Goal: Task Accomplishment & Management: Manage account settings

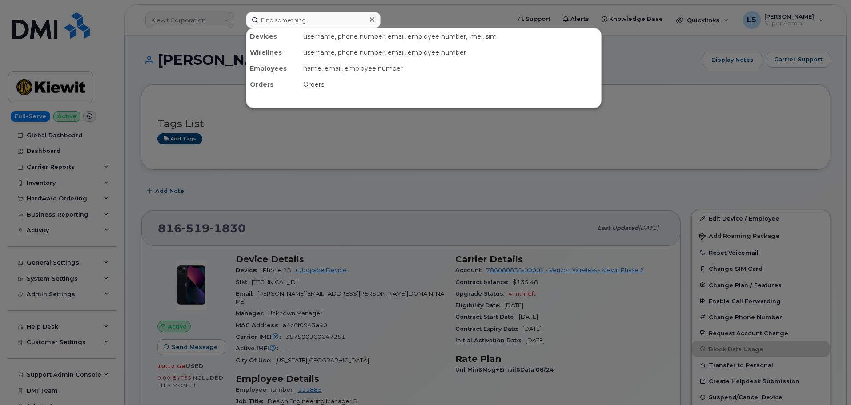
click at [282, 22] on input at bounding box center [313, 20] width 135 height 16
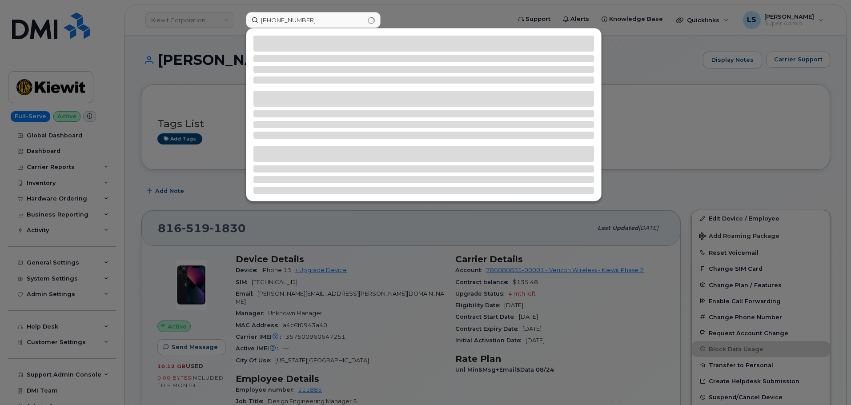
type input "407-590-8722"
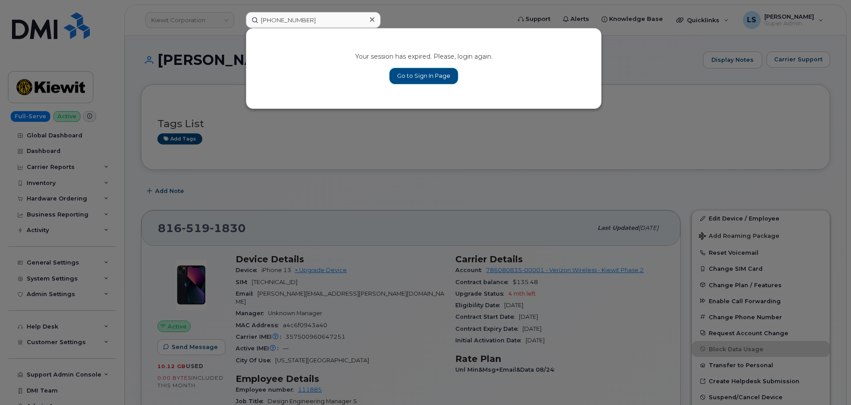
click at [402, 75] on link "Go to Sign In Page" at bounding box center [424, 76] width 68 height 16
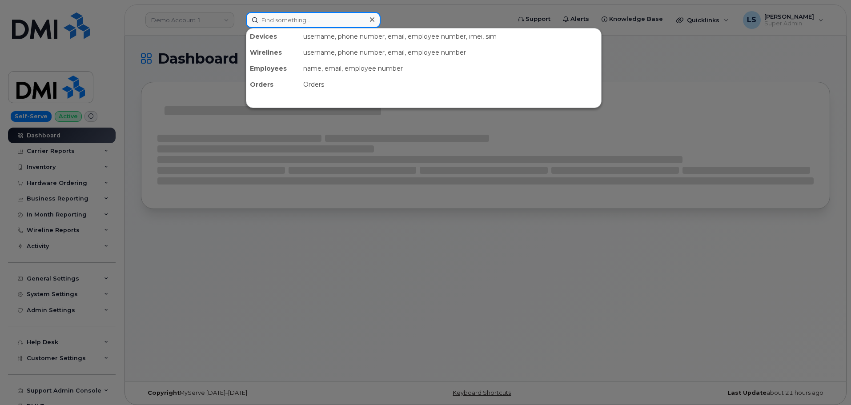
click at [277, 19] on input at bounding box center [313, 20] width 135 height 16
paste input "407-590-8722"
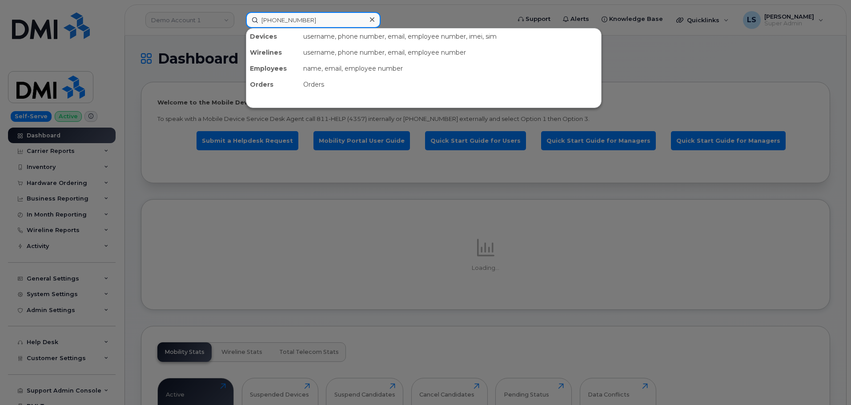
type input "407-590-8722"
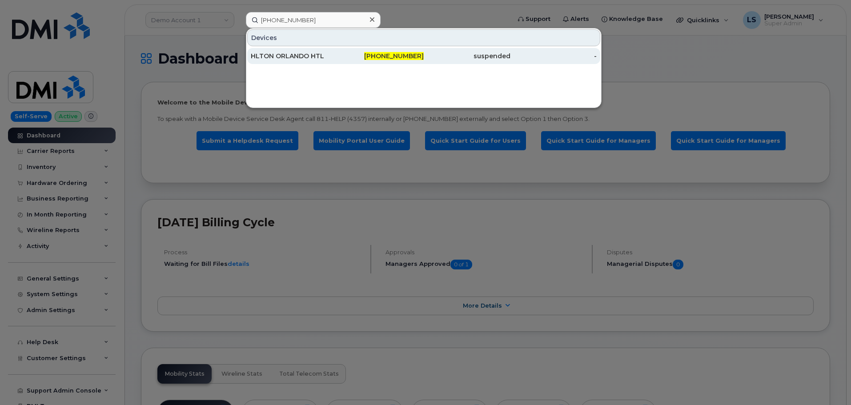
click at [321, 60] on div "HLTON ORLANDO HTL" at bounding box center [294, 56] width 87 height 16
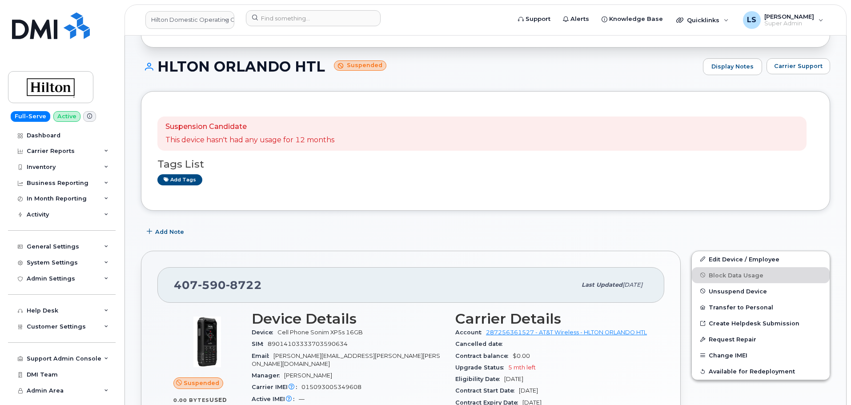
scroll to position [133, 0]
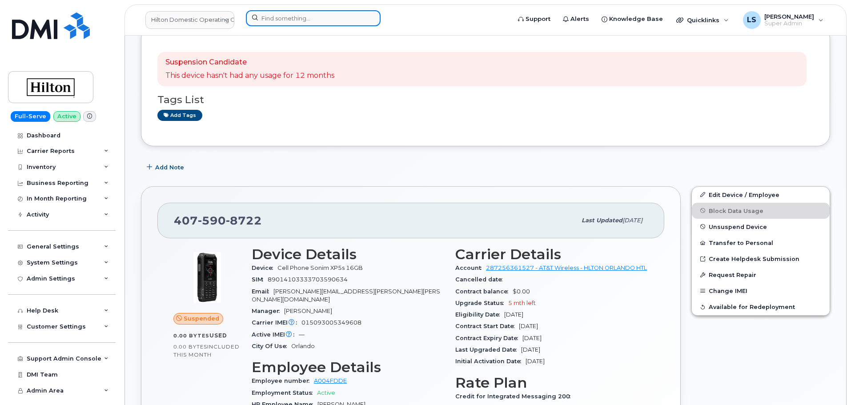
click at [295, 23] on input at bounding box center [313, 18] width 135 height 16
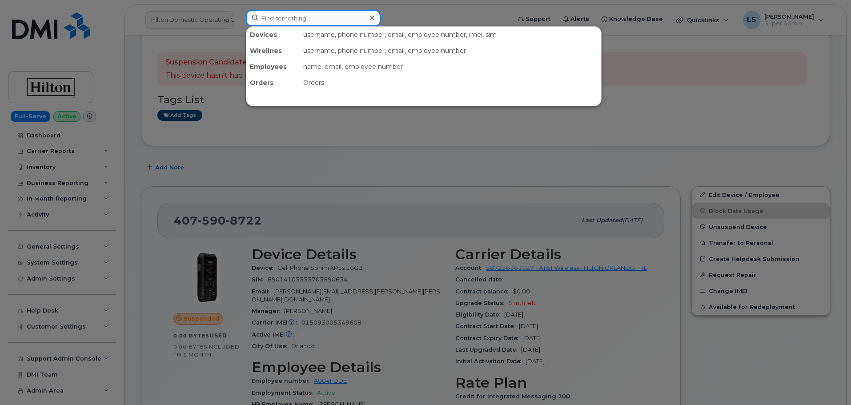
paste input "407-590-8841"
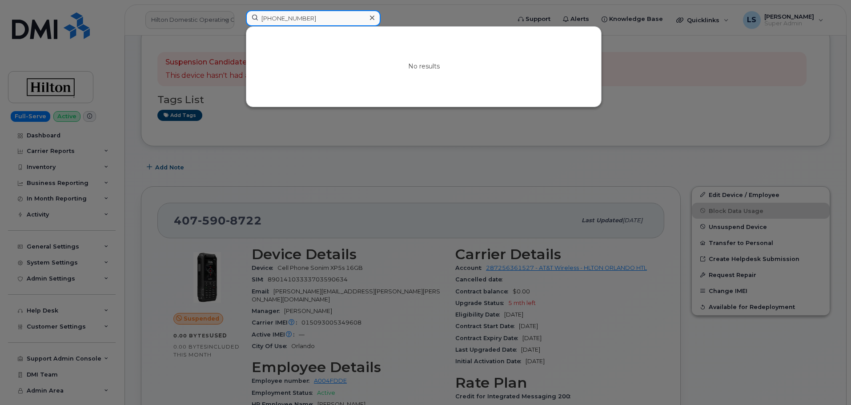
drag, startPoint x: 324, startPoint y: 11, endPoint x: 262, endPoint y: 15, distance: 62.8
click at [262, 15] on input "407-590-8841" at bounding box center [313, 18] width 135 height 16
paste input "(985) 237-9667"
type input "(985) 237-9667"
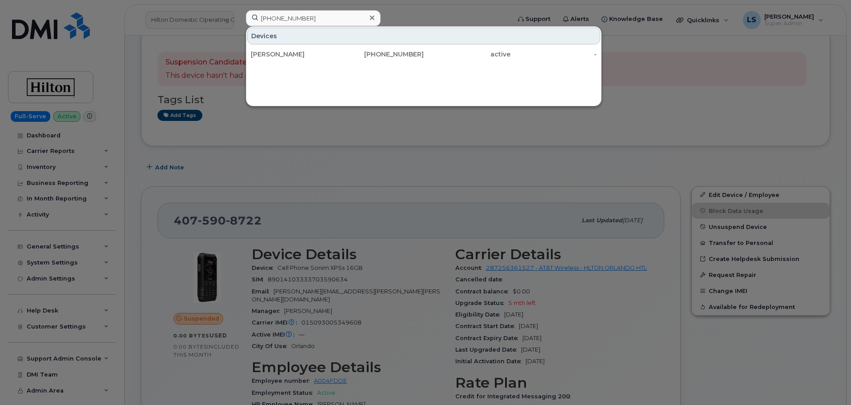
drag, startPoint x: 316, startPoint y: 58, endPoint x: 299, endPoint y: 63, distance: 17.6
click at [316, 58] on div "DOUGLAS NELSON" at bounding box center [294, 54] width 87 height 9
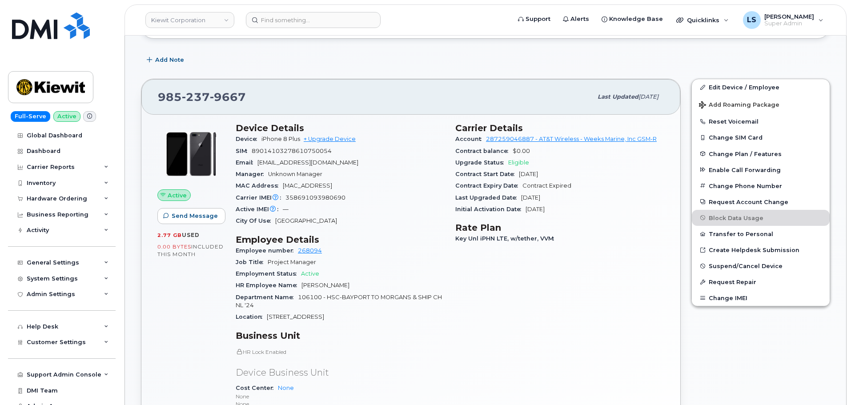
scroll to position [311, 0]
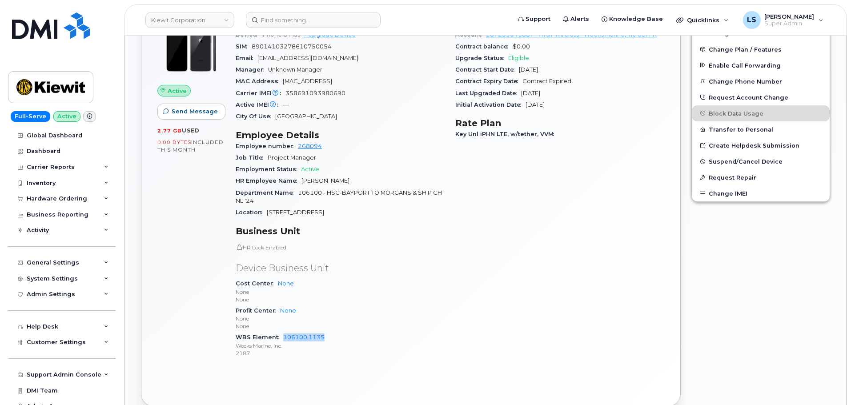
drag, startPoint x: 336, startPoint y: 339, endPoint x: 282, endPoint y: 338, distance: 53.8
click at [282, 338] on div "WBS Element 106100.1135 Weeks Marine, Inc. 2187" at bounding box center [340, 345] width 209 height 27
copy link "106100.1135"
click at [212, 234] on div "Active Send Message 2.77 GB  used 0.00 Bytes  included this month" at bounding box center [191, 192] width 78 height 358
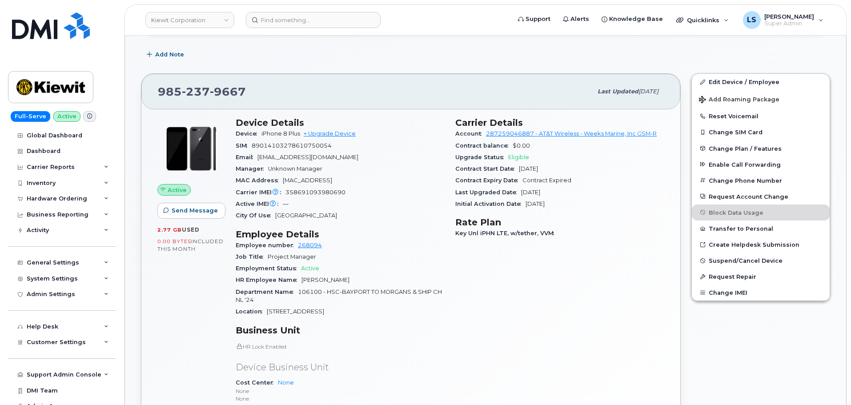
scroll to position [133, 0]
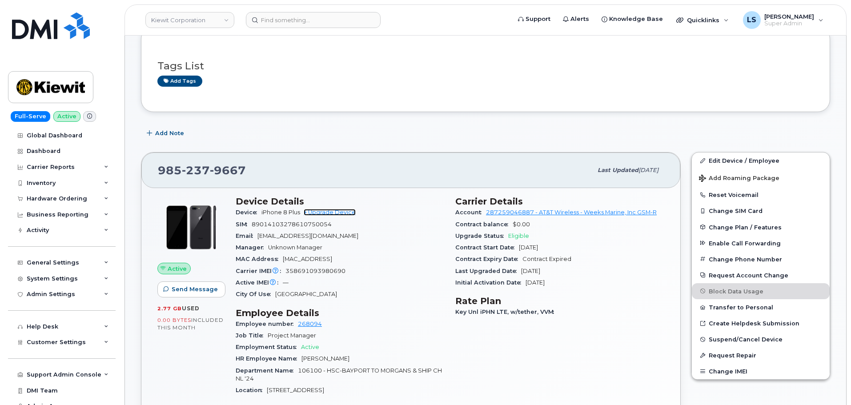
click at [345, 214] on link "+ Upgrade Device" at bounding box center [330, 212] width 52 height 7
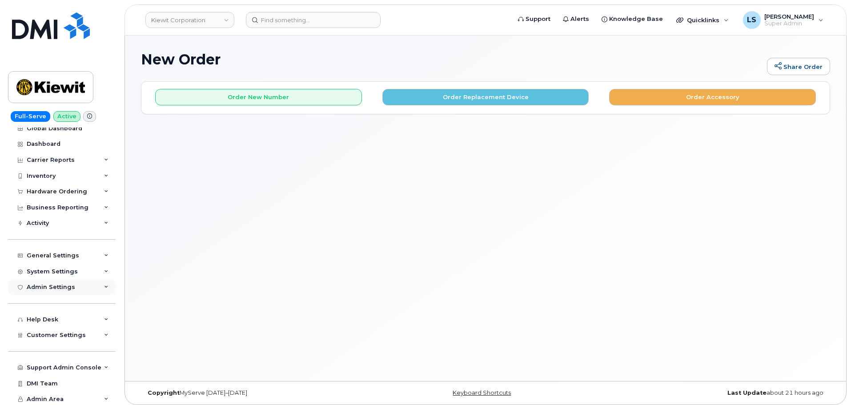
scroll to position [9, 0]
click at [468, 97] on button "Order Replacement Device" at bounding box center [485, 97] width 207 height 16
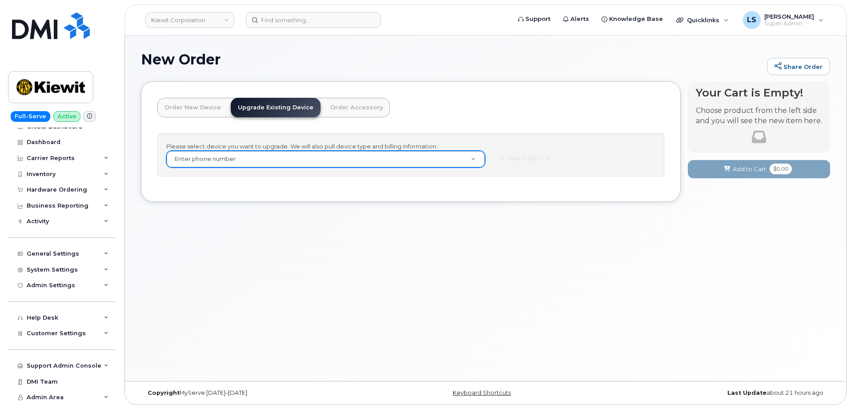
drag, startPoint x: 353, startPoint y: 172, endPoint x: 351, endPoint y: 164, distance: 8.1
click at [352, 170] on div "Please select device you want to upgrade. We will also pull device type and bil…" at bounding box center [410, 154] width 507 height 43
paste input "106100.1135"
type input "106100.1135"
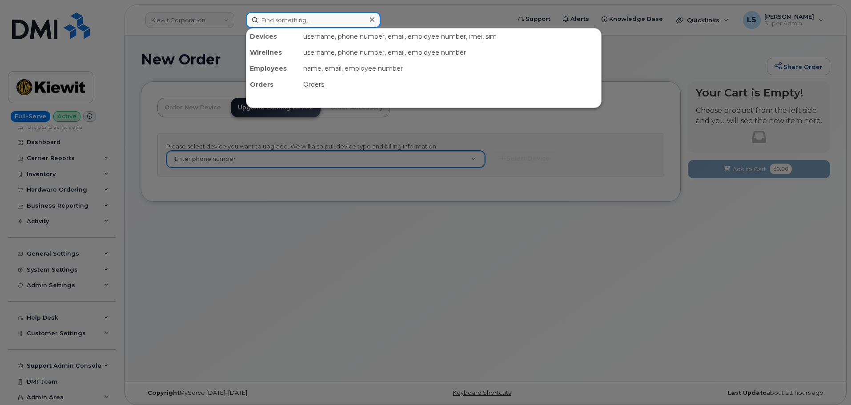
click at [318, 24] on input at bounding box center [313, 20] width 135 height 16
paste input "300989"
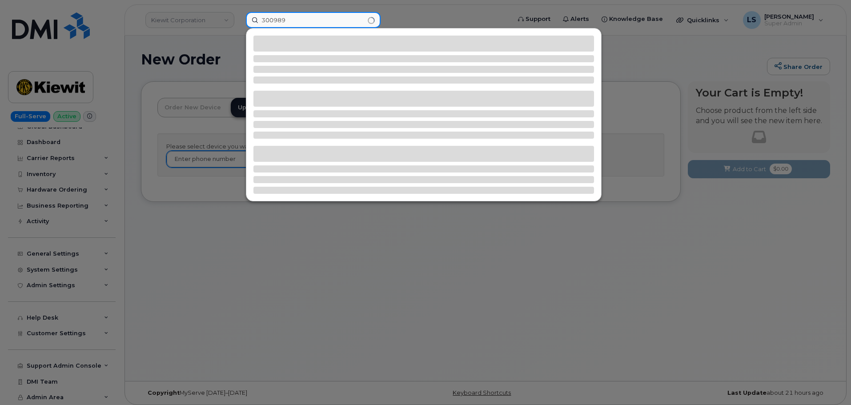
type input "300989"
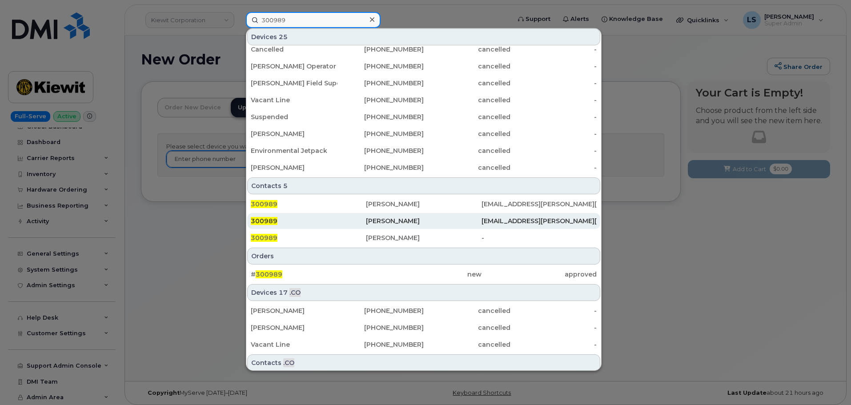
scroll to position [229, 0]
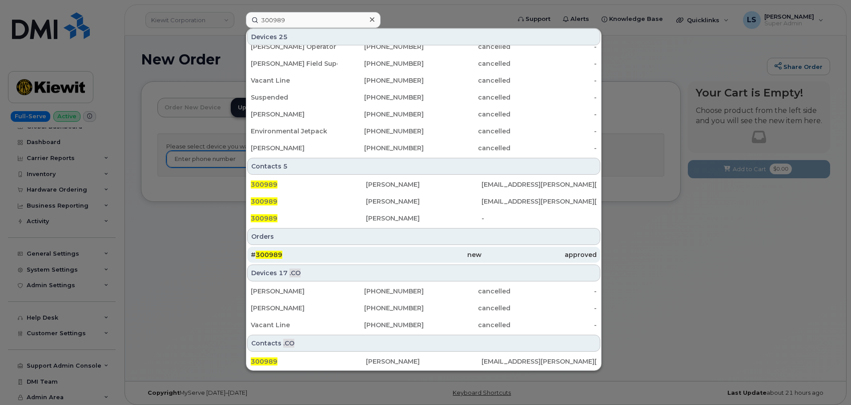
click at [270, 259] on div "# 300989" at bounding box center [308, 254] width 115 height 9
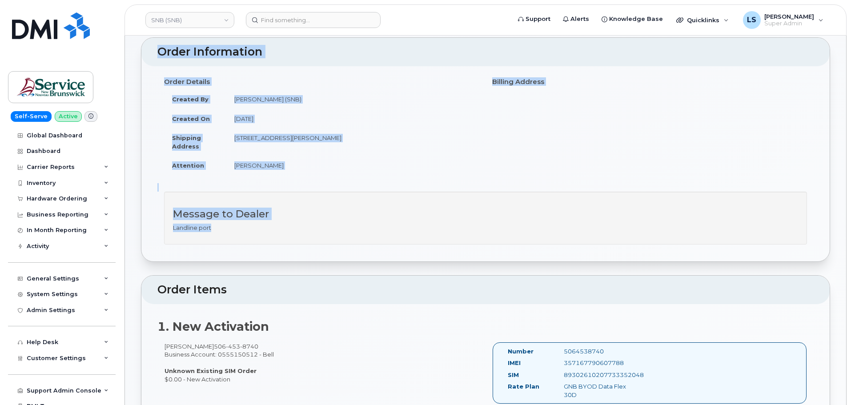
scroll to position [133, 0]
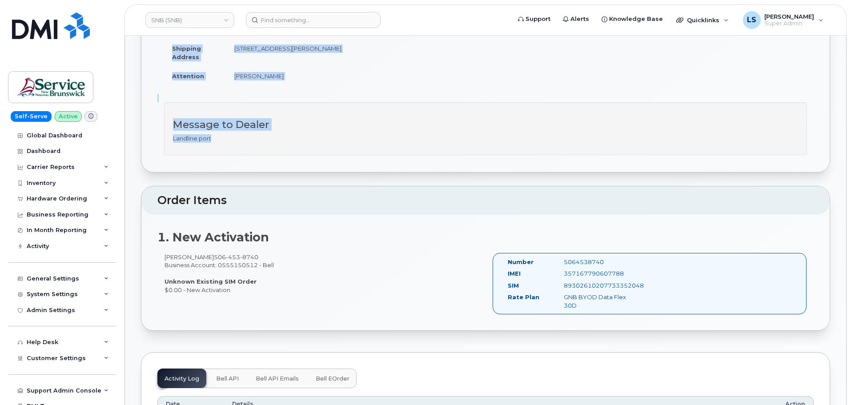
drag, startPoint x: 148, startPoint y: 60, endPoint x: 635, endPoint y: 314, distance: 549.4
copy div "rder No.300989 (waiting for dealer) Share Order Cancel Order × Share This Order…"
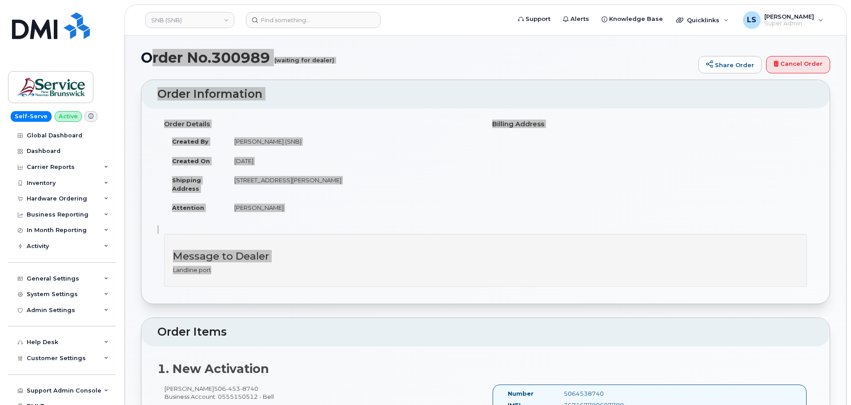
scroll to position [0, 0]
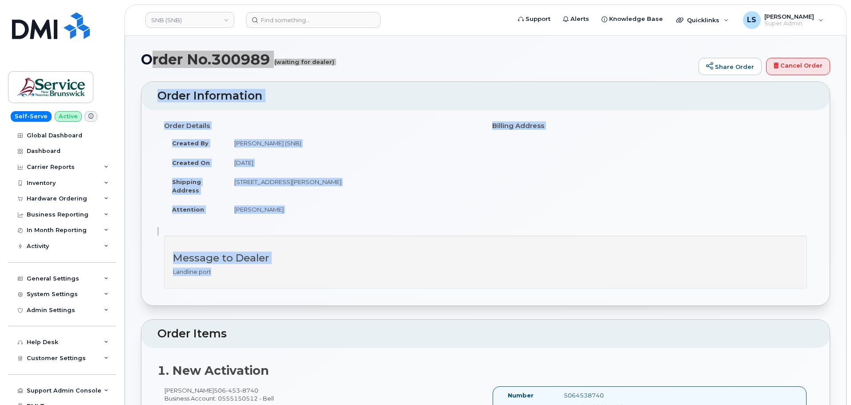
click at [326, 227] on div "Order Details Created By [PERSON_NAME] (SNB) Created On [DATE] Shipping Address…" at bounding box center [321, 172] width 328 height 109
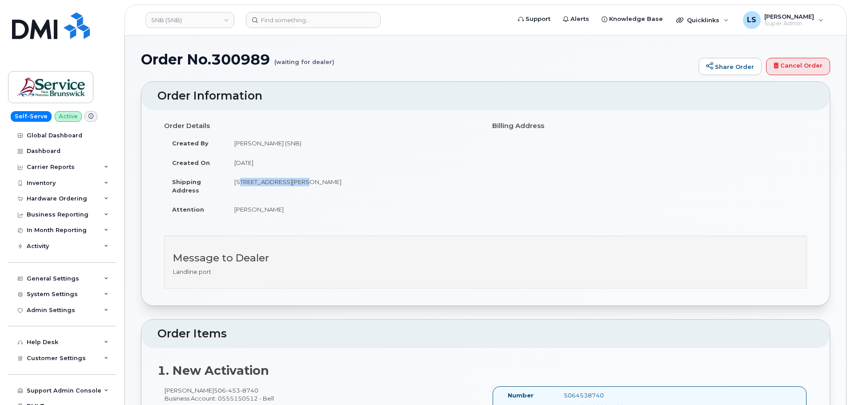
drag, startPoint x: 235, startPoint y: 182, endPoint x: 295, endPoint y: 185, distance: 60.6
click at [295, 185] on td "30-435 Brookside Dr Fredericton New Brunswick E3A 8V4" at bounding box center [352, 186] width 253 height 28
copy td "30-435 Brookside Dr"
click at [306, 181] on td "30-435 Brookside Dr Fredericton New Brunswick E3A 8V4" at bounding box center [352, 186] width 253 height 28
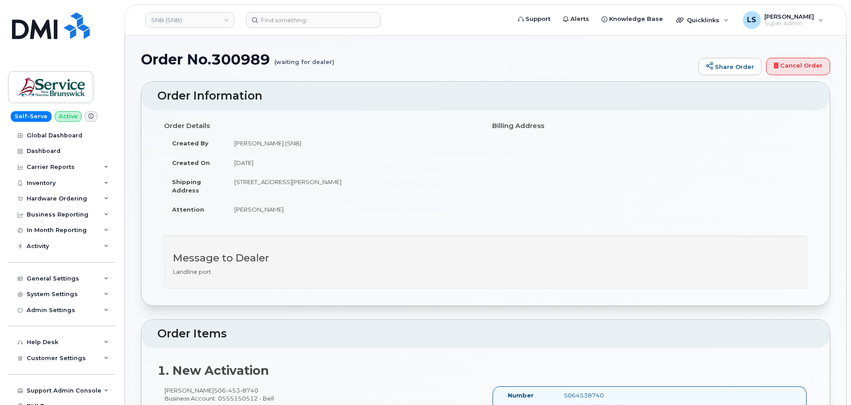
copy td "Fredericton"
click at [339, 182] on td "30-435 Brookside Dr Fredericton New Brunswick E3A 8V4" at bounding box center [352, 186] width 253 height 28
drag, startPoint x: 334, startPoint y: 181, endPoint x: 377, endPoint y: 184, distance: 43.2
click at [377, 184] on td "30-435 Brookside Dr Fredericton New Brunswick E3A 8V4" at bounding box center [352, 186] width 253 height 28
copy td "New Brunswick"
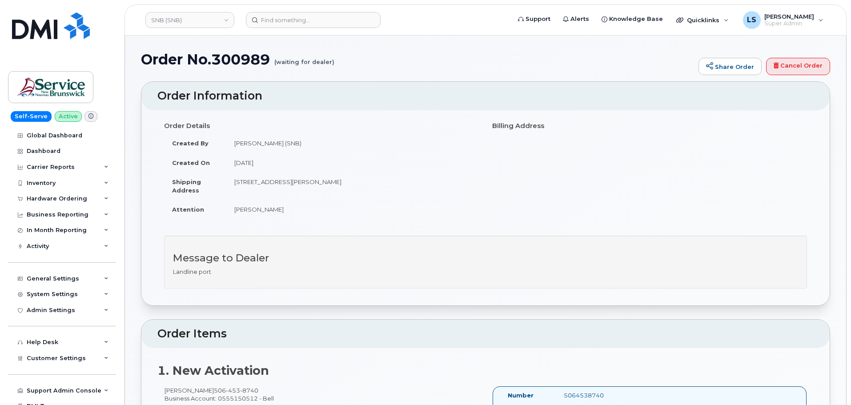
drag, startPoint x: 409, startPoint y: 181, endPoint x: 381, endPoint y: 178, distance: 28.6
click at [381, 178] on td "30-435 Brookside Dr Fredericton New Brunswick E3A 8V4" at bounding box center [352, 186] width 253 height 28
copy td "E3A 8V4"
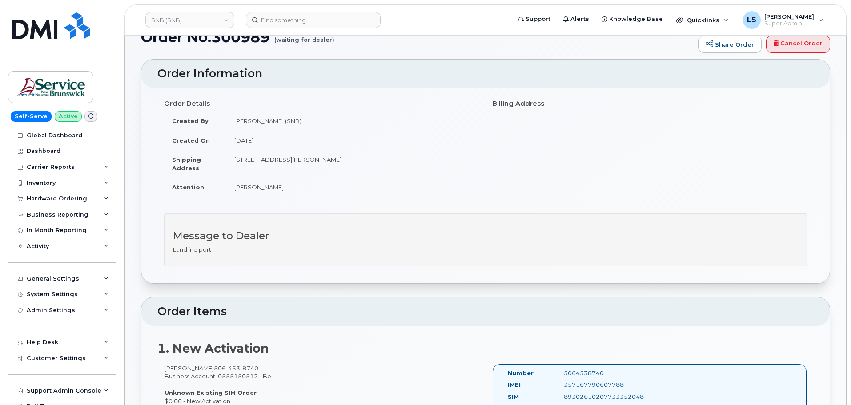
scroll to position [44, 0]
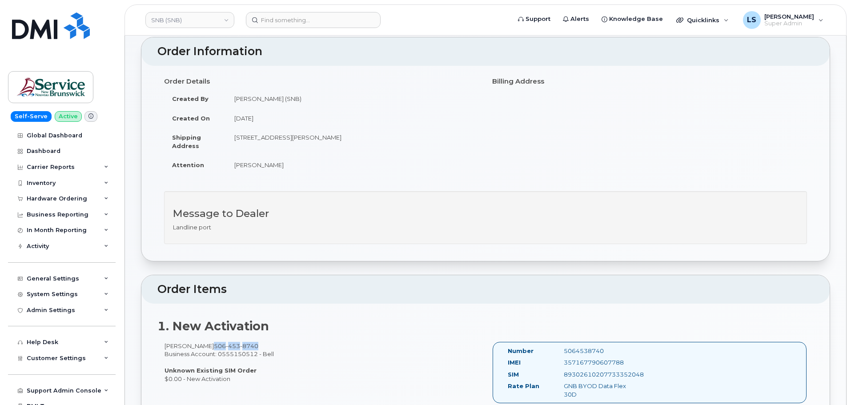
drag, startPoint x: 262, startPoint y: 349, endPoint x: 211, endPoint y: 350, distance: 50.7
click at [211, 350] on div "Gisele McIntyre 506 453 8740 Business Account: 0555150512 - Bell Unknown Existi…" at bounding box center [321, 362] width 328 height 41
copy span "506 453 8740"
click at [386, 191] on div "Message to Dealer Landline port" at bounding box center [485, 217] width 643 height 53
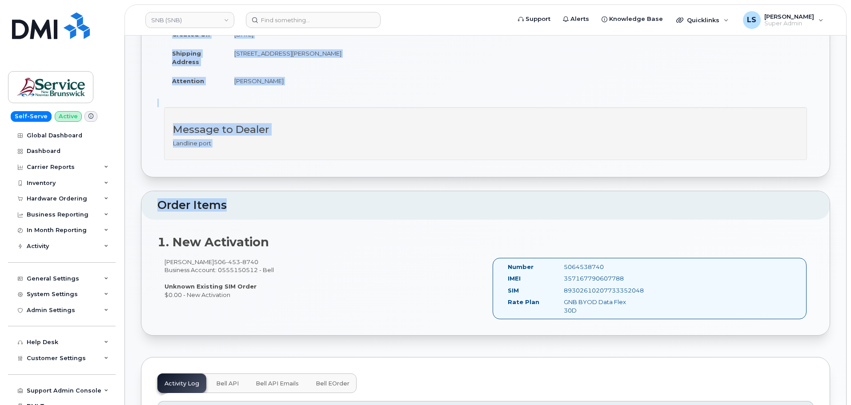
scroll to position [133, 0]
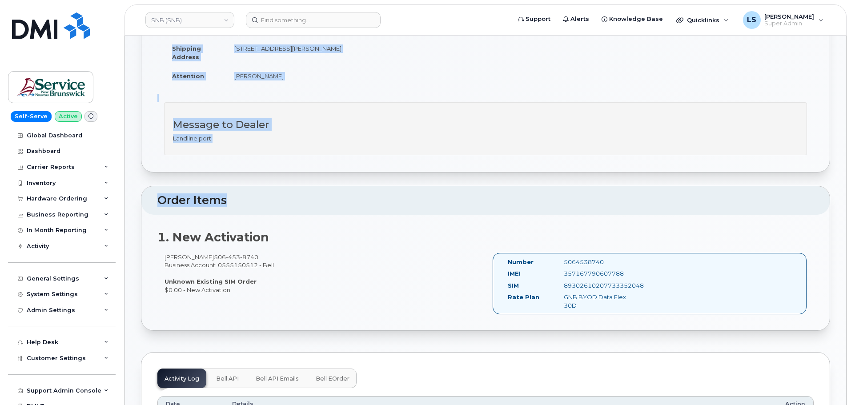
drag, startPoint x: 142, startPoint y: 61, endPoint x: 306, endPoint y: 265, distance: 261.6
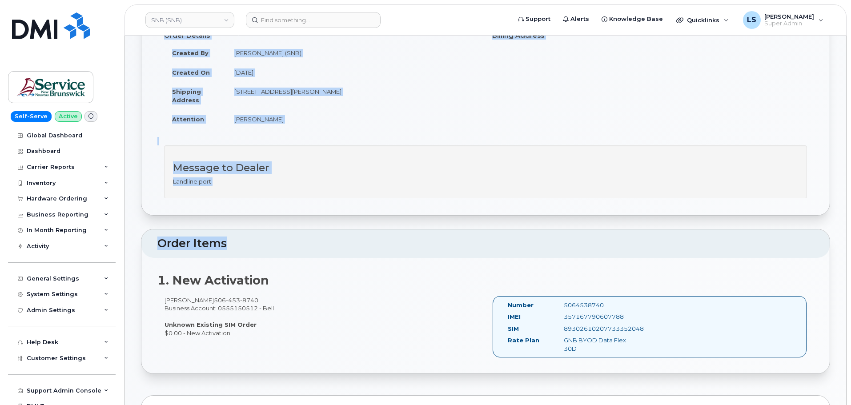
click at [311, 263] on div "1. New Activation Gisele McIntyre 506 453 8740 Business Account: 0555150512 - B…" at bounding box center [485, 316] width 688 height 116
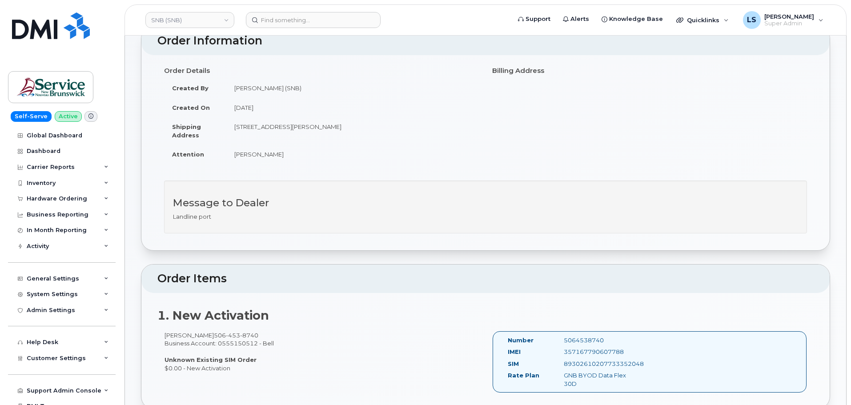
scroll to position [0, 0]
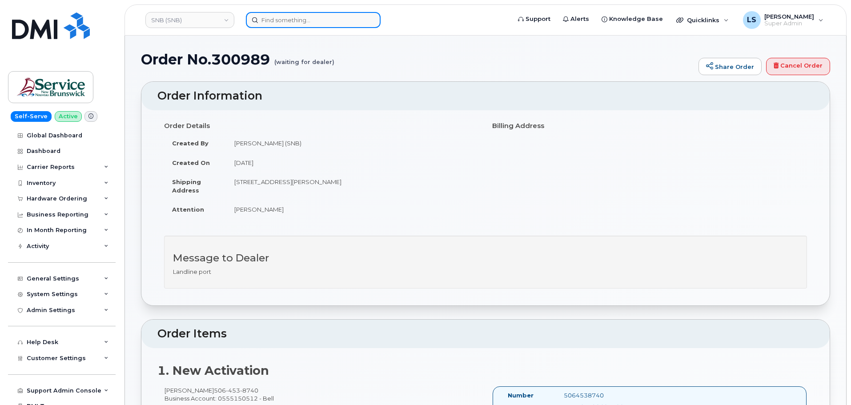
click at [294, 21] on input at bounding box center [313, 20] width 135 height 16
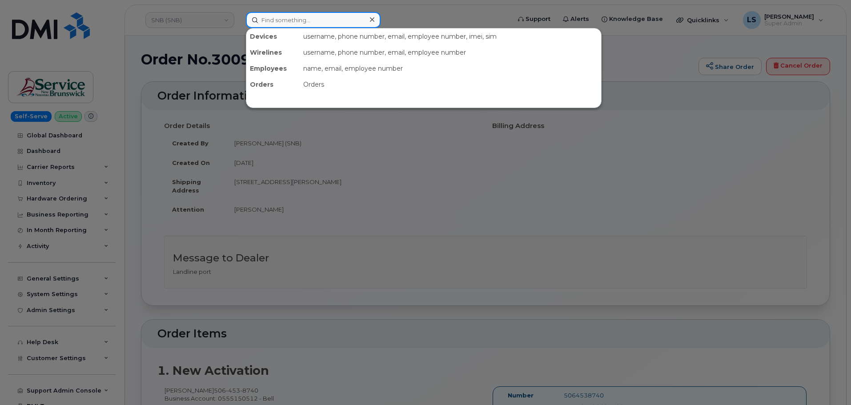
paste input "300862"
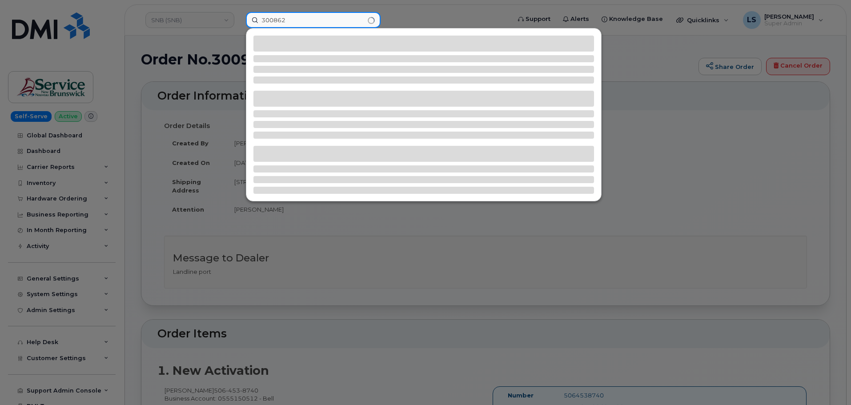
type input "300862"
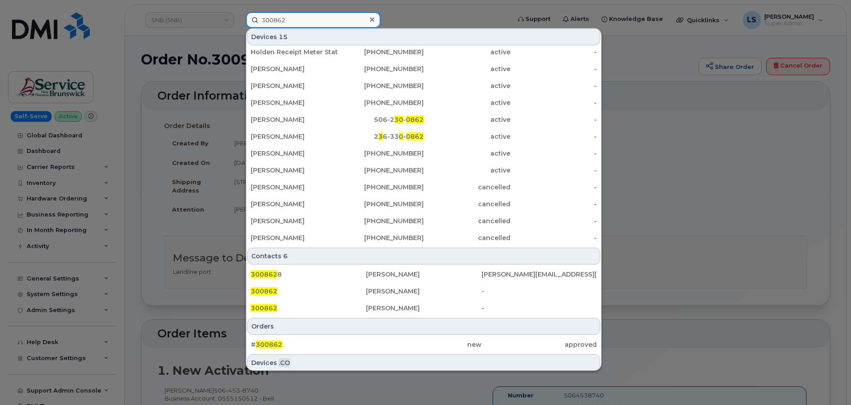
scroll to position [111, 0]
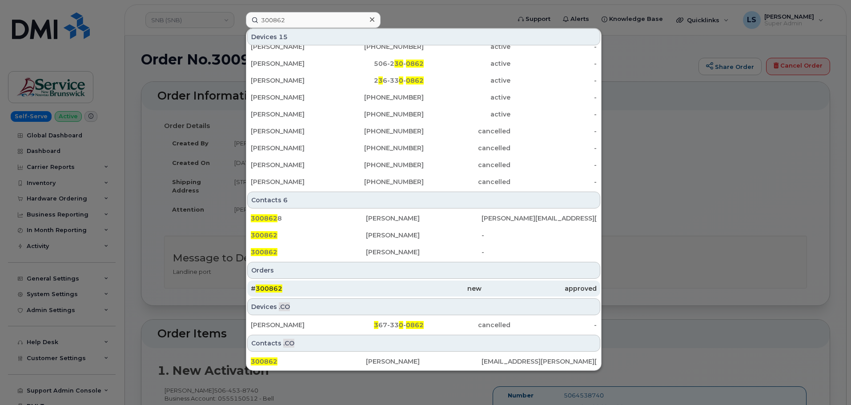
click at [287, 296] on div "# 300862" at bounding box center [308, 289] width 115 height 16
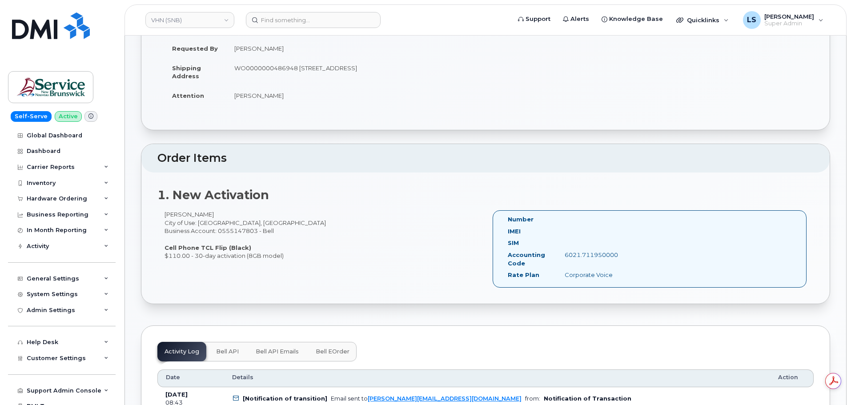
drag, startPoint x: 143, startPoint y: 56, endPoint x: 300, endPoint y: 261, distance: 258.0
copy div "Order No.300862 (awaiting to be shipped) Share Order × Share This Order If you …"
click at [324, 250] on div "Sebastien Doucet City of Use: Bathurst, New Brunswick Business Account: 0555147…" at bounding box center [321, 234] width 328 height 49
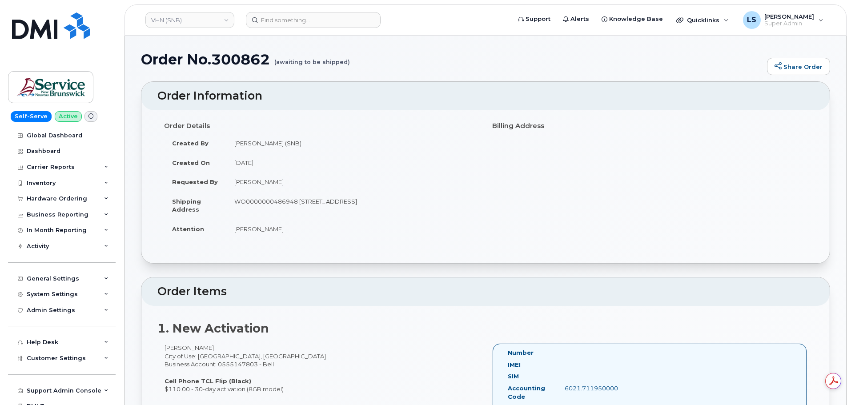
click at [325, 294] on h2 "Order Items" at bounding box center [485, 292] width 656 height 12
click at [318, 249] on div "Order Details Created By Doiron, Frederic (SNB) Created On September 16, 2025 R…" at bounding box center [485, 186] width 688 height 153
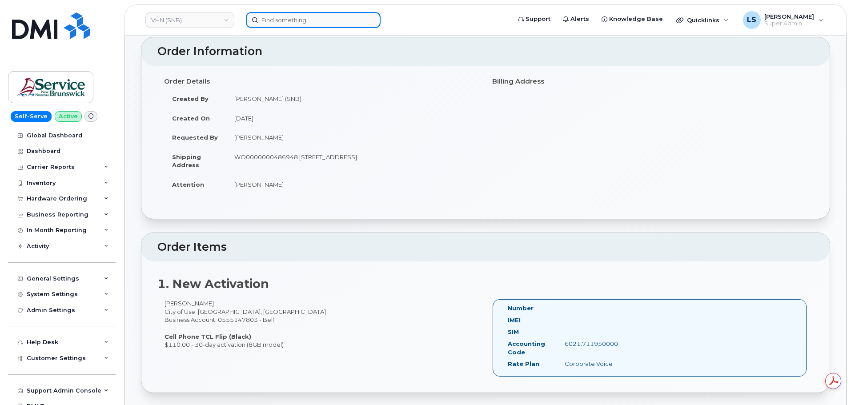
click at [308, 20] on input at bounding box center [313, 20] width 135 height 16
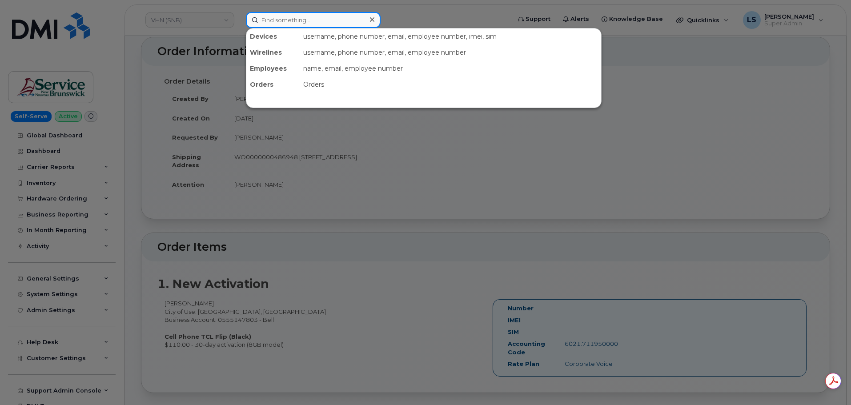
paste input "703-929-1223"
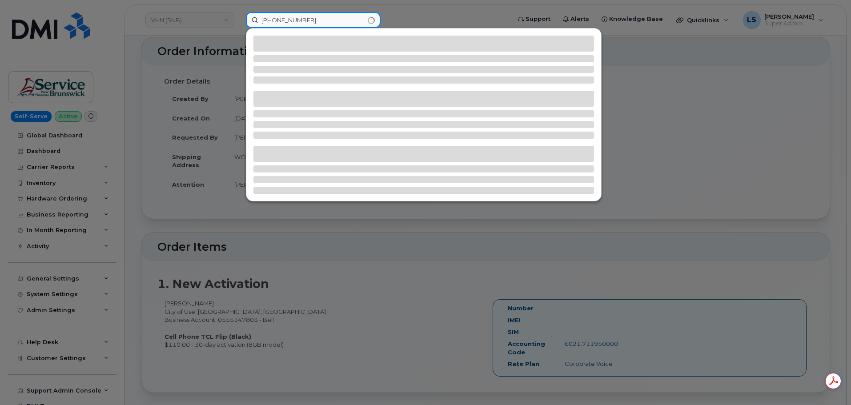
type input "703-929-1223"
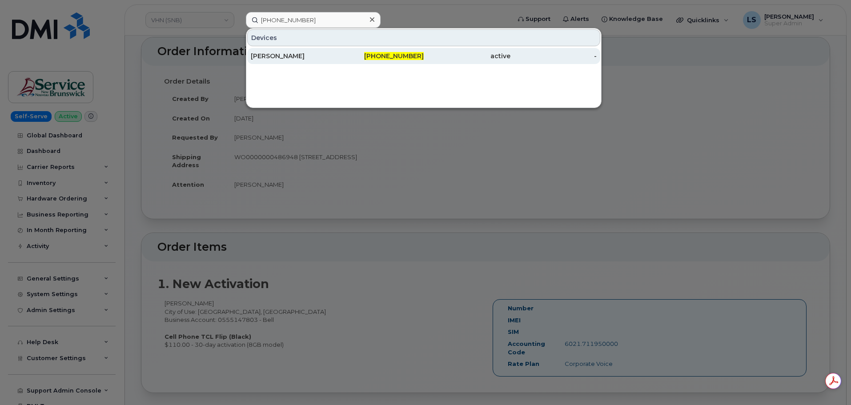
click at [326, 53] on div "AVERY WILLIAMS" at bounding box center [294, 56] width 87 height 9
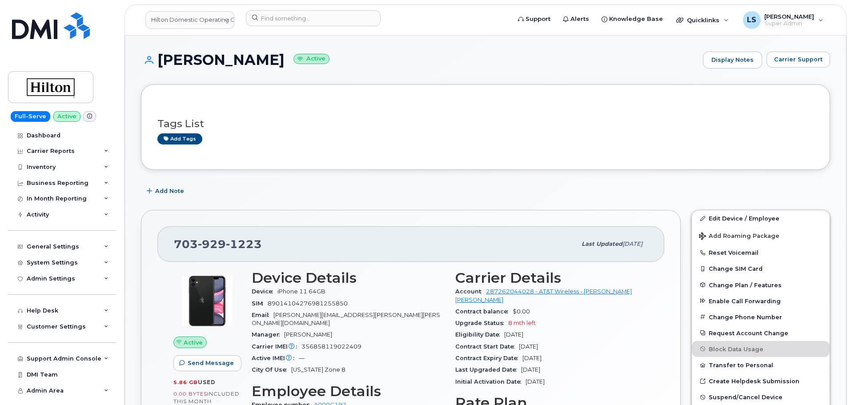
click at [435, 300] on div "SIM [TECHNICAL_ID]" at bounding box center [348, 304] width 193 height 12
click at [310, 343] on span "356858119022409" at bounding box center [332, 346] width 60 height 7
copy span "356858119022409"
drag, startPoint x: 227, startPoint y: 244, endPoint x: 167, endPoint y: 238, distance: 59.9
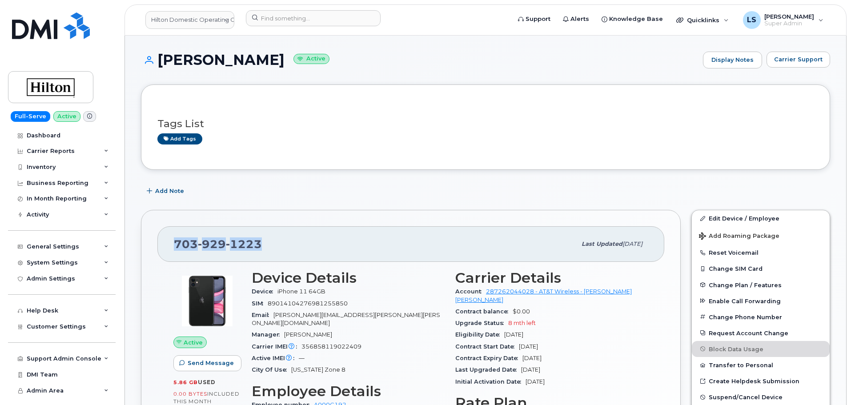
click at [168, 238] on div "[PHONE_NUMBER] Last updated [DATE]" at bounding box center [410, 244] width 507 height 36
copy span "[PHONE_NUMBER]"
click at [300, 29] on header "Hilton Domestic Operating Company Inc Support Alerts Knowledge Base Quicklinks …" at bounding box center [486, 19] width 722 height 31
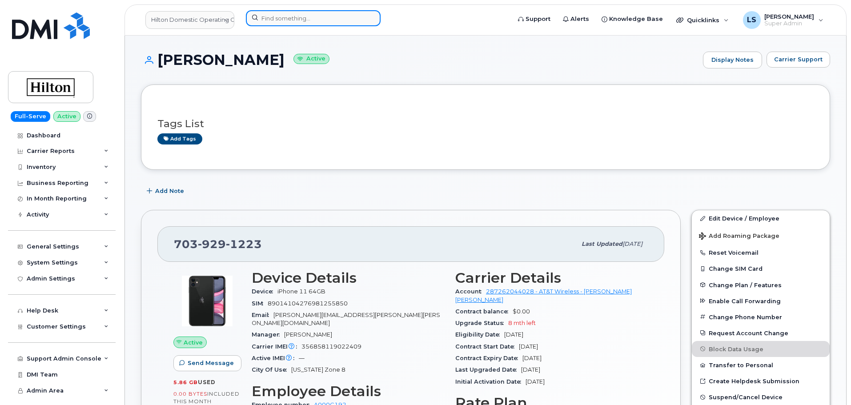
click at [297, 24] on input at bounding box center [313, 18] width 135 height 16
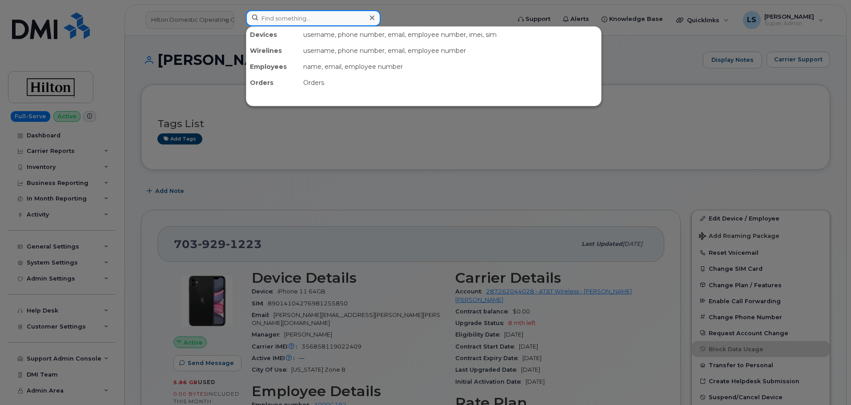
paste input "[PERSON_NAME]"
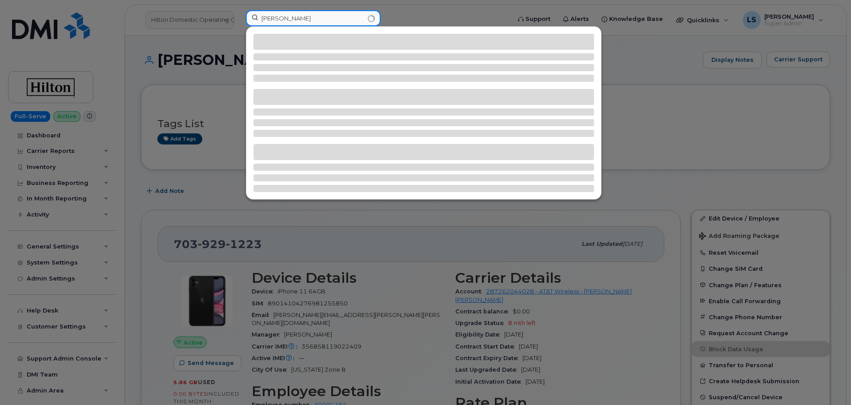
type input "[PERSON_NAME]"
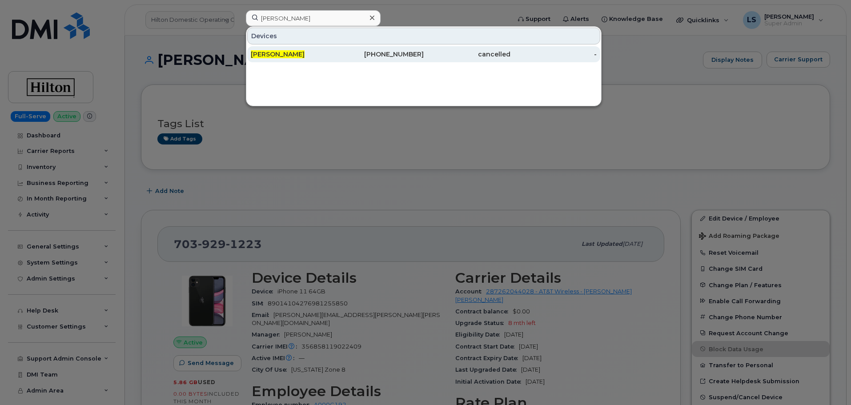
click at [296, 60] on div "[PERSON_NAME]" at bounding box center [294, 54] width 87 height 16
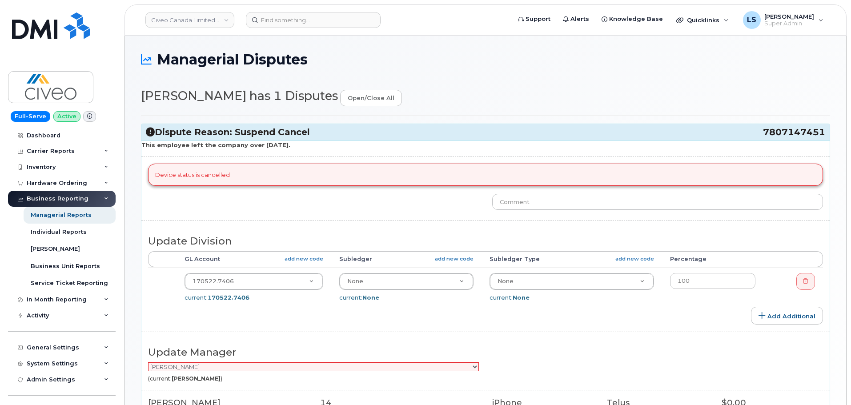
select select "7088"
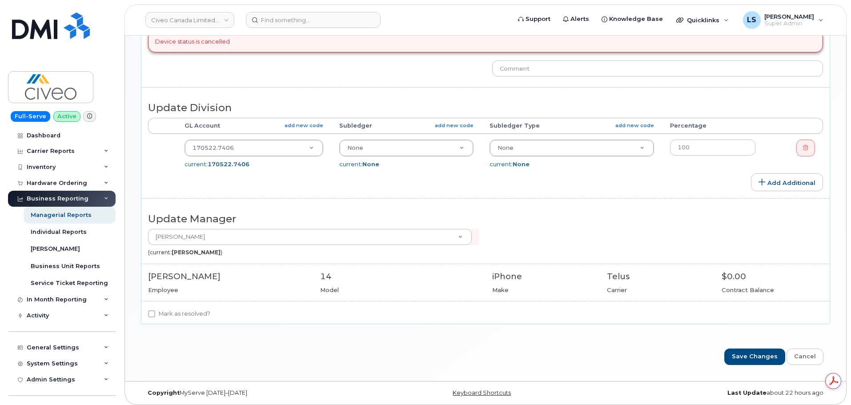
drag, startPoint x: 228, startPoint y: 278, endPoint x: 150, endPoint y: 278, distance: 78.3
click at [150, 278] on div "[PERSON_NAME]" at bounding box center [227, 277] width 159 height 12
copy div "[PERSON_NAME]"
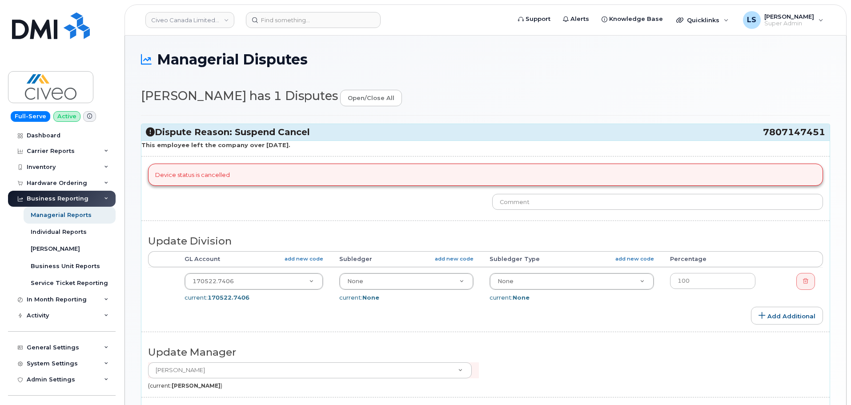
click at [224, 233] on div "Update Division" at bounding box center [485, 239] width 688 height 23
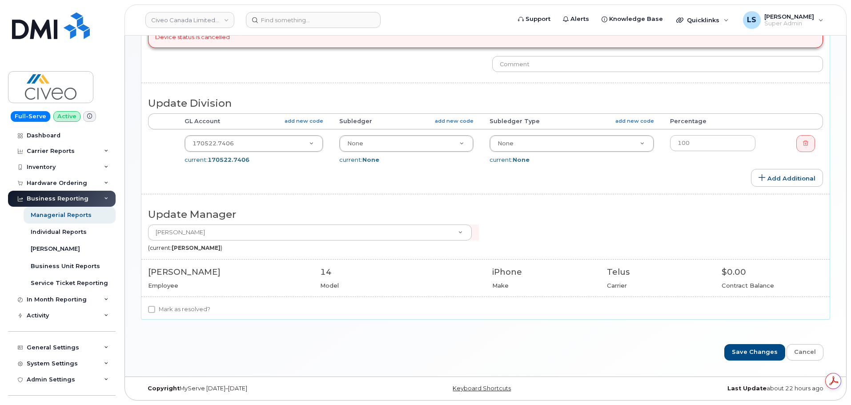
click at [178, 314] on label "Mark as resolved?" at bounding box center [179, 309] width 62 height 11
click at [155, 313] on input "Mark as resolved?" at bounding box center [151, 309] width 7 height 7
checkbox input "true"
click at [760, 355] on input "Save Changes" at bounding box center [754, 352] width 61 height 16
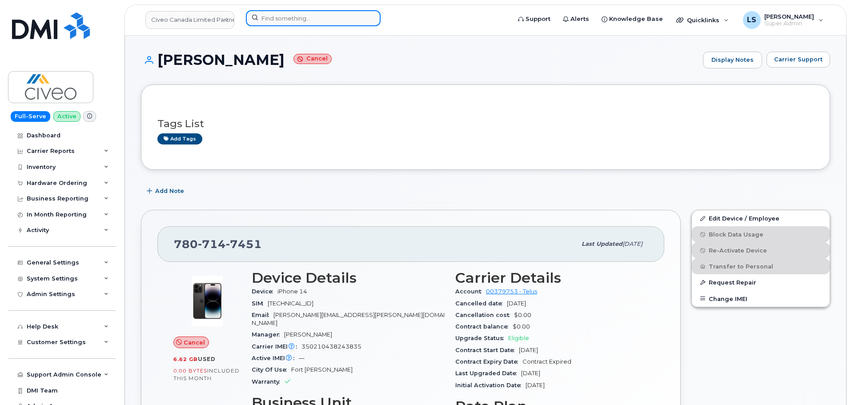
click at [285, 15] on input at bounding box center [313, 18] width 135 height 16
paste input "[PHONE_NUMBER]"
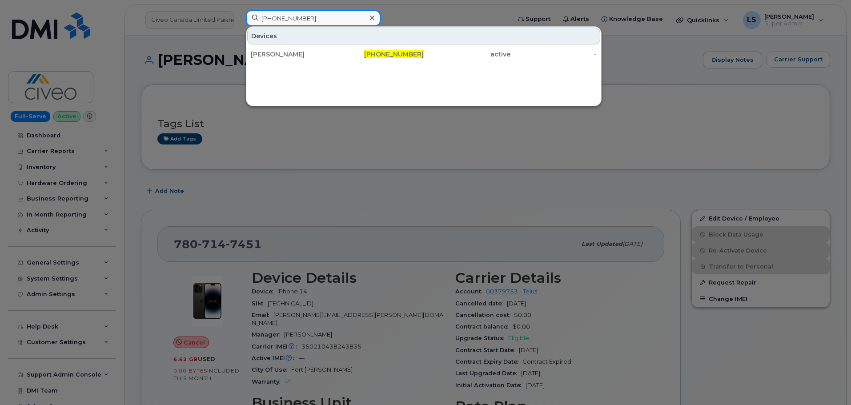
type input "[PHONE_NUMBER]"
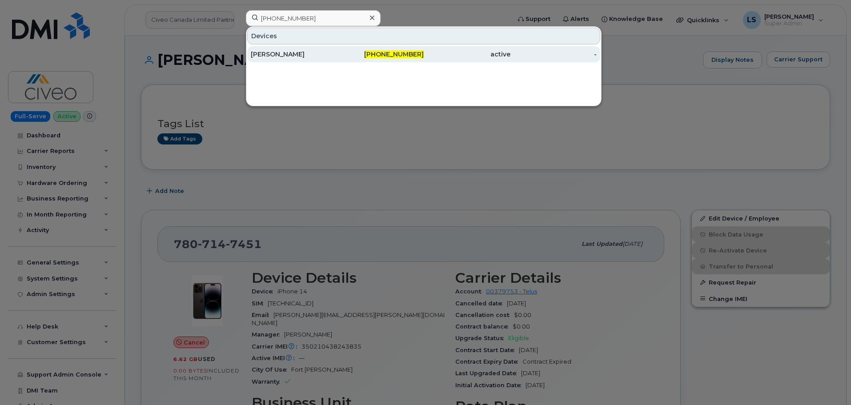
click at [302, 56] on div "[PERSON_NAME]" at bounding box center [294, 54] width 87 height 9
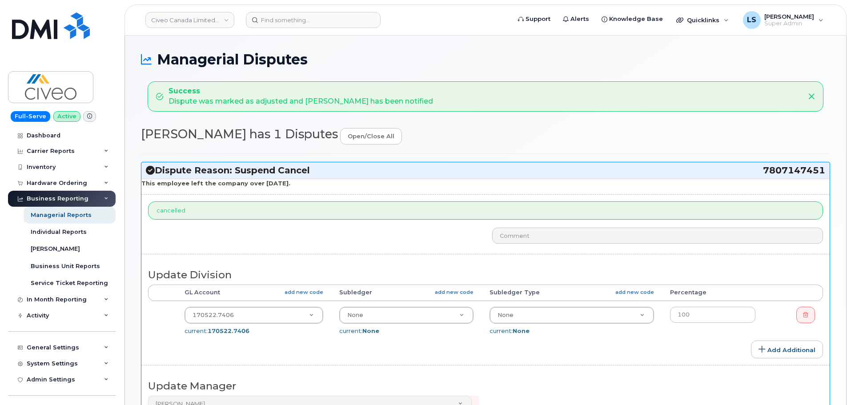
select select "7088"
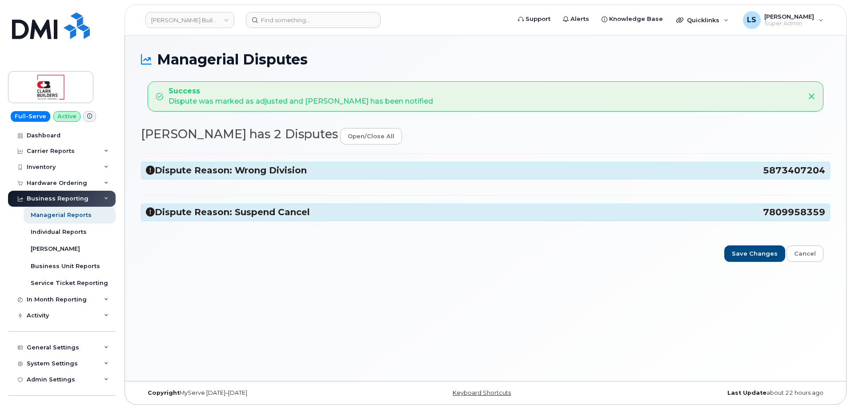
select select "25166283"
click at [273, 165] on h3 "Dispute Reason: Wrong Division 5873407204" at bounding box center [486, 171] width 680 height 12
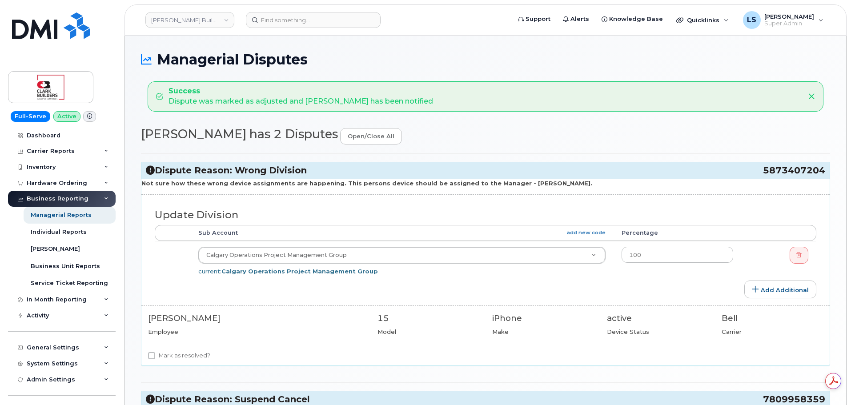
drag, startPoint x: 236, startPoint y: 188, endPoint x: 290, endPoint y: 190, distance: 53.9
click at [290, 190] on div "Not sure how these wrong device assignments are happening. This persons device …" at bounding box center [485, 272] width 688 height 187
click at [285, 187] on p "Not sure how these wrong device assignments are happening. This persons device …" at bounding box center [485, 183] width 688 height 8
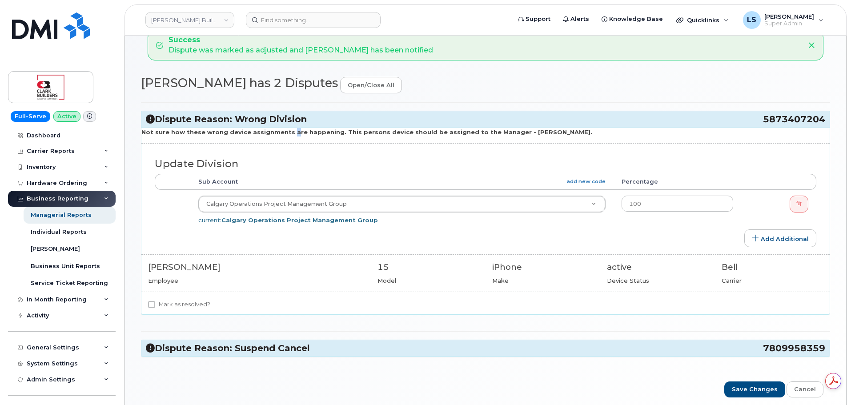
scroll to position [89, 0]
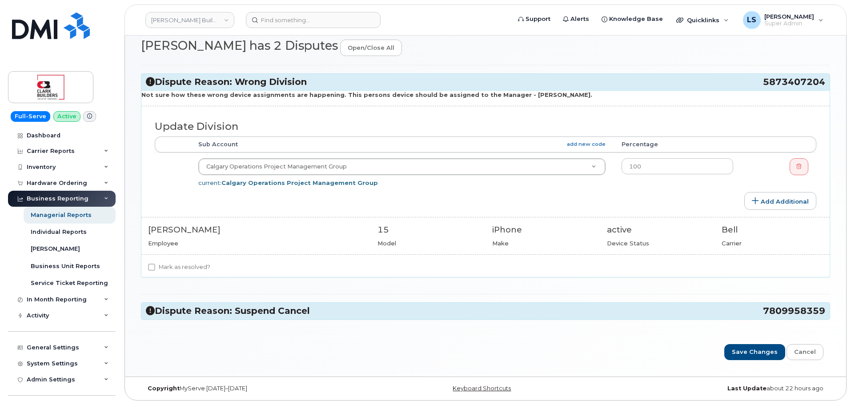
click at [243, 303] on div "Dispute Reason: Suspend Cancel 7809958359" at bounding box center [485, 311] width 688 height 16
click at [241, 307] on h3 "Dispute Reason: Suspend Cancel 7809958359" at bounding box center [486, 311] width 680 height 12
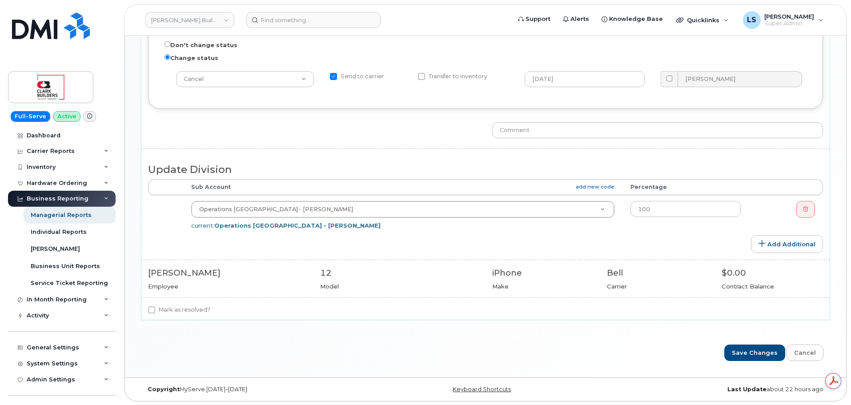
scroll to position [400, 0]
click at [173, 310] on label "Mark as resolved?" at bounding box center [179, 309] width 62 height 11
click at [155, 310] on input "Mark as resolved?" at bounding box center [151, 309] width 7 height 7
checkbox input "true"
click at [760, 355] on input "Save Changes" at bounding box center [754, 352] width 61 height 16
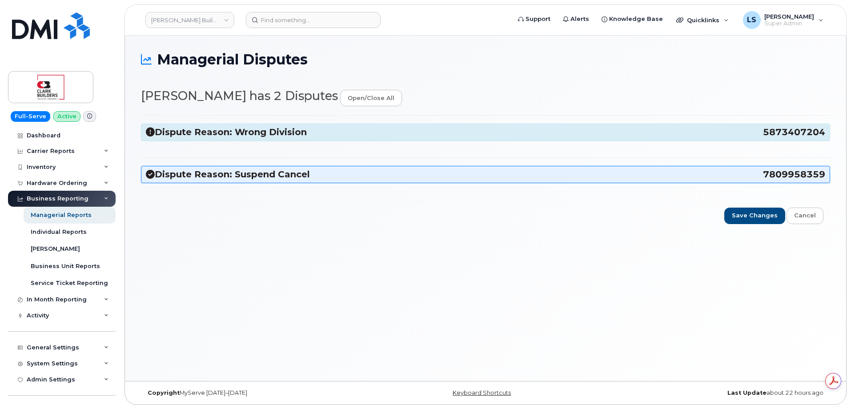
click at [207, 188] on div "Dispute Reason: Wrong Division 5873407204 Not sure how these wrong device assig…" at bounding box center [485, 153] width 689 height 76
click at [213, 173] on h3 "Dispute Reason: Suspend Cancel 7809958359" at bounding box center [486, 175] width 680 height 12
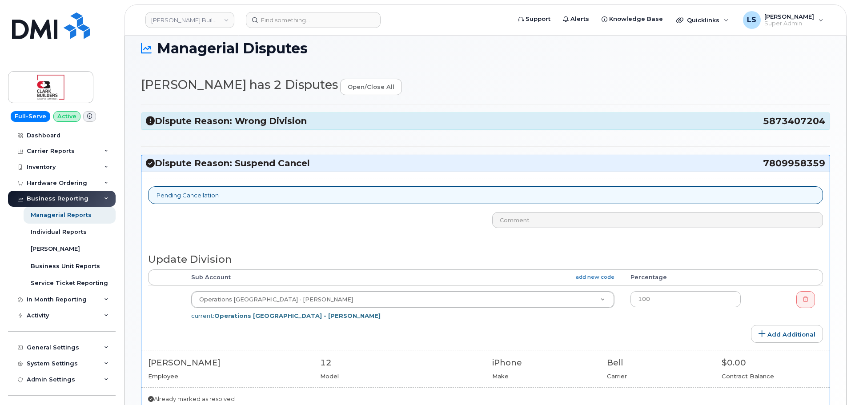
scroll to position [44, 0]
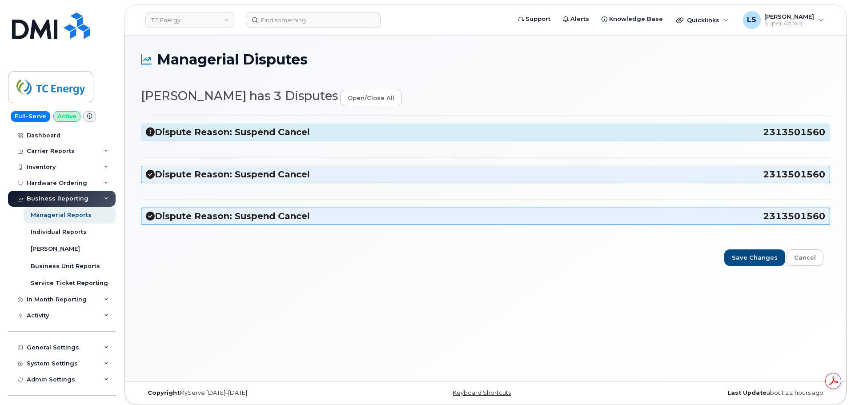
click at [217, 134] on h3 "Dispute Reason: Suspend Cancel 2313501560" at bounding box center [486, 132] width 680 height 12
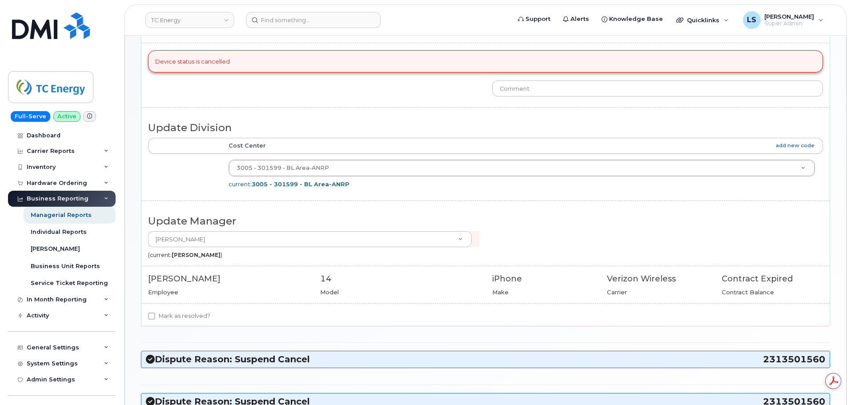
scroll to position [178, 0]
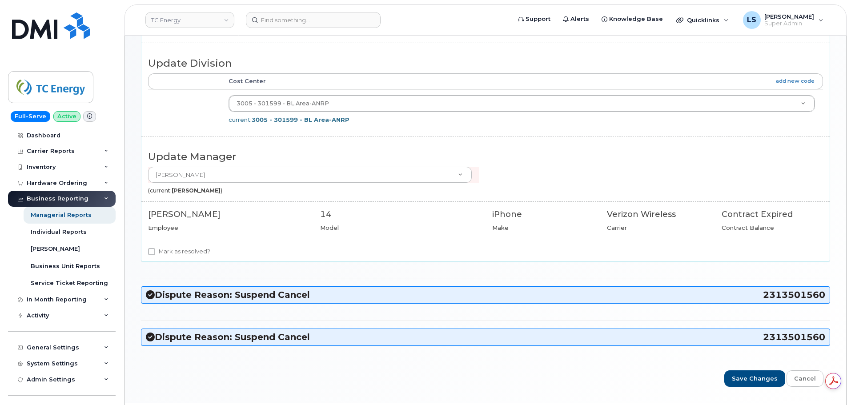
click at [155, 257] on div "Mark as resolved?" at bounding box center [485, 253] width 688 height 15
click at [159, 251] on label "Mark as resolved?" at bounding box center [179, 251] width 62 height 11
click at [155, 251] on input "Mark as resolved?" at bounding box center [151, 251] width 7 height 7
checkbox input "true"
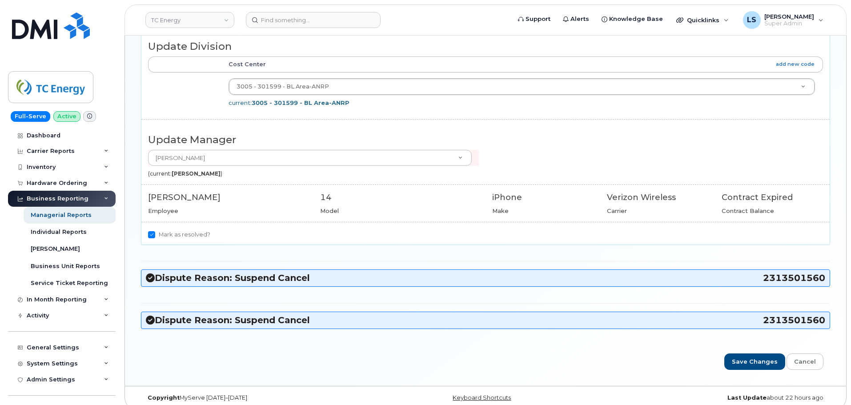
scroll to position [204, 0]
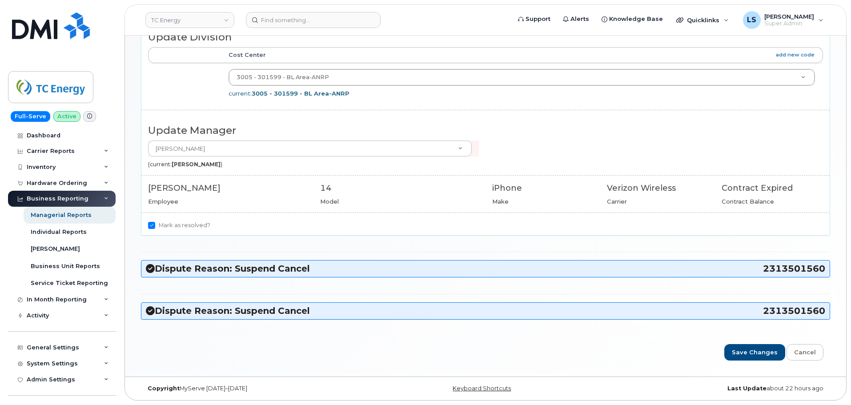
click at [205, 262] on div "Dispute Reason: Suspend Cancel 2313501560" at bounding box center [485, 269] width 688 height 16
click at [201, 270] on h3 "Dispute Reason: Suspend Cancel 2313501560" at bounding box center [486, 269] width 680 height 12
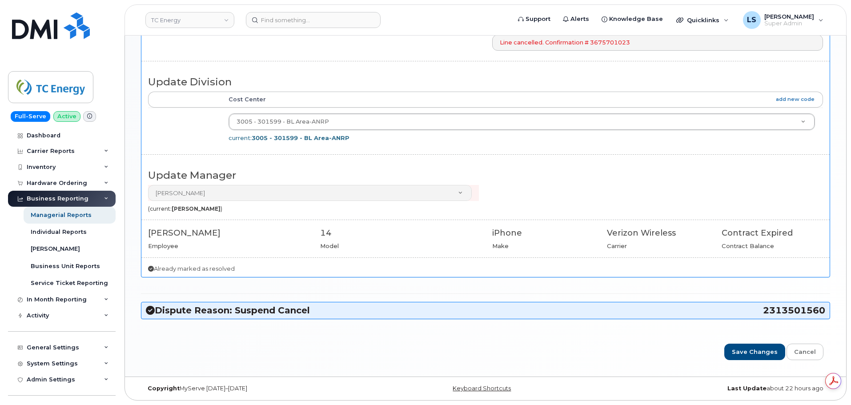
click at [197, 306] on h3 "Dispute Reason: Suspend Cancel 2313501560" at bounding box center [486, 311] width 680 height 12
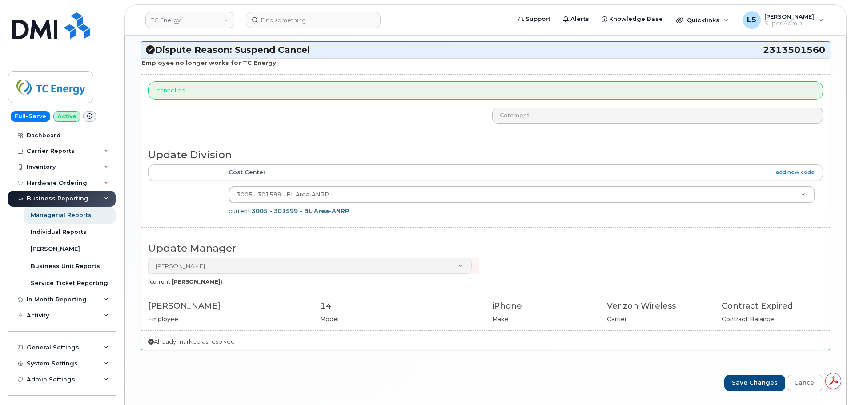
scroll to position [787, 0]
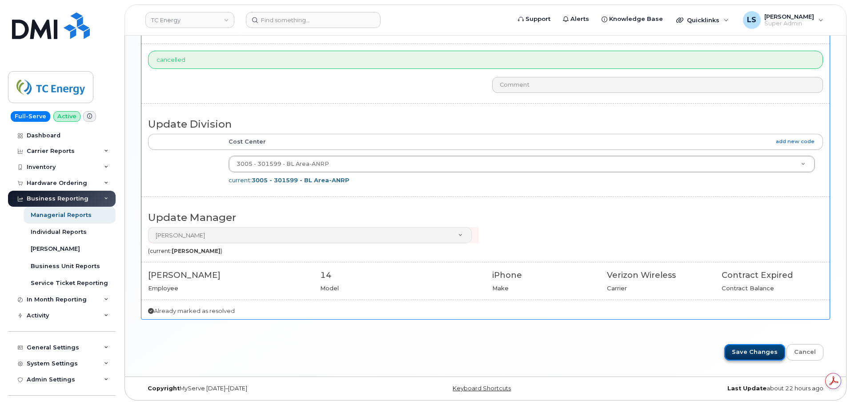
click at [748, 355] on input "Save Changes" at bounding box center [754, 352] width 61 height 16
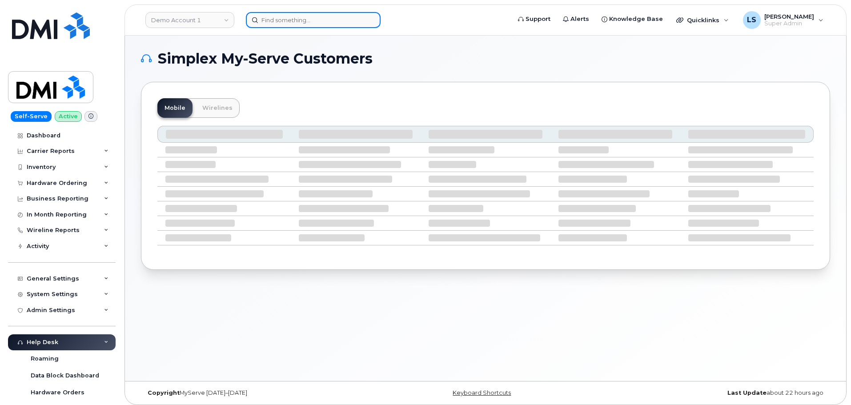
click at [305, 27] on input at bounding box center [313, 20] width 135 height 16
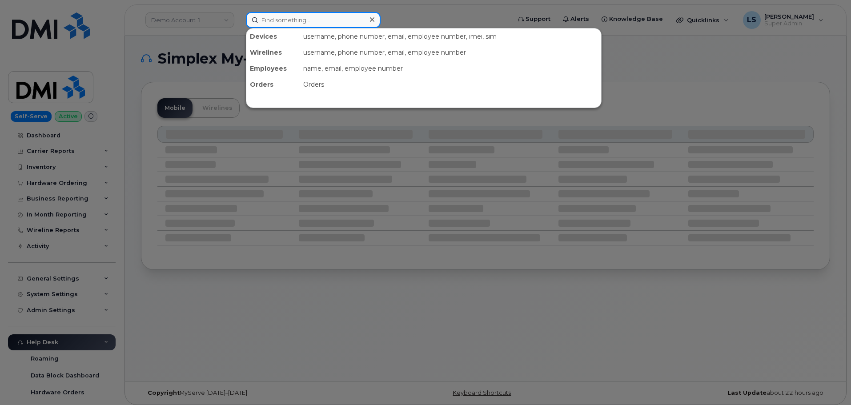
paste input "216-905-9407"
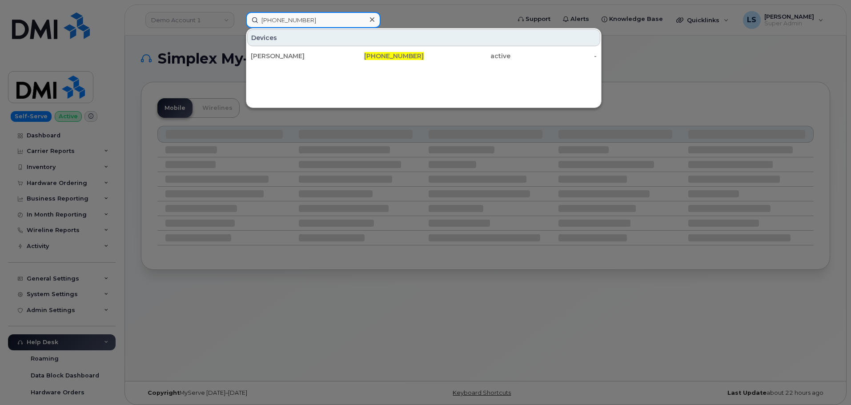
type input "216-905-9407"
drag, startPoint x: 298, startPoint y: 53, endPoint x: 309, endPoint y: 45, distance: 13.4
click at [298, 53] on div "[PERSON_NAME]" at bounding box center [294, 56] width 87 height 9
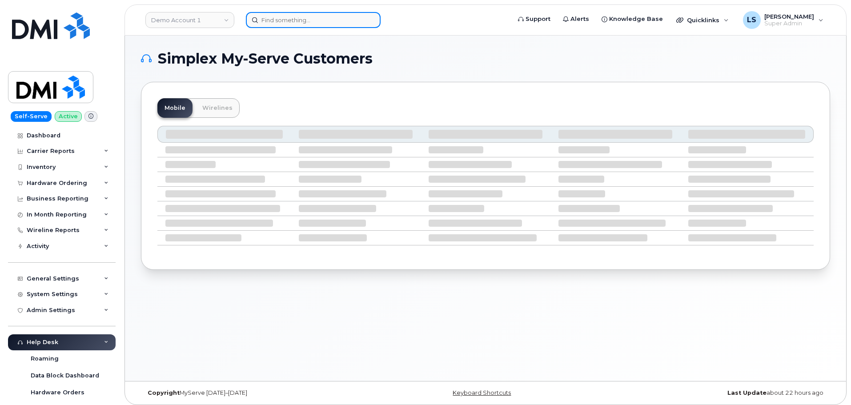
click at [284, 16] on input at bounding box center [313, 20] width 135 height 16
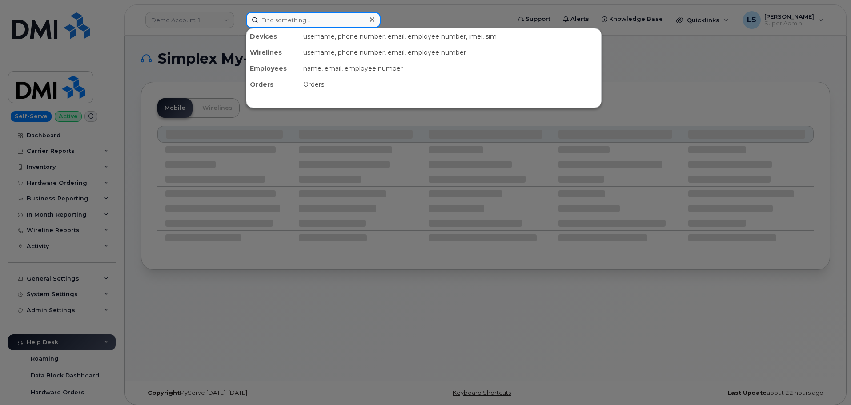
paste input "[PHONE_NUMBER]"
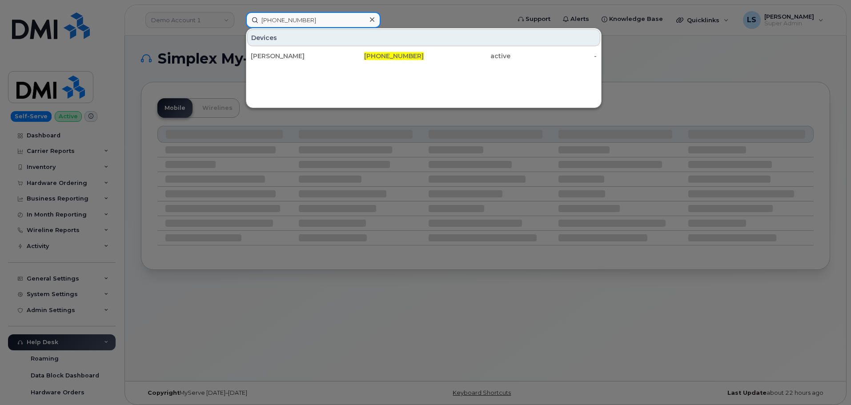
type input "[PHONE_NUMBER]"
drag, startPoint x: 295, startPoint y: 58, endPoint x: 393, endPoint y: 7, distance: 110.2
click at [295, 58] on div "[PERSON_NAME]" at bounding box center [294, 56] width 87 height 9
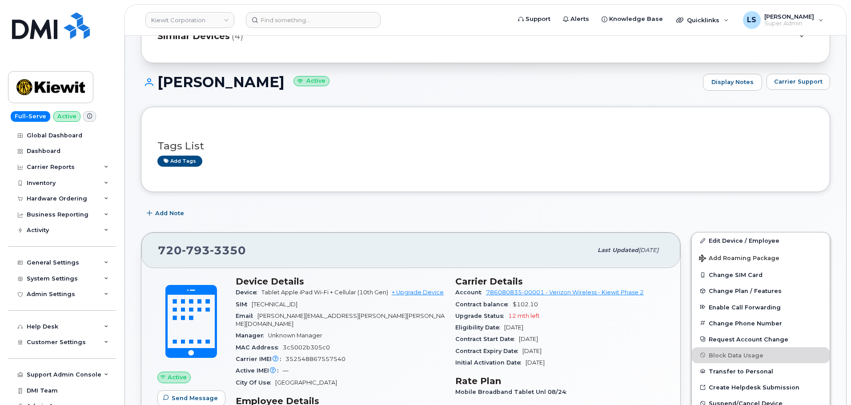
scroll to position [133, 0]
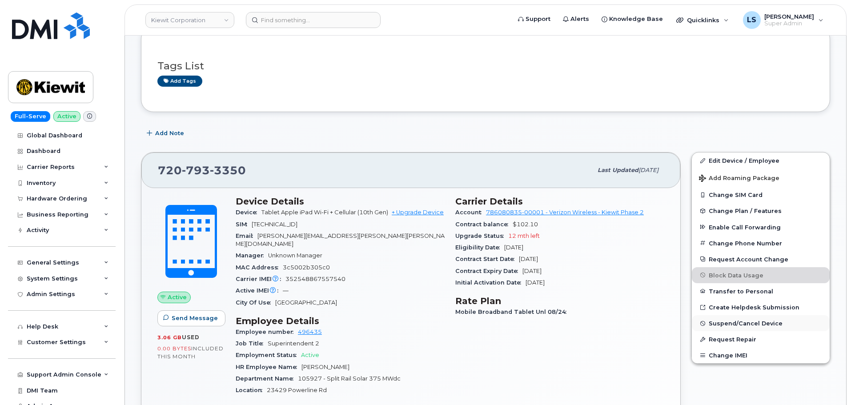
click at [720, 322] on span "Suspend/Cancel Device" at bounding box center [746, 323] width 74 height 7
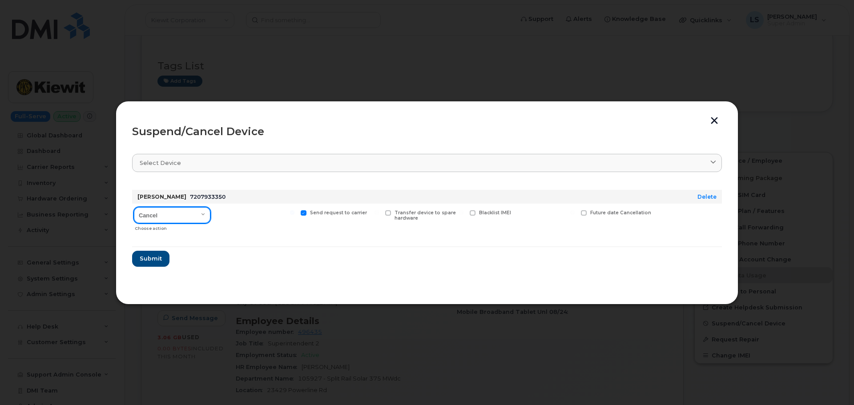
click at [177, 218] on select "Cancel Suspend - Reduced Rate Suspend - Full Rate Suspend - Lost Device/Stolen …" at bounding box center [172, 215] width 76 height 16
select select "[object Object]"
click at [134, 207] on select "Cancel Suspend - Reduced Rate Suspend - Full Rate Suspend - Lost Device/Stolen …" at bounding box center [172, 215] width 76 height 16
click at [165, 262] on button "Submit" at bounding box center [150, 259] width 36 height 16
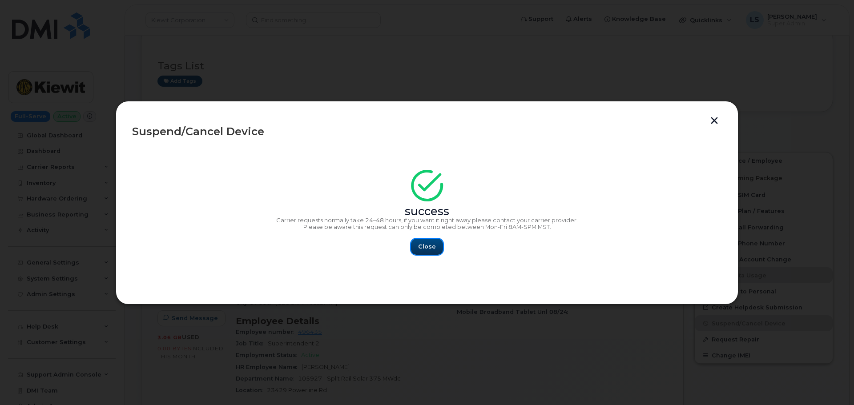
click at [428, 245] on span "Close" at bounding box center [427, 246] width 18 height 8
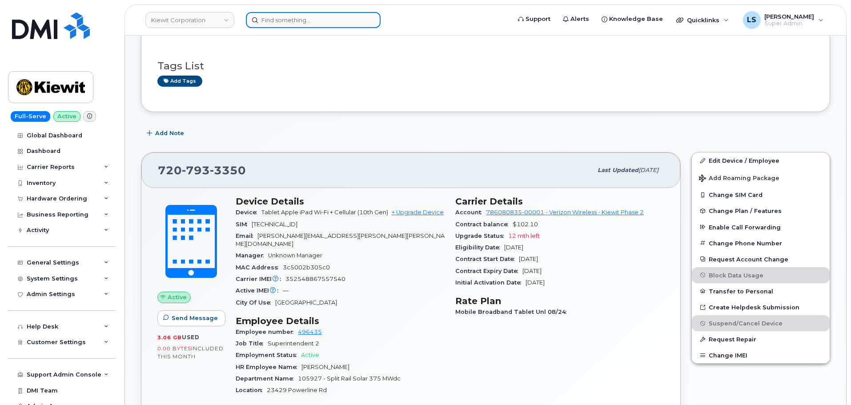
click at [285, 23] on input at bounding box center [313, 20] width 135 height 16
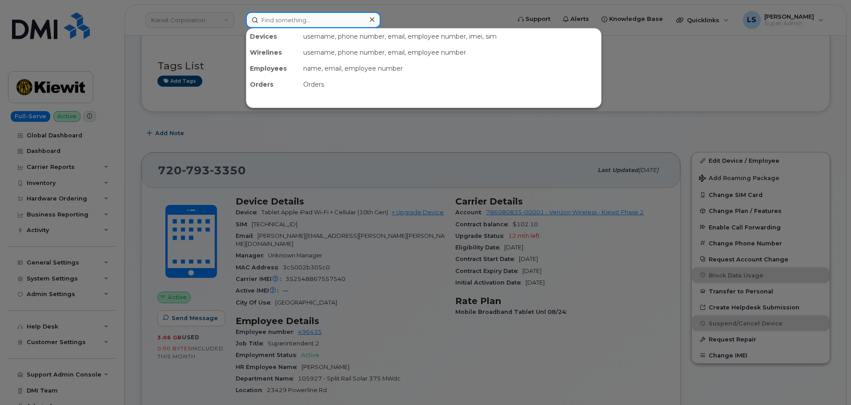
paste input "403.462.9883"
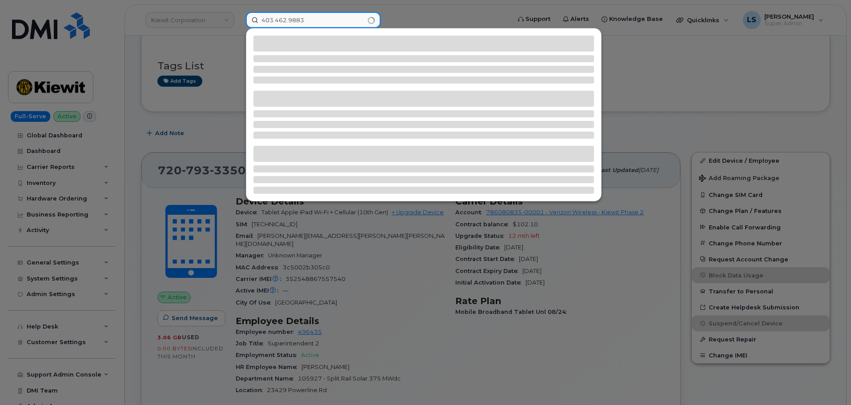
type input "403.462.9883"
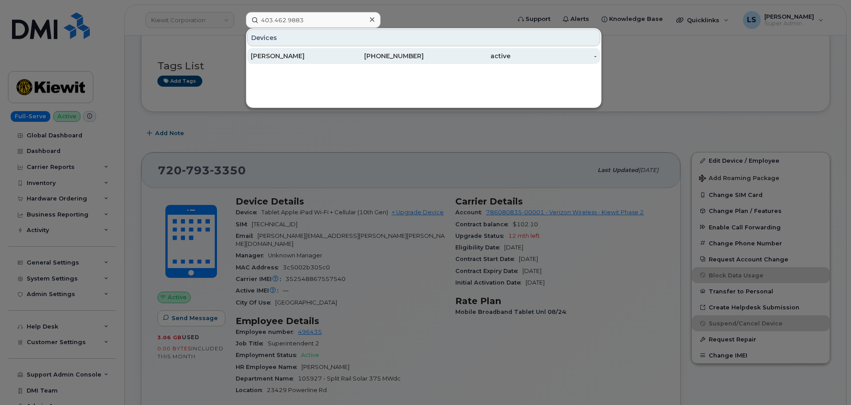
click at [274, 61] on div "Pavel Kolupanov" at bounding box center [294, 56] width 87 height 16
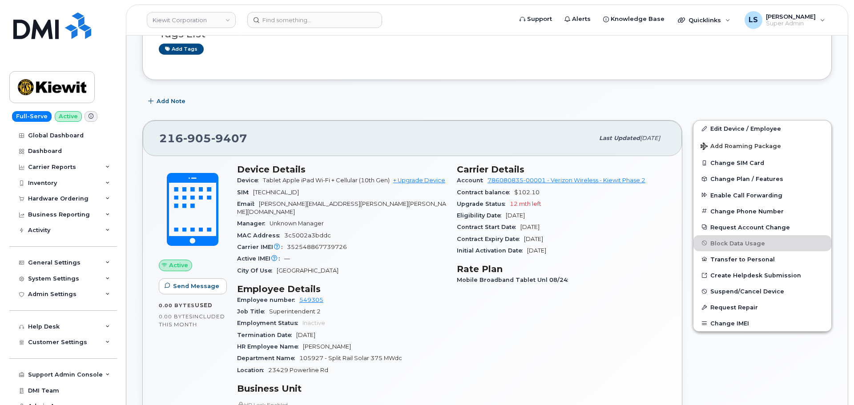
scroll to position [178, 0]
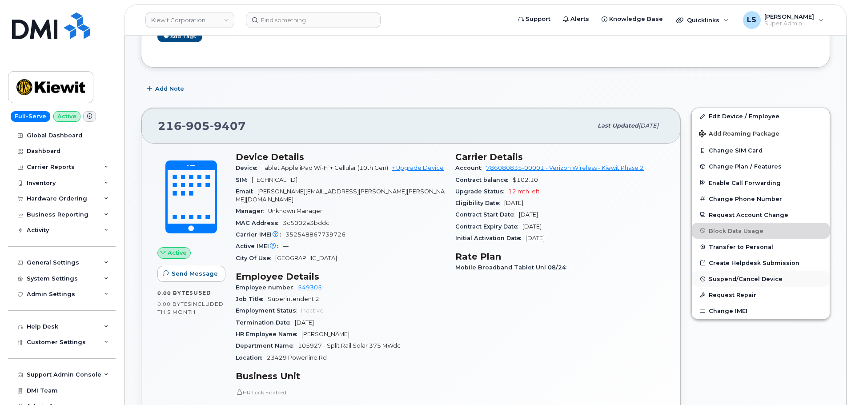
click at [715, 275] on button "Suspend/Cancel Device" at bounding box center [761, 279] width 138 height 16
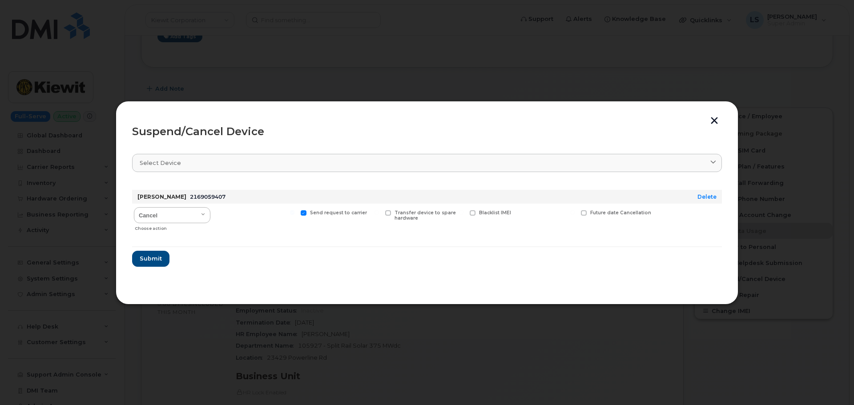
click at [180, 222] on div "Cancel Suspend - Reduced Rate Suspend - Full Rate Suspend - Lost Device/Stolen …" at bounding box center [172, 220] width 80 height 32
click at [188, 217] on select "Cancel Suspend - Reduced Rate Suspend - Full Rate Suspend - Lost Device/Stolen …" at bounding box center [172, 215] width 76 height 16
select select "[object Object]"
click at [134, 207] on select "Cancel Suspend - Reduced Rate Suspend - Full Rate Suspend - Lost Device/Stolen …" at bounding box center [172, 215] width 76 height 16
click at [161, 262] on button "Submit" at bounding box center [150, 259] width 36 height 16
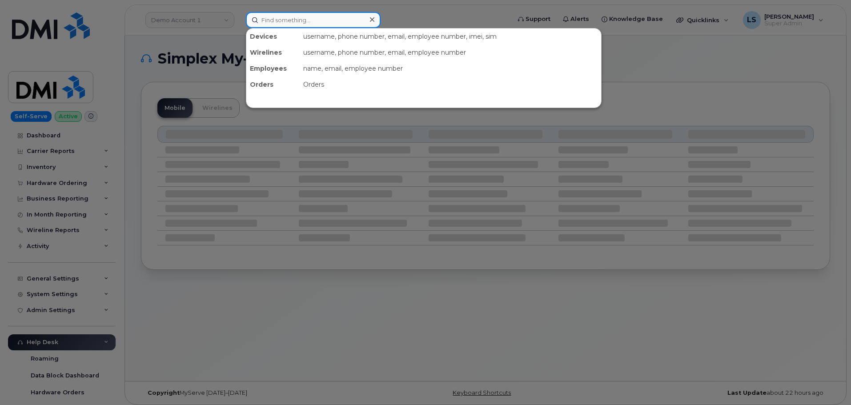
click at [339, 22] on input at bounding box center [313, 20] width 135 height 16
paste input "[PHONE_NUMBER]"
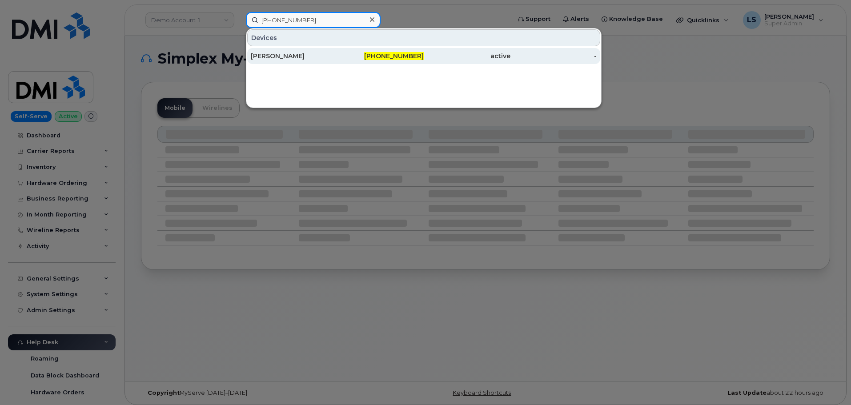
type input "[PHONE_NUMBER]"
click at [314, 59] on div "[PERSON_NAME]" at bounding box center [294, 56] width 87 height 9
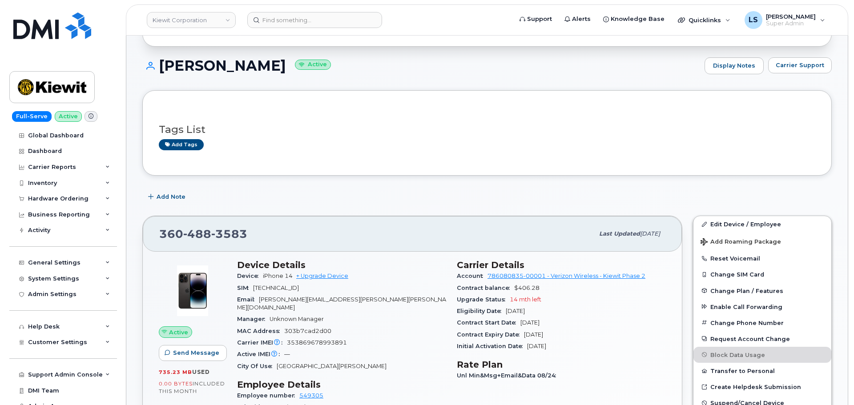
scroll to position [133, 0]
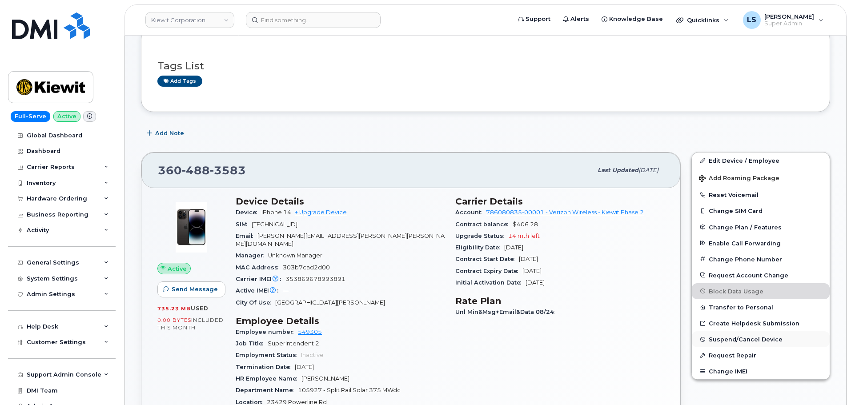
click at [731, 336] on span "Suspend/Cancel Device" at bounding box center [746, 339] width 74 height 7
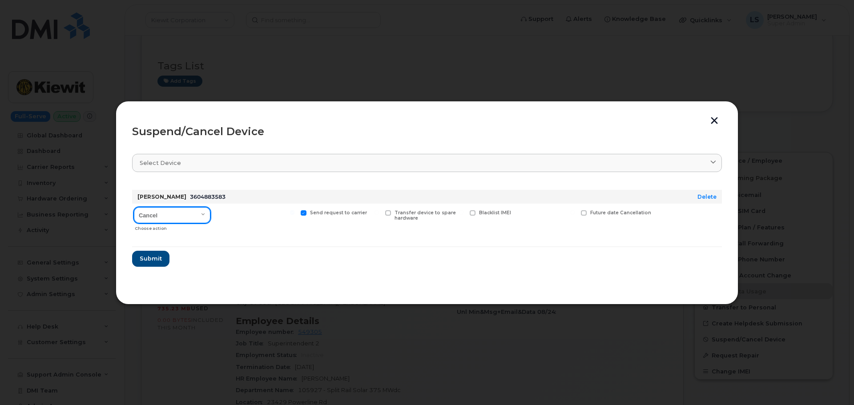
click at [187, 213] on select "Cancel Suspend - Reduced Rate Suspend - Full Rate Suspend - Lost Device/Stolen …" at bounding box center [172, 215] width 76 height 16
select select "[object Object]"
click at [134, 207] on select "Cancel Suspend - Reduced Rate Suspend - Full Rate Suspend - Lost Device/Stolen …" at bounding box center [172, 215] width 76 height 16
click at [162, 263] on button "Submit" at bounding box center [150, 259] width 36 height 16
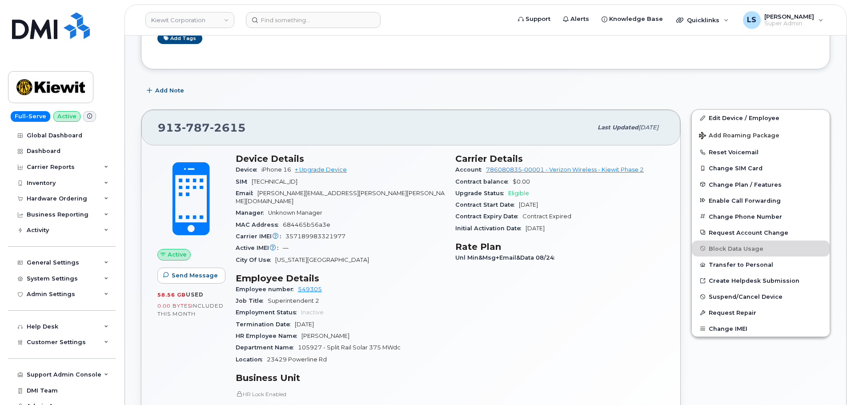
scroll to position [178, 0]
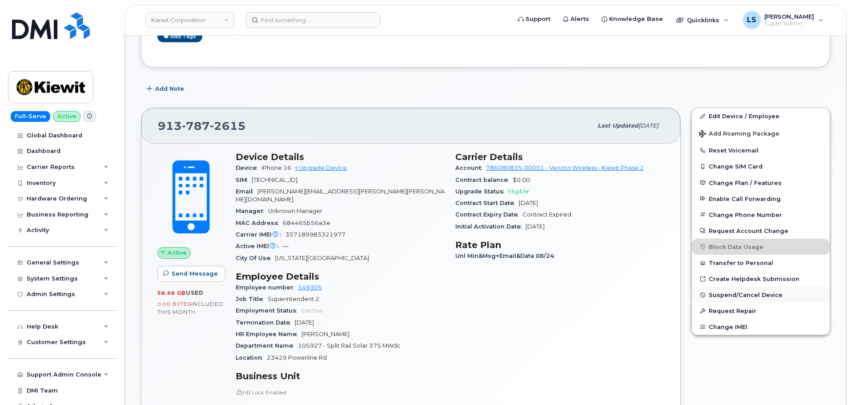
click at [712, 295] on span "Suspend/Cancel Device" at bounding box center [746, 295] width 74 height 7
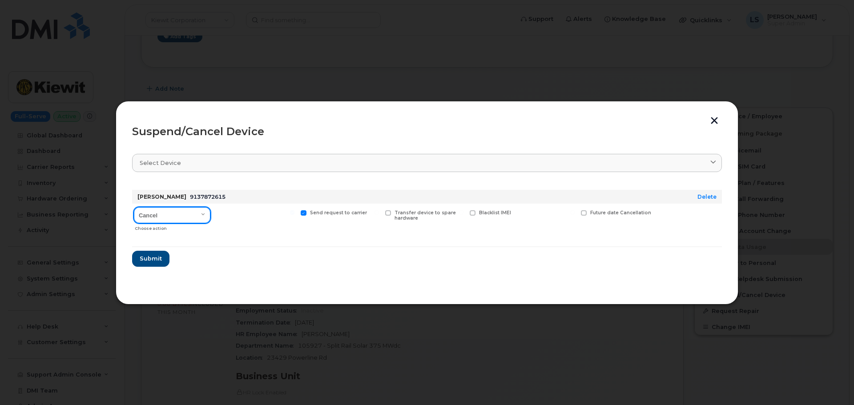
click at [164, 213] on select "Cancel Suspend - Reduced Rate Suspend - Full Rate Suspend - Lost Device/Stolen …" at bounding box center [172, 215] width 76 height 16
select select "[object Object]"
click at [134, 207] on select "Cancel Suspend - Reduced Rate Suspend - Full Rate Suspend - Lost Device/Stolen …" at bounding box center [172, 215] width 76 height 16
click at [151, 256] on span "Submit" at bounding box center [150, 258] width 22 height 8
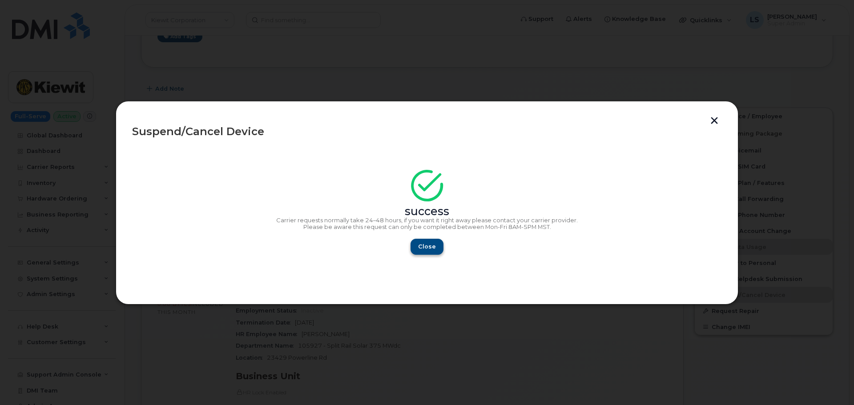
drag, startPoint x: 417, startPoint y: 237, endPoint x: 420, endPoint y: 241, distance: 4.7
click at [417, 238] on div "success Carrier requests normally take 24–48 hours, if you want it right away p…" at bounding box center [427, 215] width 590 height 80
click at [424, 245] on span "Close" at bounding box center [427, 246] width 18 height 8
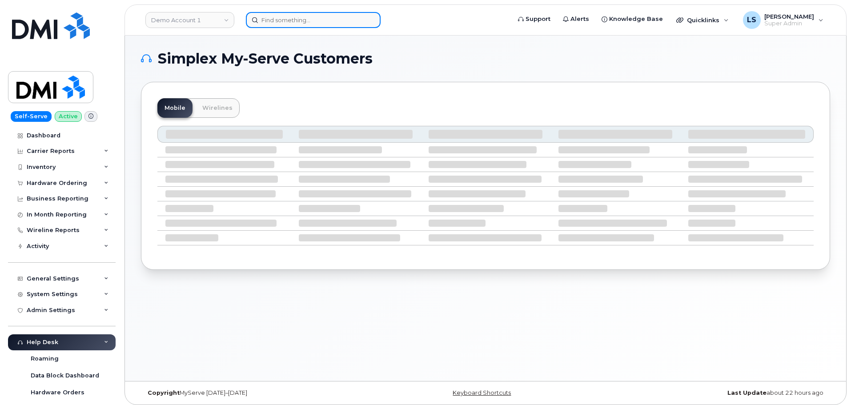
click at [363, 21] on input at bounding box center [313, 20] width 135 height 16
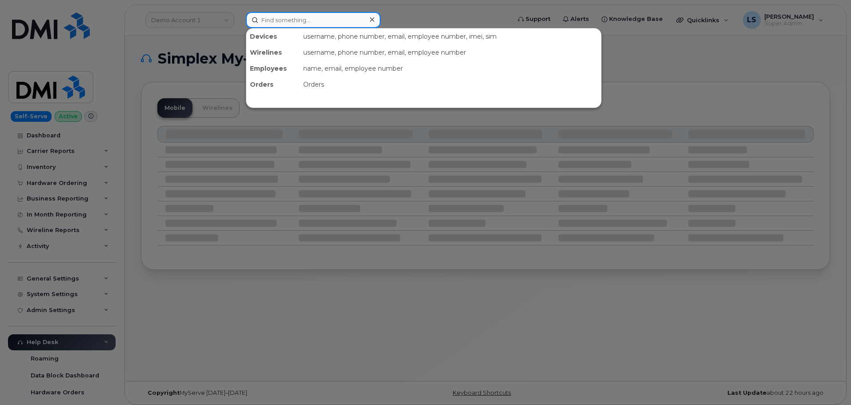
paste input "[PHONE_NUMBER]"
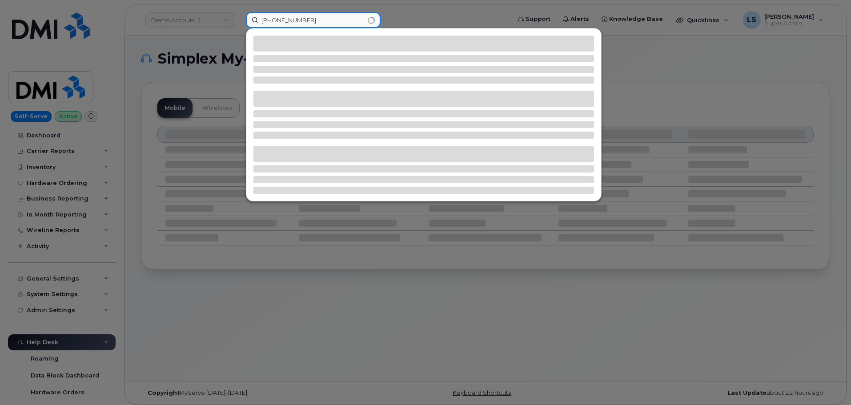
type input "[PHONE_NUMBER]"
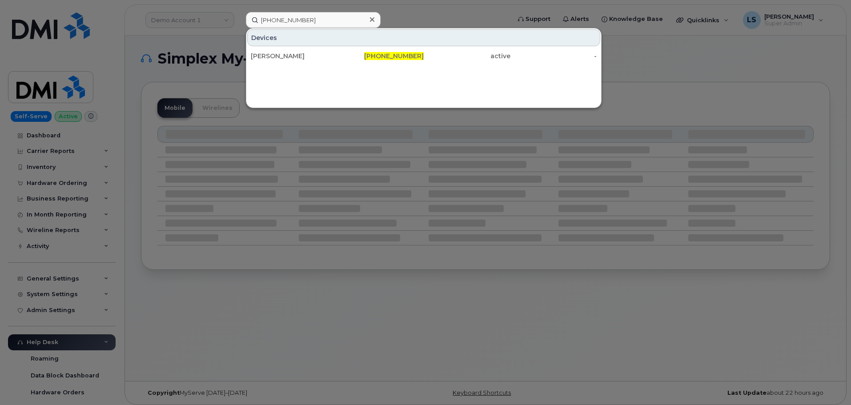
drag, startPoint x: 430, startPoint y: 58, endPoint x: 56, endPoint y: 286, distance: 438.0
click at [430, 58] on div "active" at bounding box center [467, 56] width 87 height 9
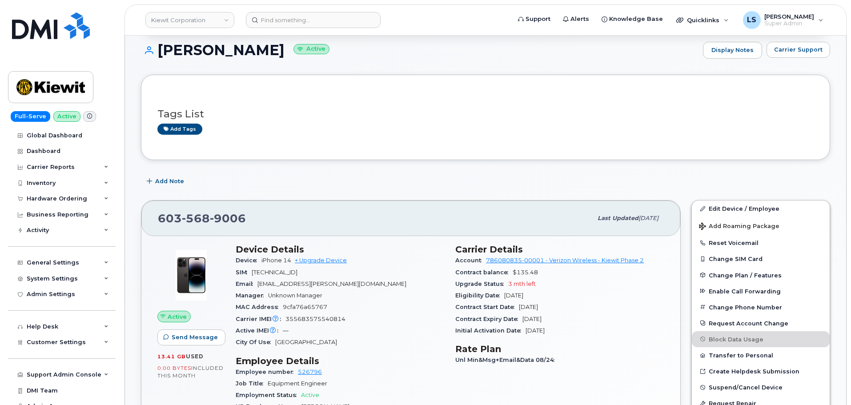
scroll to position [178, 0]
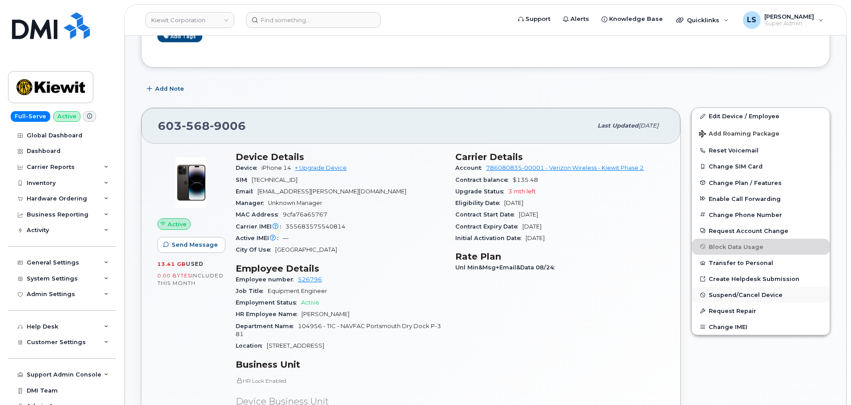
click at [719, 298] on span "Suspend/Cancel Device" at bounding box center [746, 295] width 74 height 7
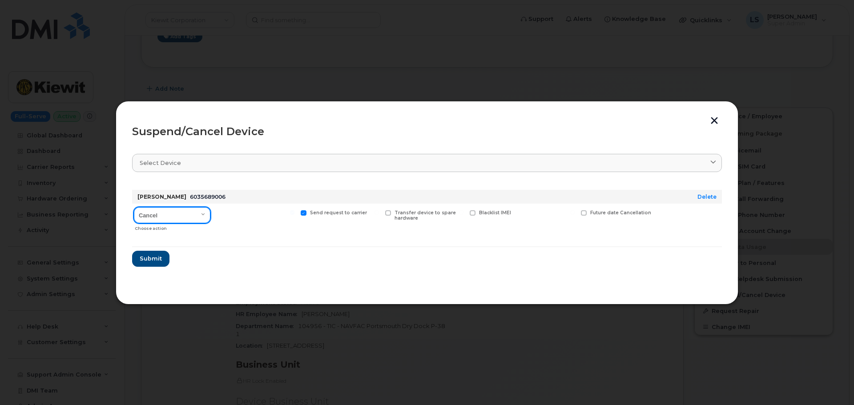
click at [158, 213] on select "Cancel Suspend - Reduced Rate Suspend - Full Rate Suspend - Lost Device/Stolen …" at bounding box center [172, 215] width 76 height 16
select select "[object Object]"
click at [134, 207] on select "Cancel Suspend - Reduced Rate Suspend - Full Rate Suspend - Lost Device/Stolen …" at bounding box center [172, 215] width 76 height 16
click at [149, 259] on span "Submit" at bounding box center [150, 258] width 22 height 8
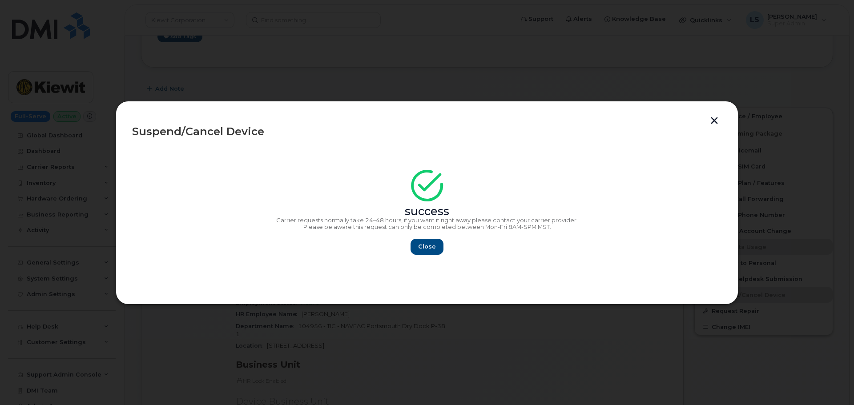
click at [422, 237] on div "success Carrier requests normally take 24–48 hours, if you want it right away p…" at bounding box center [427, 215] width 590 height 80
drag, startPoint x: 424, startPoint y: 240, endPoint x: 452, endPoint y: 174, distance: 71.7
click at [424, 241] on button "Close" at bounding box center [427, 247] width 32 height 16
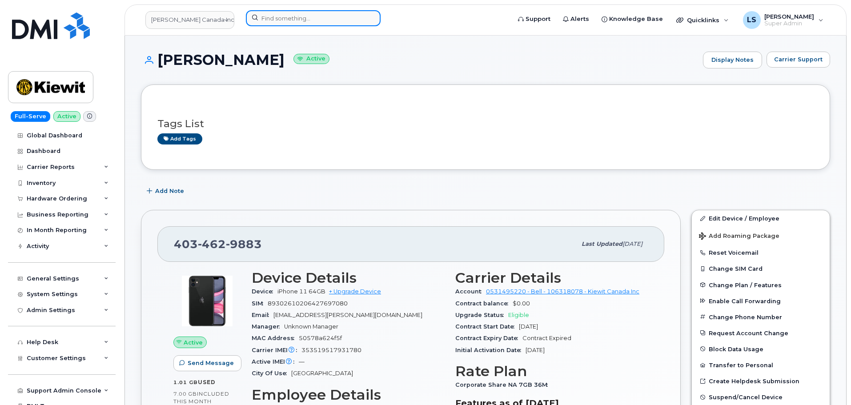
click at [295, 18] on input at bounding box center [313, 18] width 135 height 16
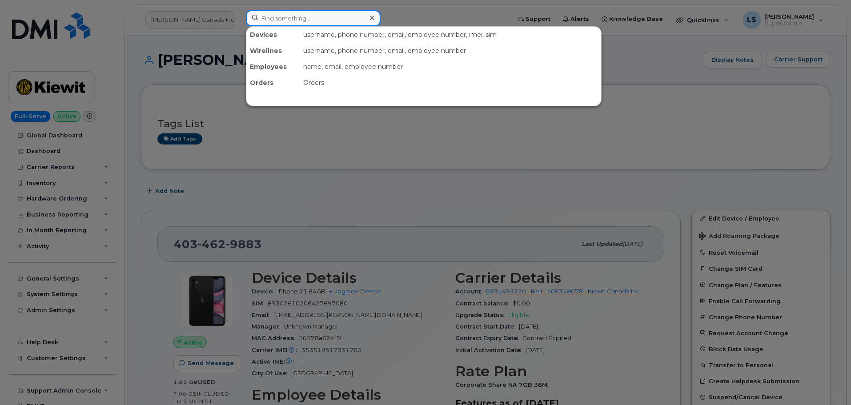
paste input "300911"
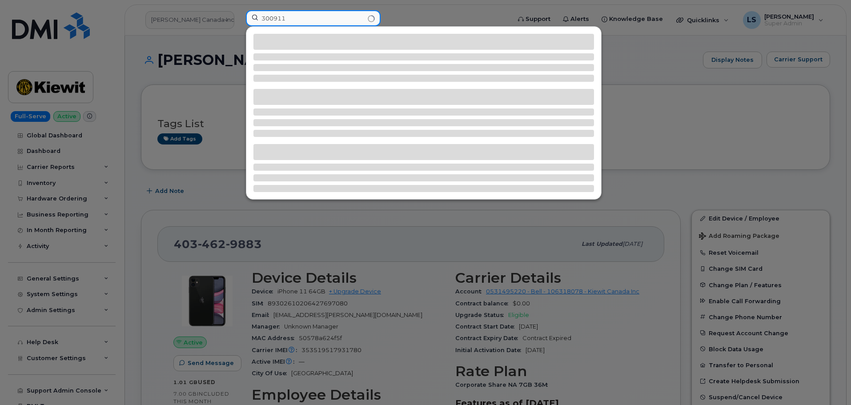
type input "300911"
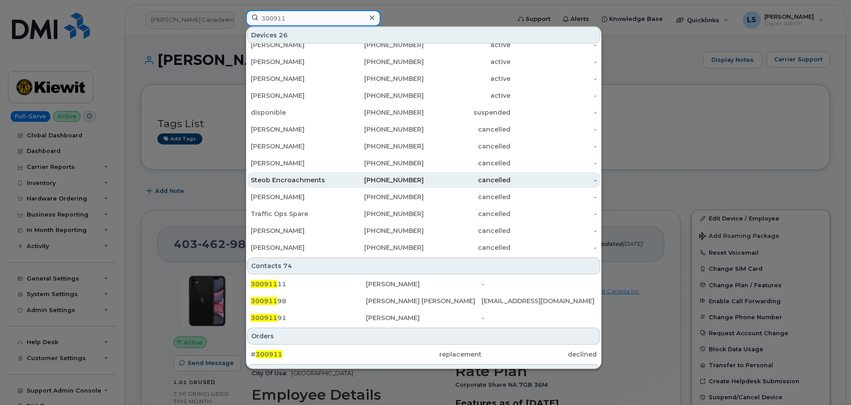
scroll to position [159, 0]
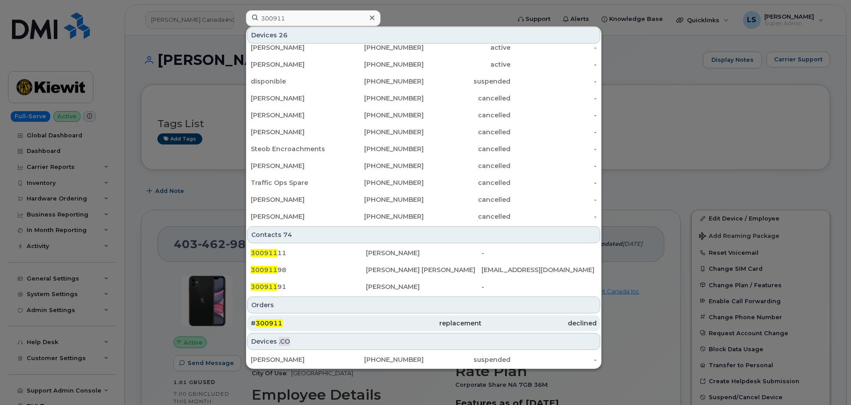
click at [274, 321] on span "300911" at bounding box center [269, 323] width 27 height 8
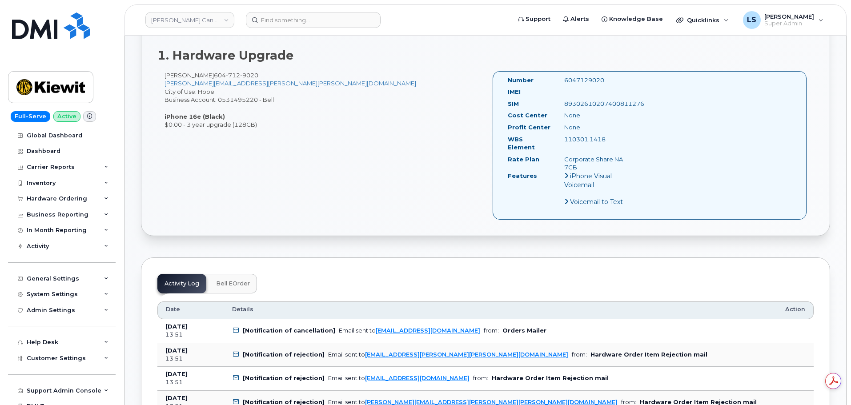
scroll to position [311, 0]
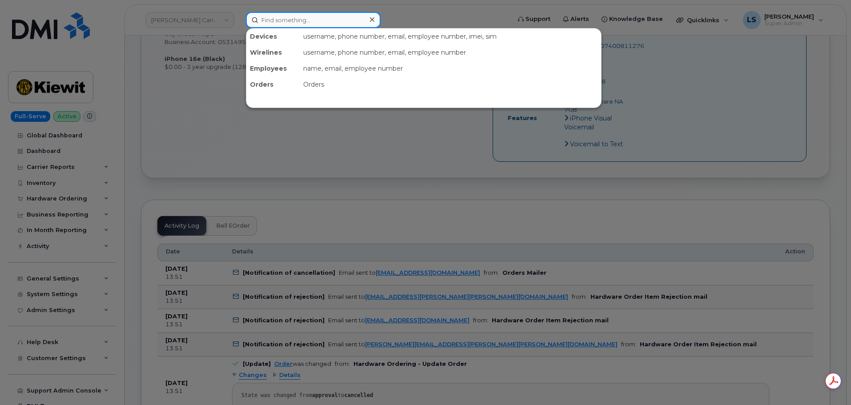
click at [298, 14] on input at bounding box center [313, 20] width 135 height 16
paste input "306-250-0061"
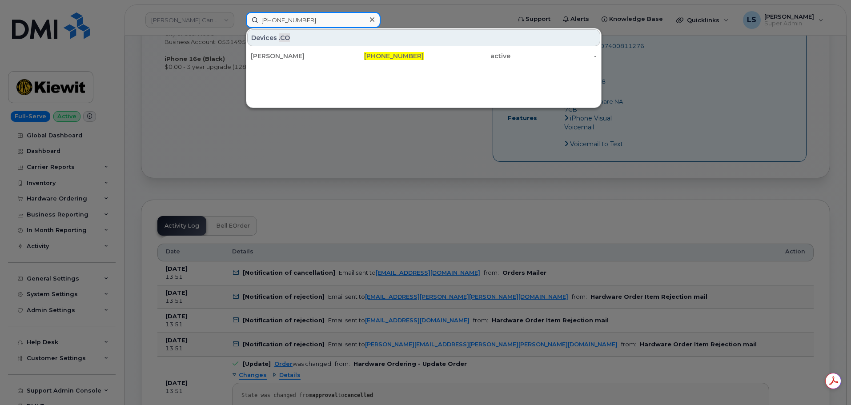
click at [324, 17] on input "306-250-0061" at bounding box center [313, 20] width 135 height 16
paste input "864783409"
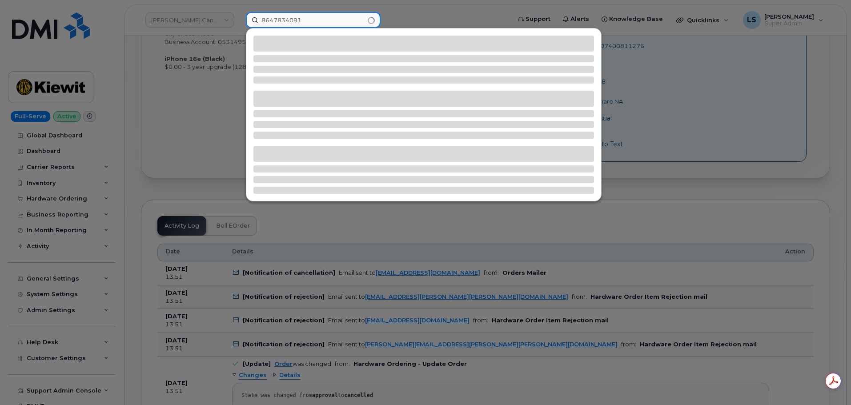
type input "8647834091"
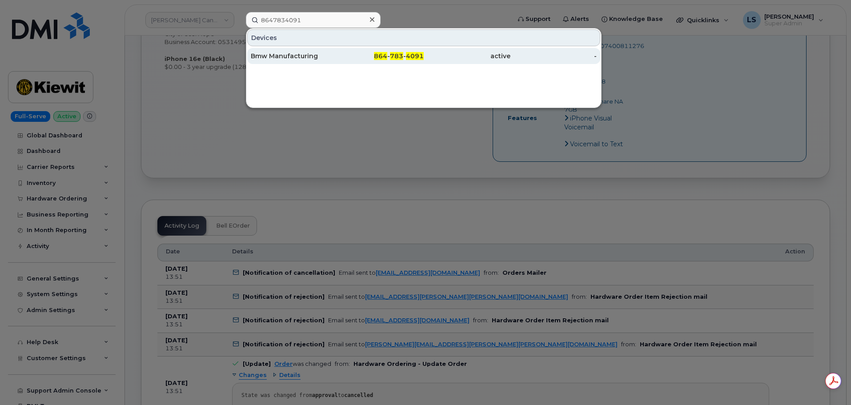
click at [336, 54] on div "Bmw Manufacturing" at bounding box center [294, 56] width 87 height 9
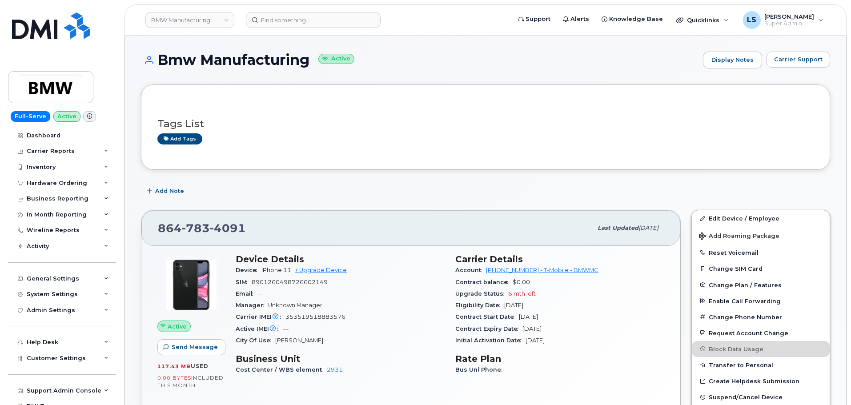
click at [309, 210] on div "864 783 4091 Last updated Sep 16, 2025" at bounding box center [410, 228] width 539 height 36
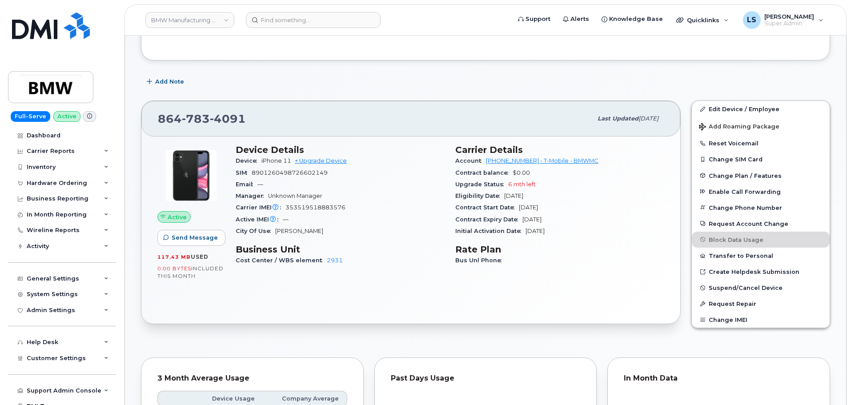
scroll to position [44, 0]
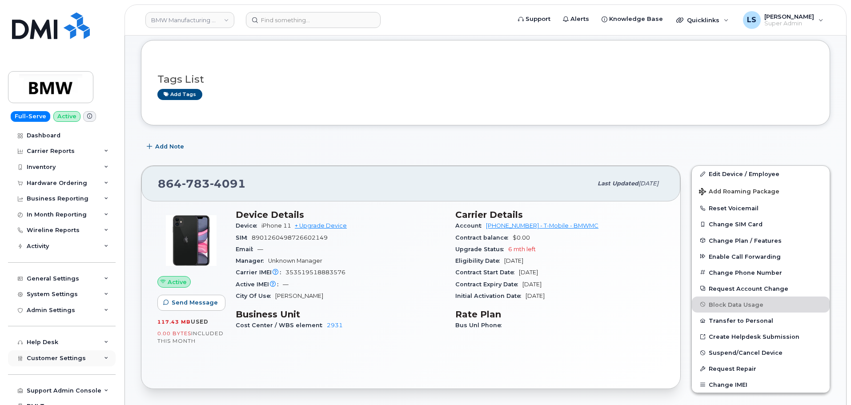
click at [65, 358] on span "Customer Settings" at bounding box center [56, 358] width 59 height 7
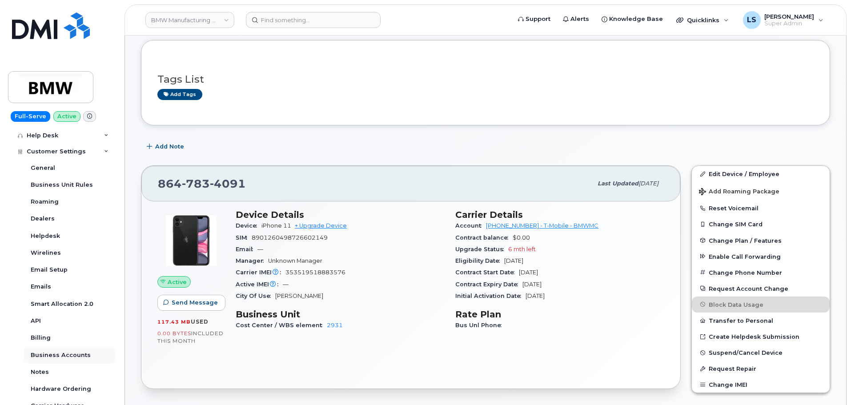
scroll to position [222, 0]
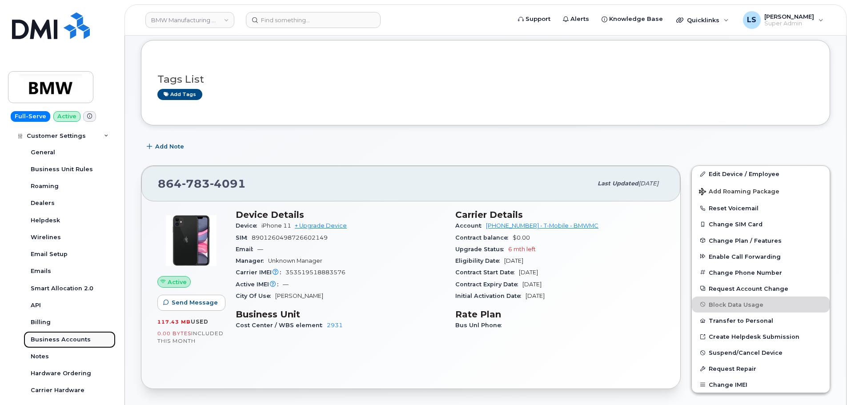
click at [68, 342] on div "Business Accounts" at bounding box center [61, 340] width 60 height 8
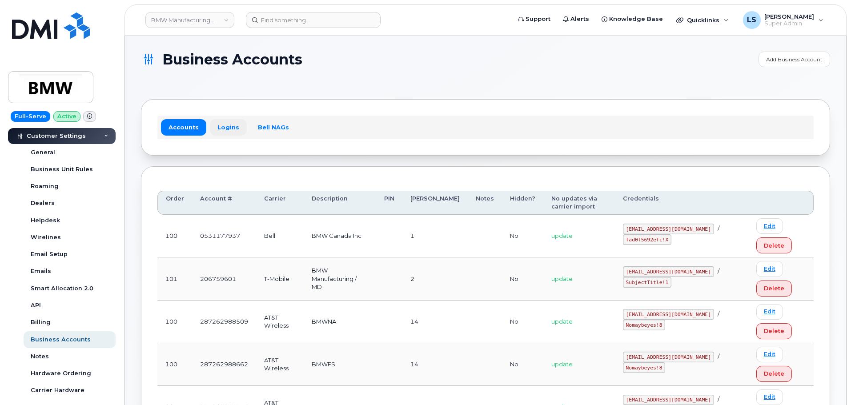
click at [226, 135] on link "Logins" at bounding box center [228, 127] width 37 height 16
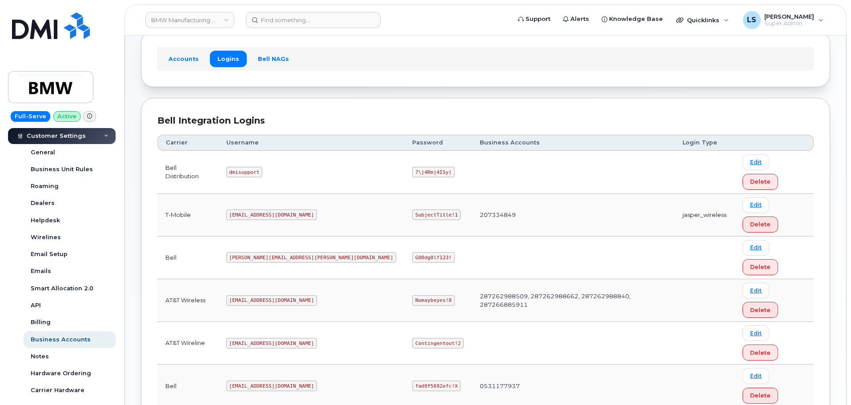
scroll to position [79, 0]
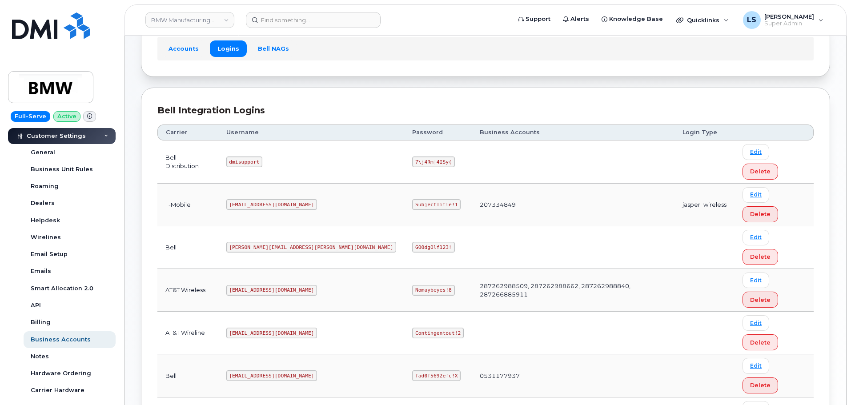
click at [262, 199] on code "msem@dminc.com" at bounding box center [271, 204] width 91 height 11
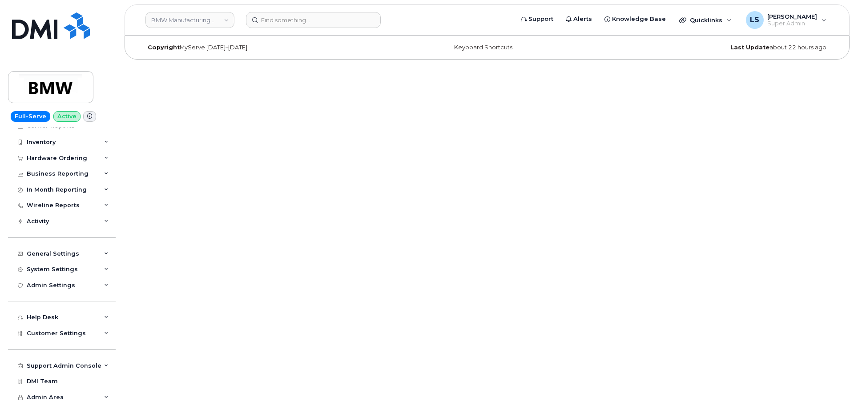
scroll to position [25, 0]
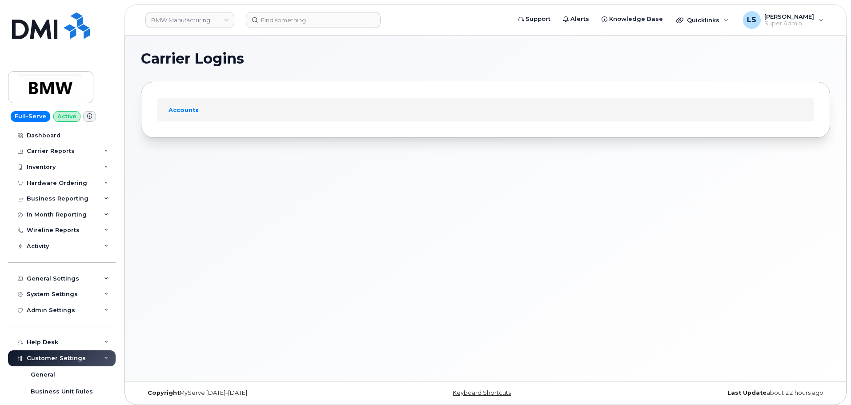
click at [220, 112] on div "Accounts" at bounding box center [485, 109] width 656 height 23
click at [307, 139] on div "Carrier Logins Accounts" at bounding box center [485, 209] width 721 height 346
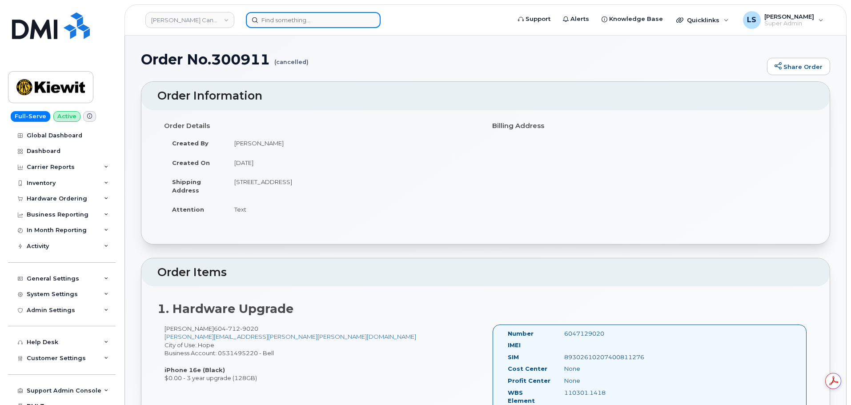
click at [288, 21] on input at bounding box center [313, 20] width 135 height 16
paste input "8647834091"
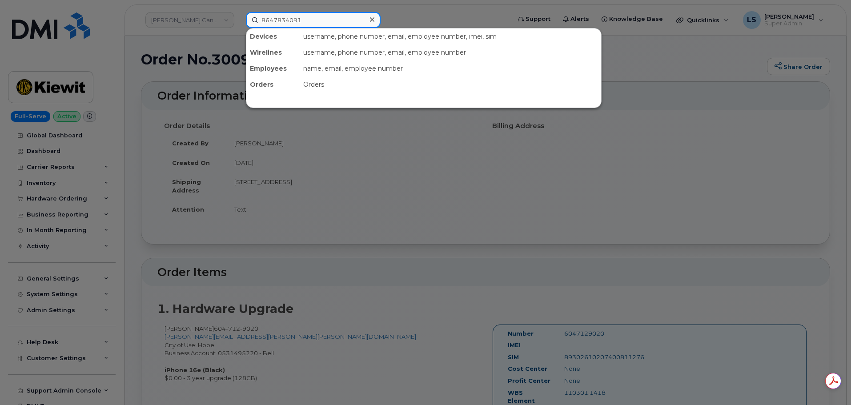
type input "8647834091"
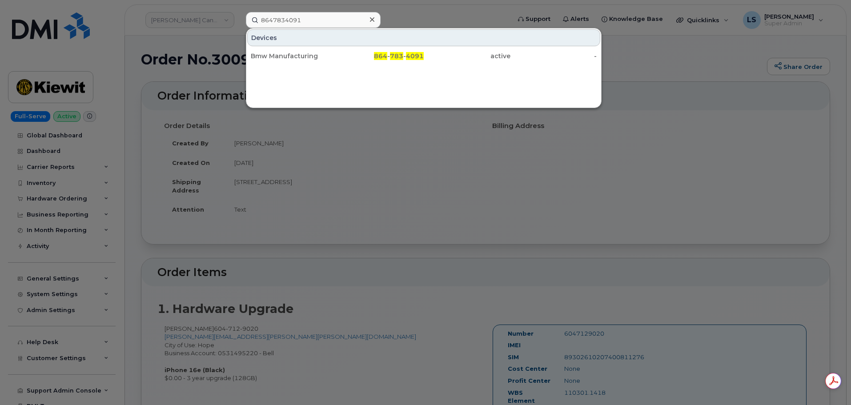
drag, startPoint x: 310, startPoint y: 59, endPoint x: 350, endPoint y: 115, distance: 69.7
click at [310, 59] on div "Bmw Manufacturing" at bounding box center [294, 56] width 87 height 9
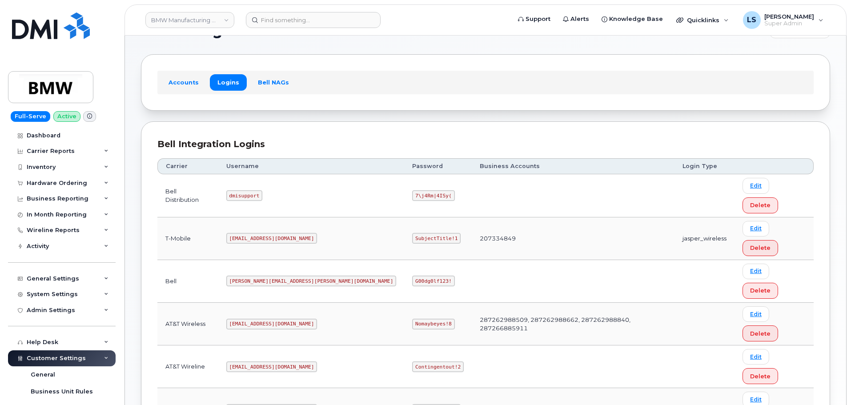
scroll to position [63, 0]
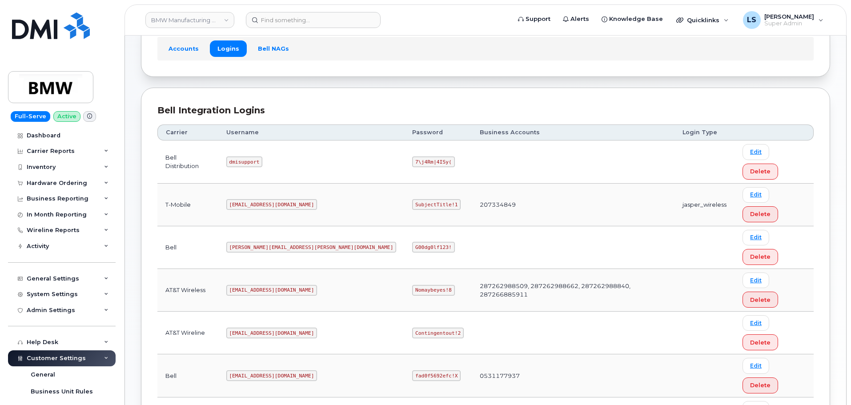
click at [251, 199] on code "[EMAIL_ADDRESS][DOMAIN_NAME]" at bounding box center [271, 204] width 91 height 11
drag, startPoint x: 248, startPoint y: 176, endPoint x: 268, endPoint y: 208, distance: 37.4
click at [266, 199] on code "[EMAIL_ADDRESS][DOMAIN_NAME]" at bounding box center [271, 204] width 91 height 11
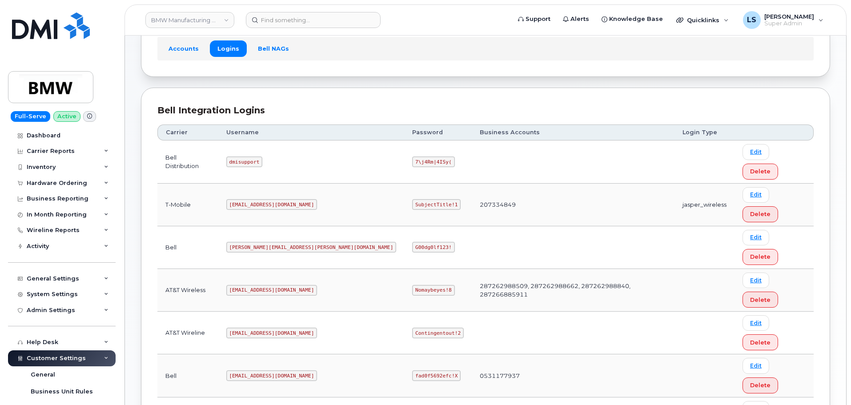
copy code "MS-BMW@dminc.com"
drag, startPoint x: 401, startPoint y: 322, endPoint x: 414, endPoint y: 319, distance: 14.0
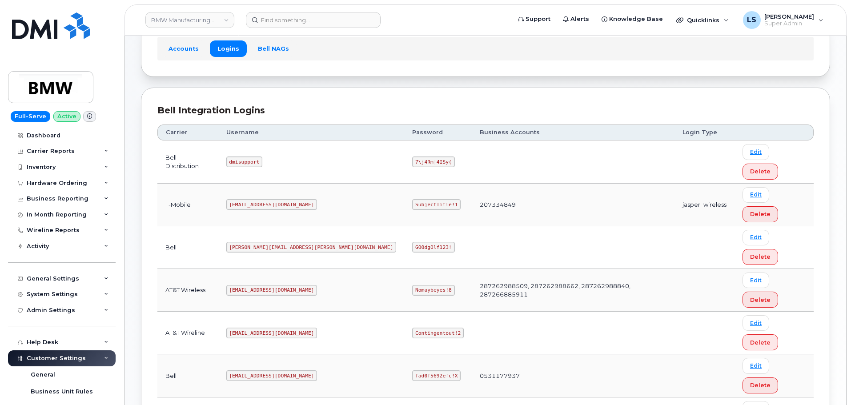
drag, startPoint x: 469, startPoint y: 318, endPoint x: 486, endPoint y: 319, distance: 16.5
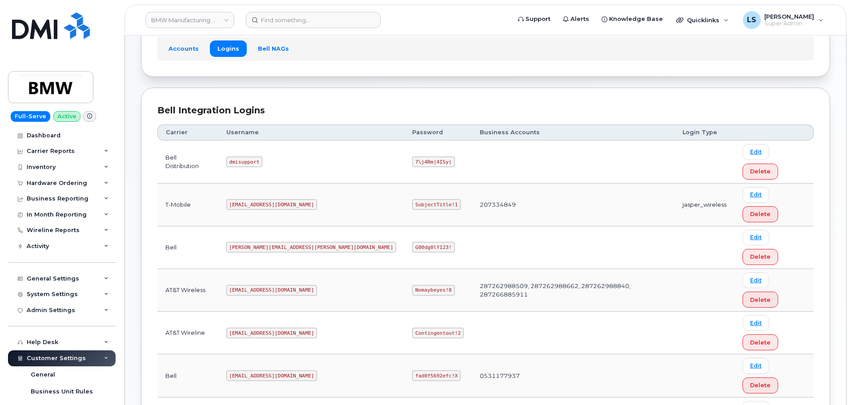
copy code "[EMAIL_ADDRESS][DOMAIN_NAME]"
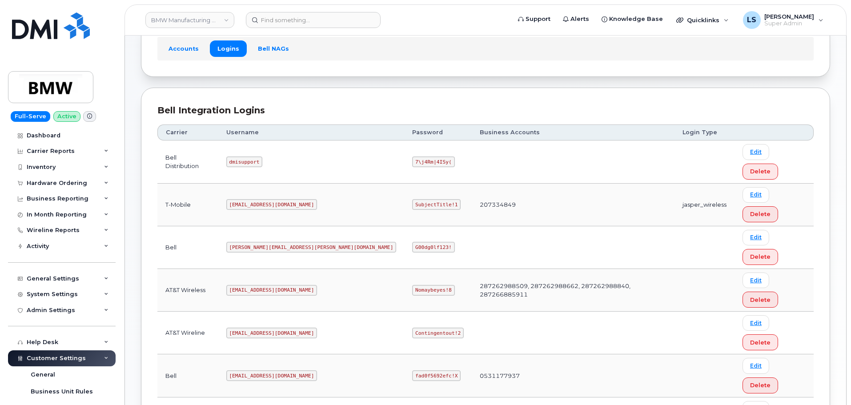
copy code "SubjectTitle!1"
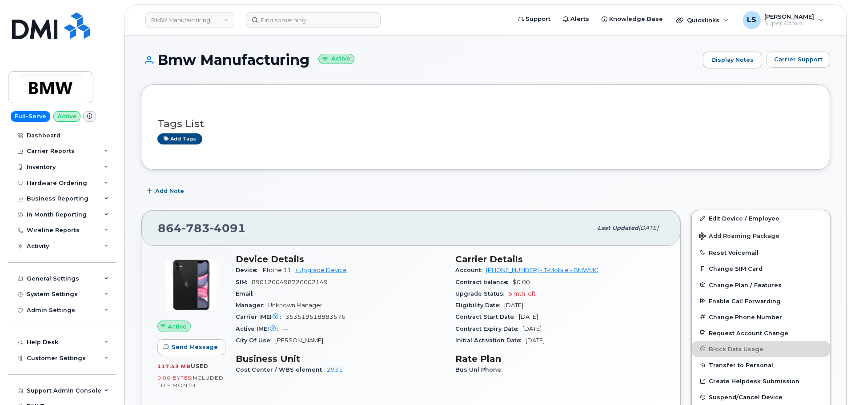
click at [211, 225] on span "4091" at bounding box center [228, 227] width 36 height 13
copy span "864 783 4091"
drag, startPoint x: 486, startPoint y: 274, endPoint x: 521, endPoint y: 274, distance: 35.1
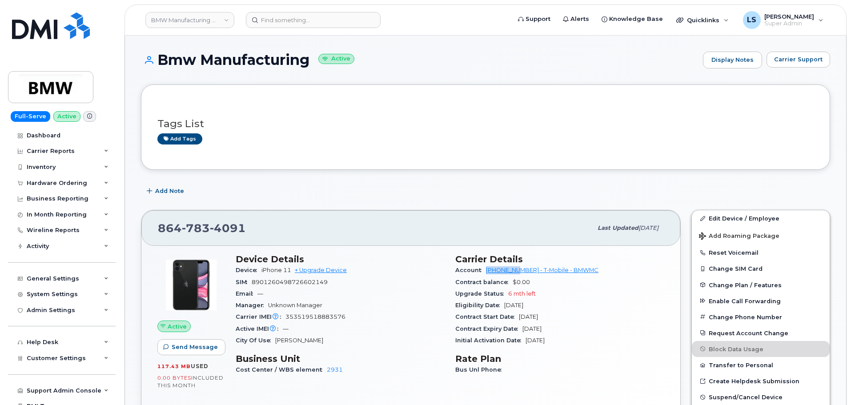
click at [521, 274] on div "Account 972523090 - T-Mobile - BMWMC" at bounding box center [559, 271] width 209 height 12
copy link "972523090"
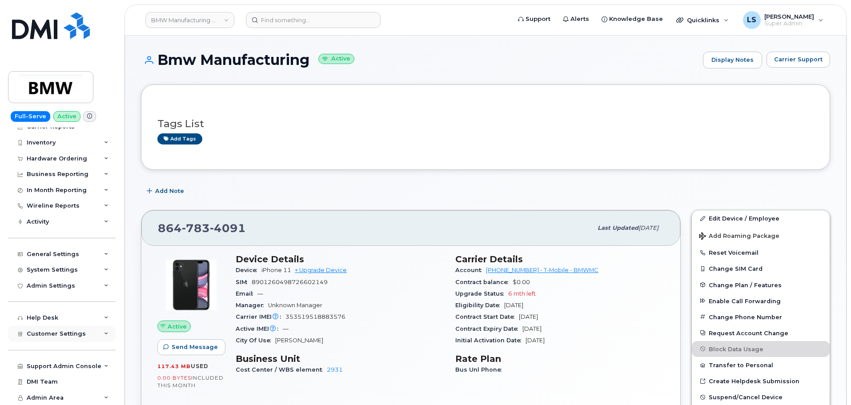
click at [66, 334] on span "Customer Settings" at bounding box center [56, 333] width 59 height 7
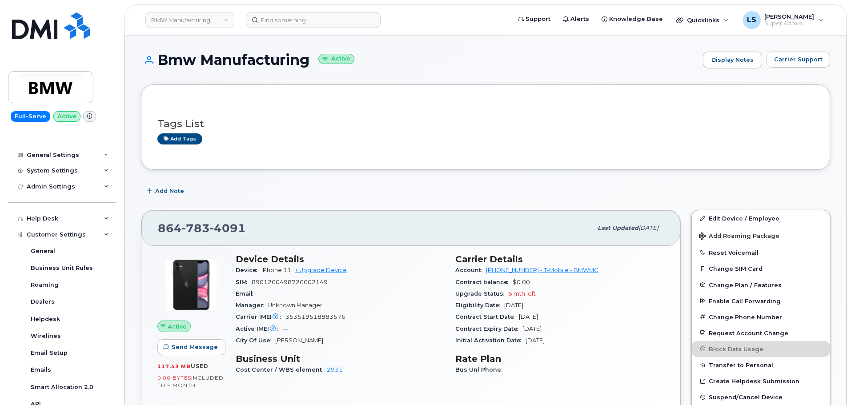
scroll to position [202, 0]
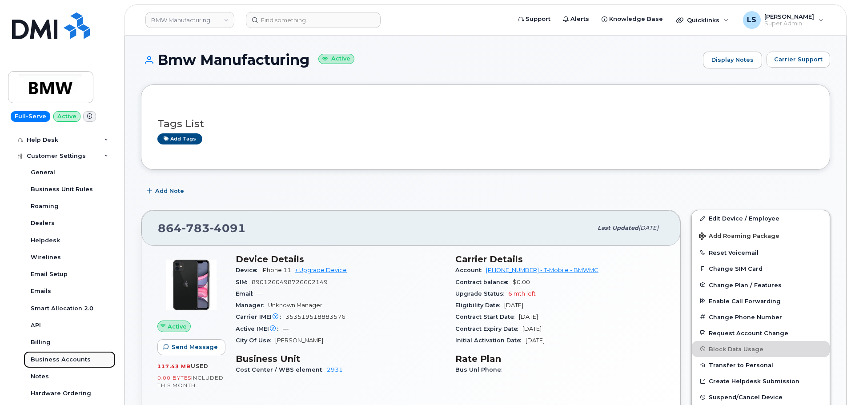
click at [78, 357] on div "Business Accounts" at bounding box center [61, 360] width 60 height 8
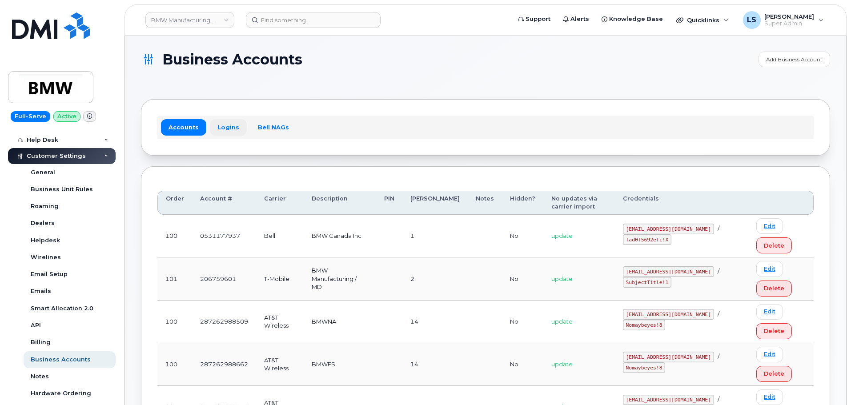
click at [218, 124] on link "Logins" at bounding box center [228, 127] width 37 height 16
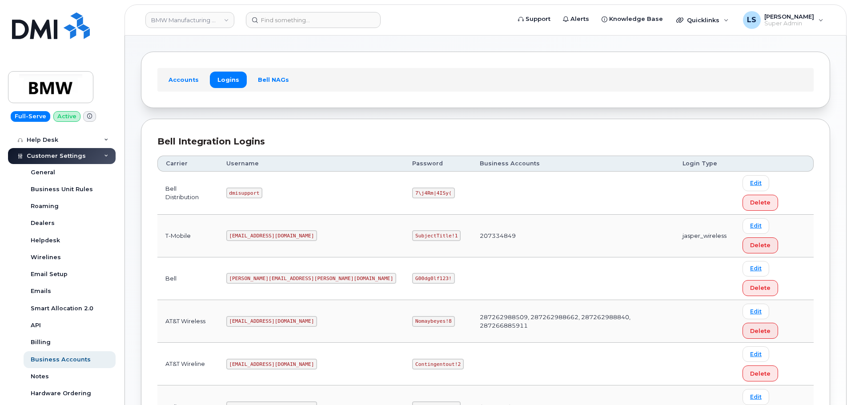
scroll to position [79, 0]
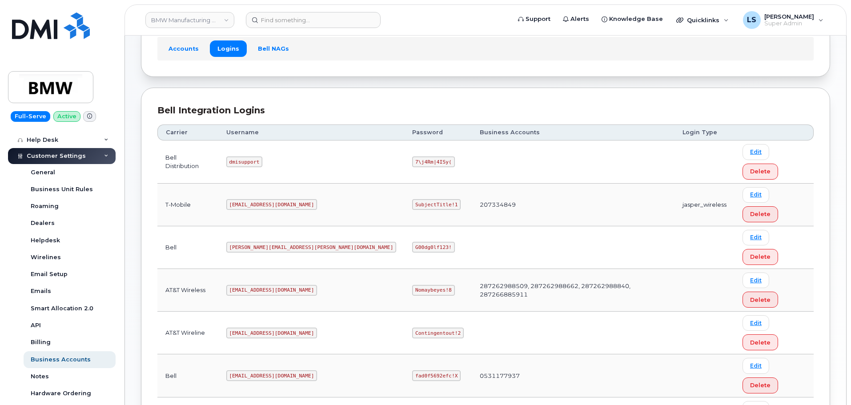
copy code "MS-BMW@dminc.com"
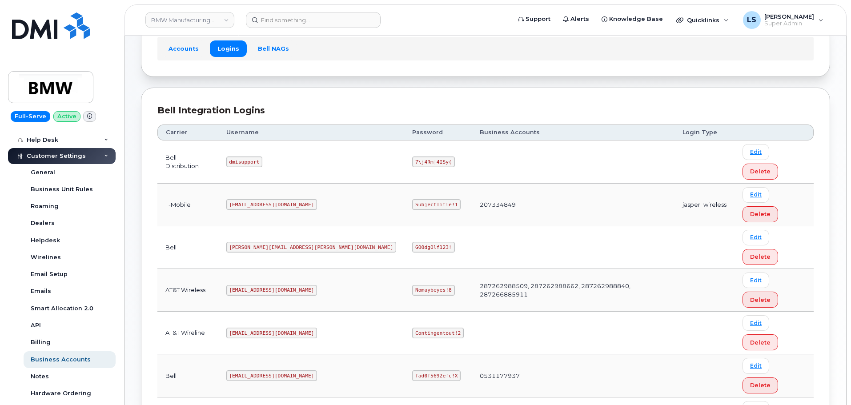
copy code "SubjectTitle!1"
click at [303, 21] on input at bounding box center [313, 20] width 135 height 16
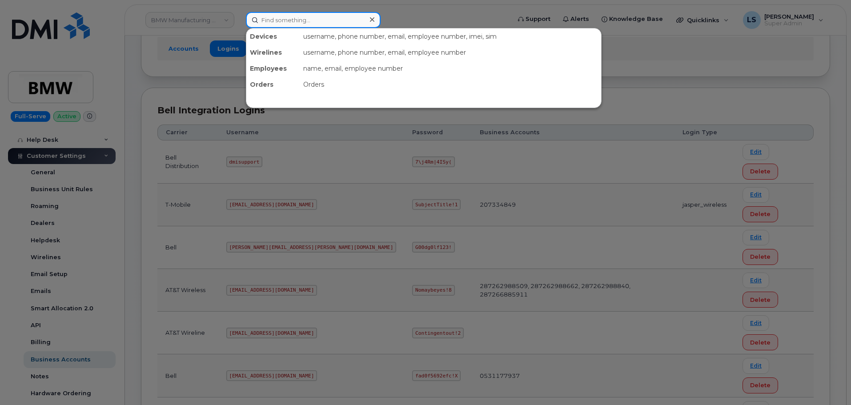
paste input "298745"
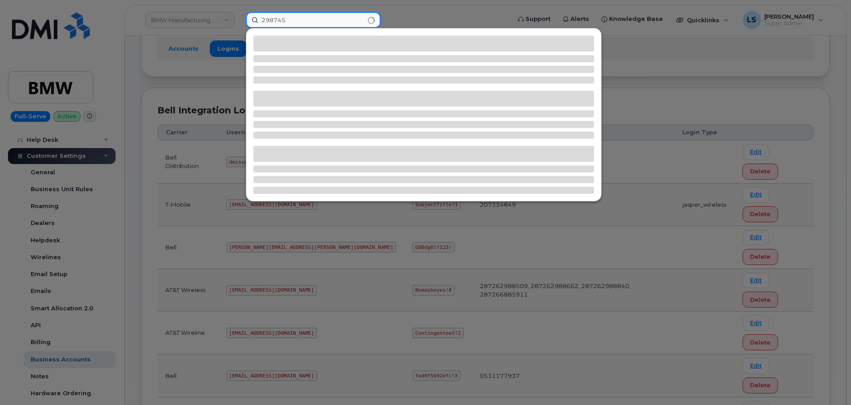
type input "298745"
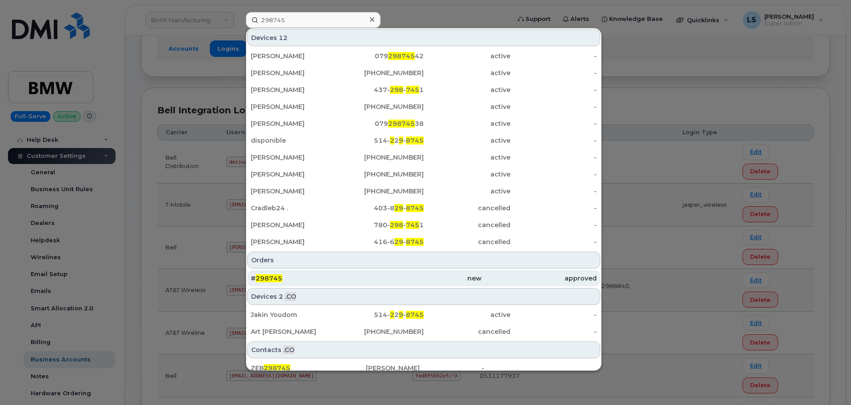
click at [277, 280] on span "298745" at bounding box center [269, 278] width 27 height 8
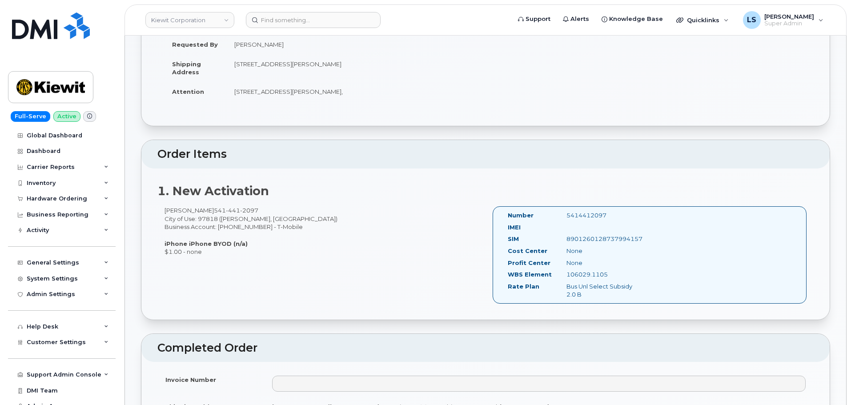
scroll to position [133, 0]
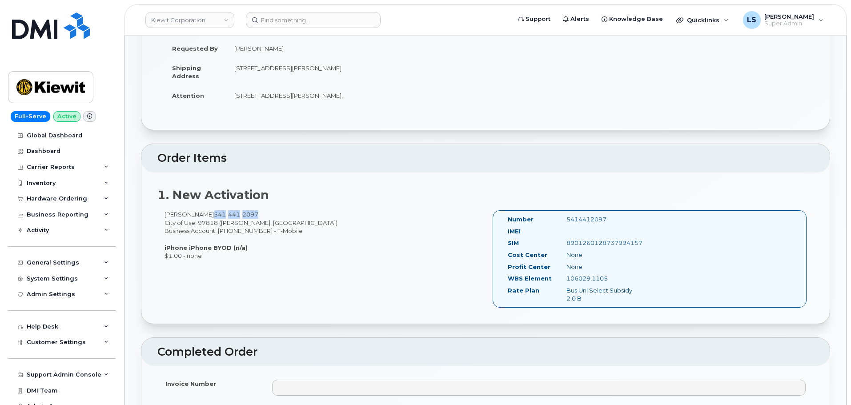
drag, startPoint x: 248, startPoint y: 212, endPoint x: 204, endPoint y: 216, distance: 44.2
click at [214, 216] on span "[PHONE_NUMBER]" at bounding box center [236, 214] width 44 height 7
click at [280, 208] on div "1. New Activation [PERSON_NAME] [PHONE_NUMBER] City of Use: 97818 ([PERSON_NAME…" at bounding box center [485, 248] width 688 height 151
drag, startPoint x: 240, startPoint y: 232, endPoint x: 270, endPoint y: 229, distance: 29.5
click at [267, 230] on div "[PERSON_NAME] [PHONE_NUMBER] City of Use: 97818 ([PERSON_NAME], [GEOGRAPHIC_DAT…" at bounding box center [321, 234] width 328 height 49
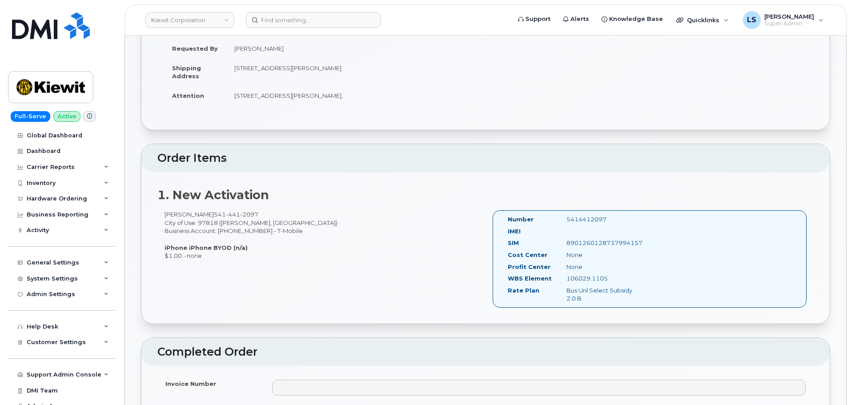
click at [286, 239] on div "[PERSON_NAME] [PHONE_NUMBER] City of Use: 97818 ([PERSON_NAME], [GEOGRAPHIC_DAT…" at bounding box center [321, 234] width 328 height 49
drag, startPoint x: 252, startPoint y: 212, endPoint x: 204, endPoint y: 215, distance: 48.1
click at [204, 215] on div "[PERSON_NAME] [PHONE_NUMBER] City of Use: 97818 ([PERSON_NAME], [GEOGRAPHIC_DAT…" at bounding box center [321, 234] width 328 height 49
copy span "[PHONE_NUMBER]"
click at [266, 207] on div "1. New Activation [PERSON_NAME] [PHONE_NUMBER] City of Use: 97818 ([PERSON_NAME…" at bounding box center [485, 248] width 688 height 151
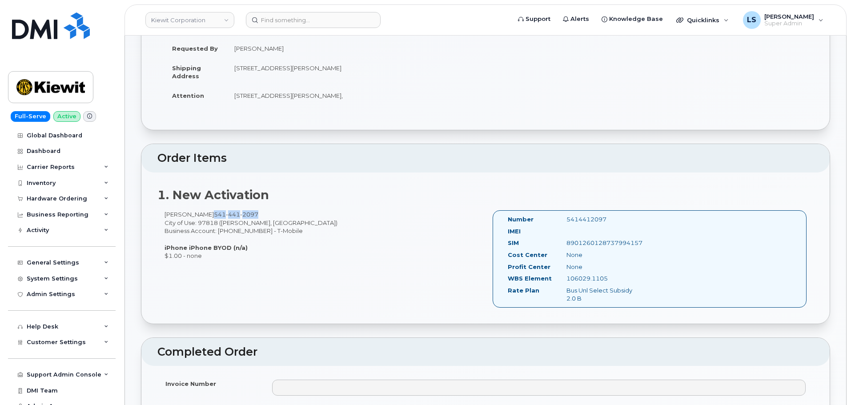
drag, startPoint x: 249, startPoint y: 214, endPoint x: 204, endPoint y: 216, distance: 44.9
click at [214, 216] on span "541 441 2097" at bounding box center [236, 214] width 44 height 7
copy span "541 441 2097"
click at [294, 279] on div "Sean Keenan 541 441 2097 City of Use: 97818 (Boardman, OR) Business Account: 97…" at bounding box center [485, 262] width 656 height 105
click at [317, 18] on input at bounding box center [313, 20] width 135 height 16
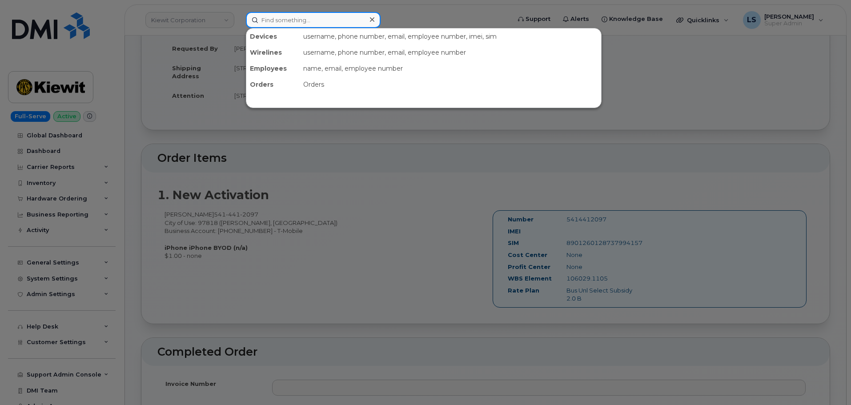
paste input "300775"
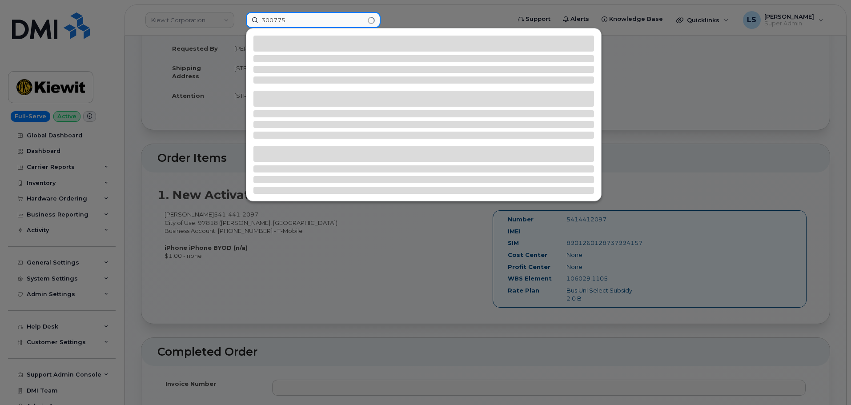
type input "300775"
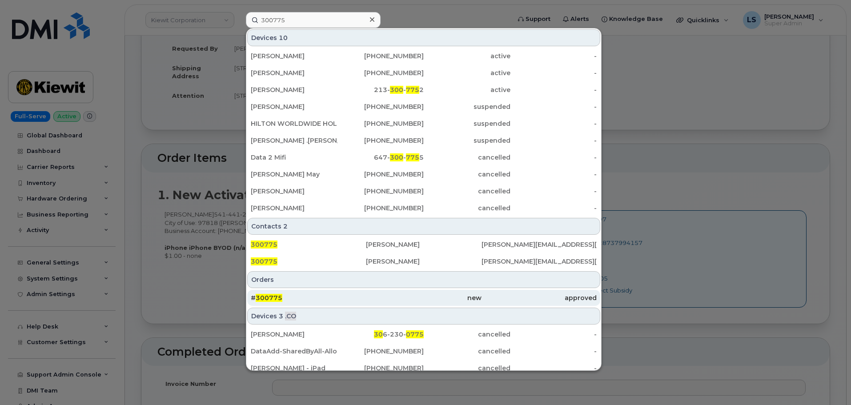
click at [281, 300] on span "300775" at bounding box center [269, 298] width 27 height 8
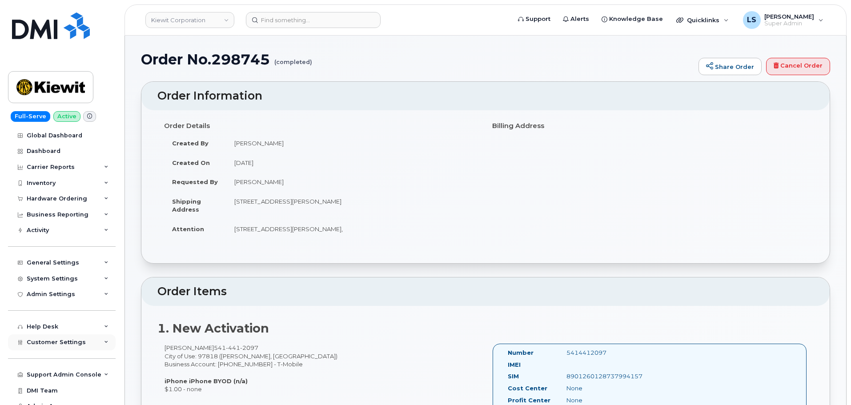
click at [75, 342] on span "Customer Settings" at bounding box center [56, 342] width 59 height 7
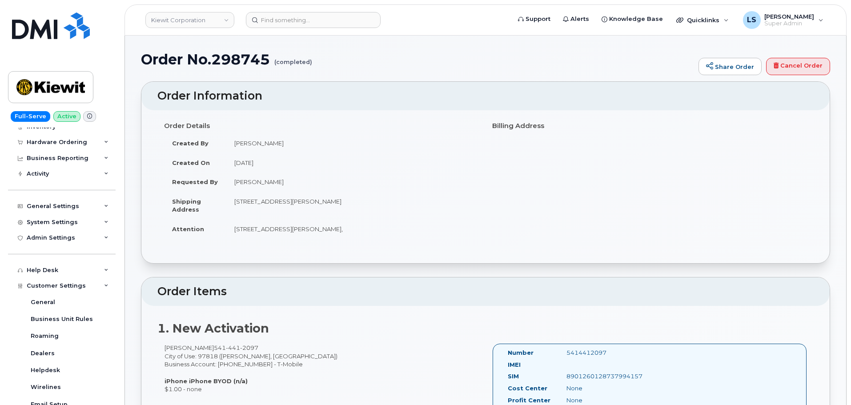
scroll to position [178, 0]
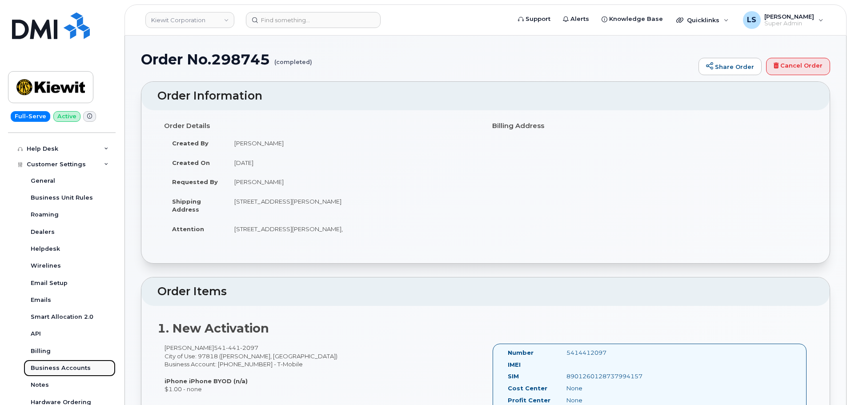
click at [72, 373] on link "Business Accounts" at bounding box center [70, 368] width 92 height 17
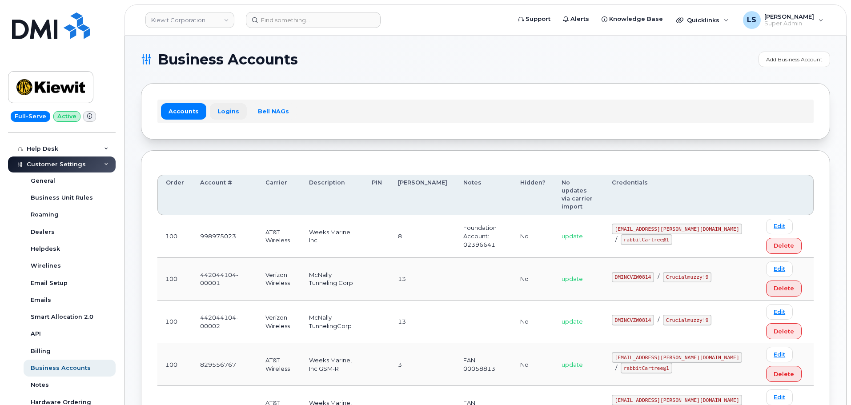
click at [223, 115] on link "Logins" at bounding box center [228, 111] width 37 height 16
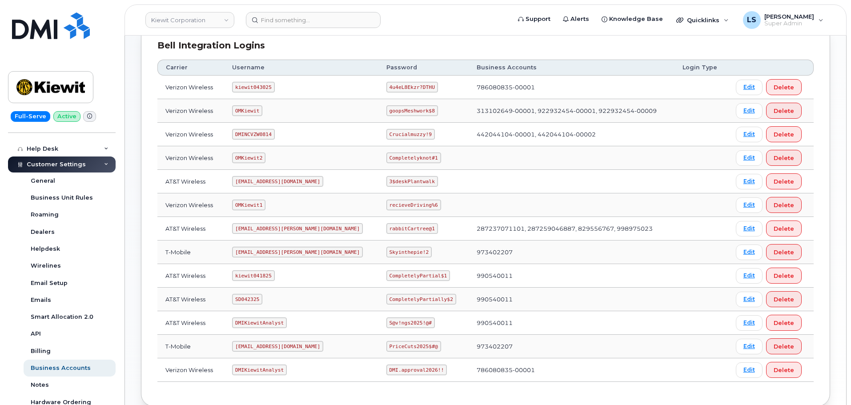
scroll to position [133, 0]
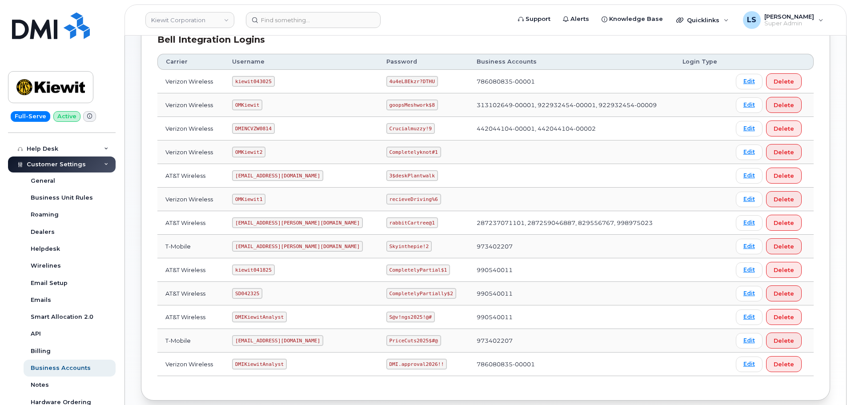
click at [268, 250] on code "ms-kiewit@dminc.com" at bounding box center [297, 246] width 131 height 11
copy code "ms-kiewit@dminc.com"
click at [386, 248] on code "Skyinthepie!2" at bounding box center [408, 246] width 45 height 11
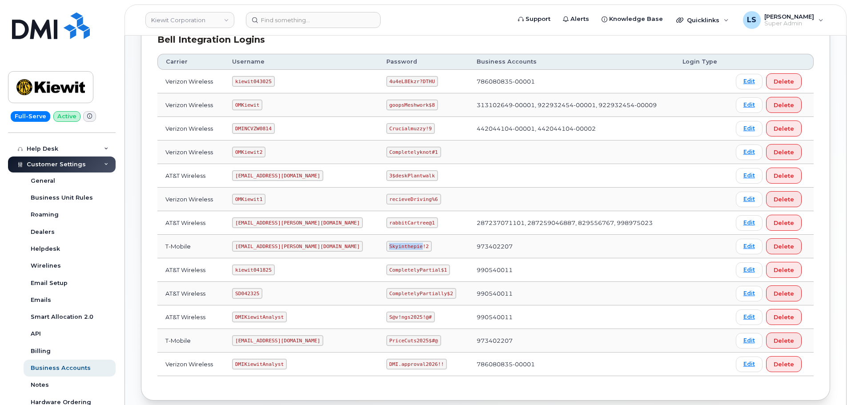
click at [386, 248] on code "Skyinthepie!2" at bounding box center [408, 246] width 45 height 11
click at [386, 247] on code "Skyinthepie!2" at bounding box center [408, 246] width 45 height 11
copy code "Skyinthepie!2"
click at [386, 249] on code "Skyinthepie!2" at bounding box center [408, 246] width 45 height 11
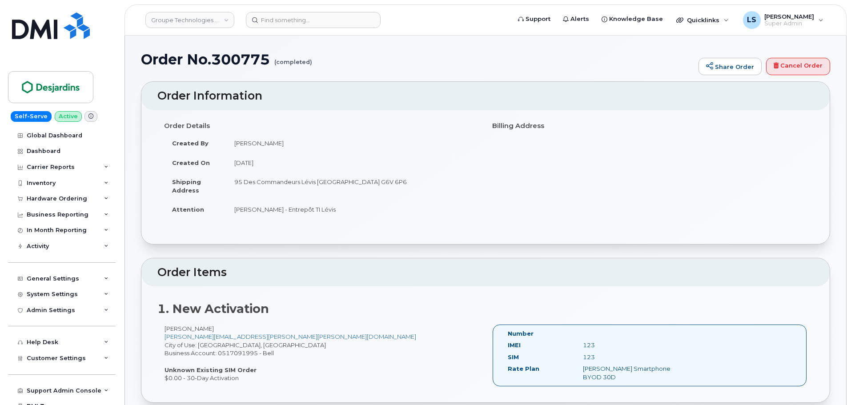
click at [366, 108] on header "Order Information" at bounding box center [485, 96] width 688 height 28
click at [233, 14] on header "Groupe Technologies Desjardins Support Alerts Knowledge Base Quicklinks Suspend…" at bounding box center [486, 19] width 722 height 31
click at [215, 20] on link "Groupe Technologies Desjardins" at bounding box center [189, 20] width 89 height 16
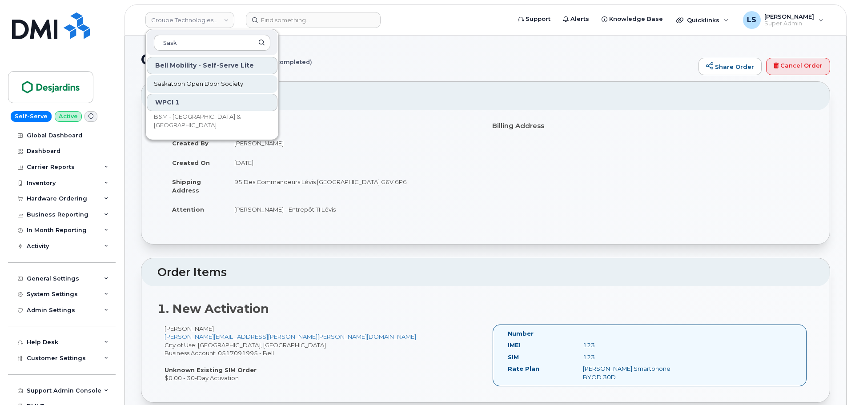
type input "Sask"
click at [201, 81] on span "Saskatoon Open Door Society" at bounding box center [198, 84] width 89 height 9
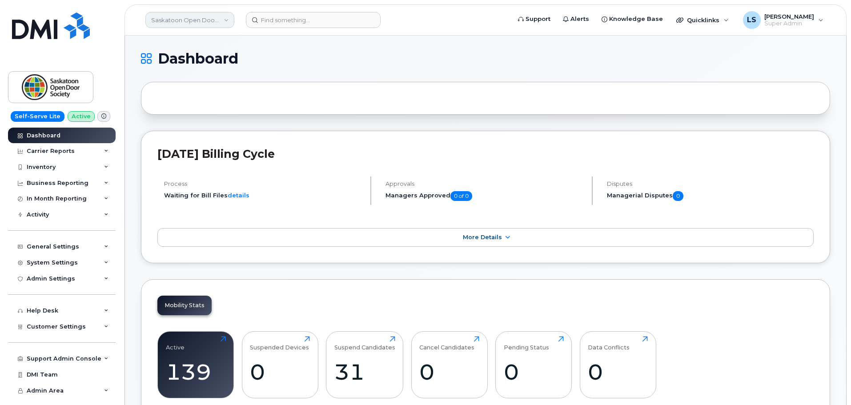
click at [175, 16] on link "Saskatoon Open Door Society" at bounding box center [189, 20] width 89 height 16
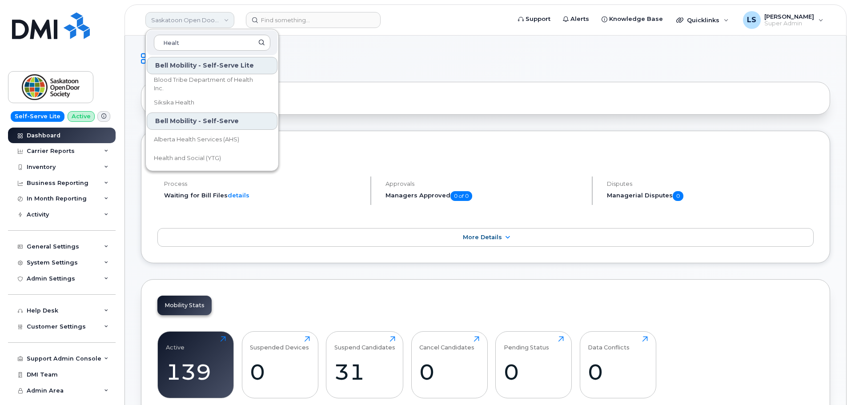
type input "Health"
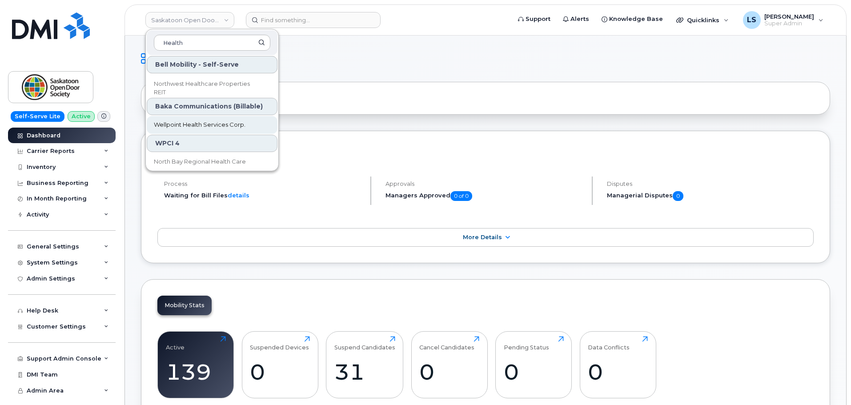
scroll to position [93, 0]
drag, startPoint x: 205, startPoint y: 44, endPoint x: 155, endPoint y: 40, distance: 50.9
click at [158, 41] on input "Health" at bounding box center [212, 43] width 117 height 16
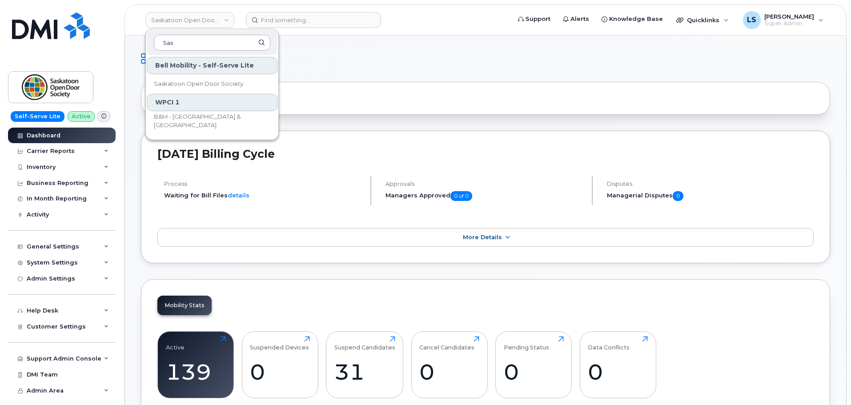
scroll to position [0, 0]
type input "Sas"
click at [196, 84] on span "Saskatoon Open Door Society" at bounding box center [198, 84] width 89 height 9
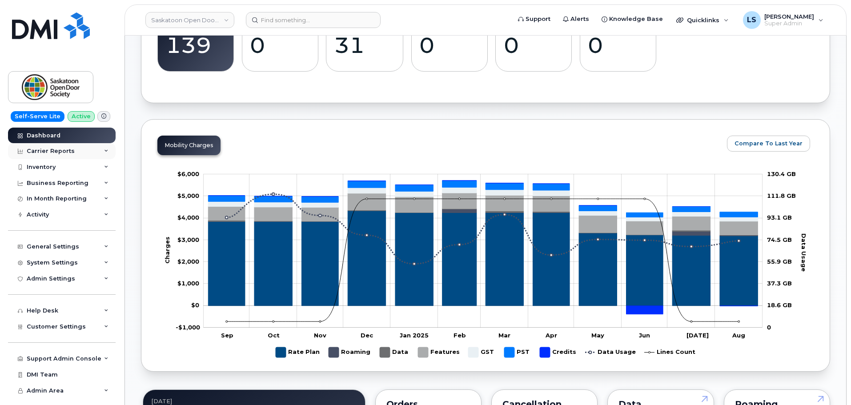
scroll to position [311, 0]
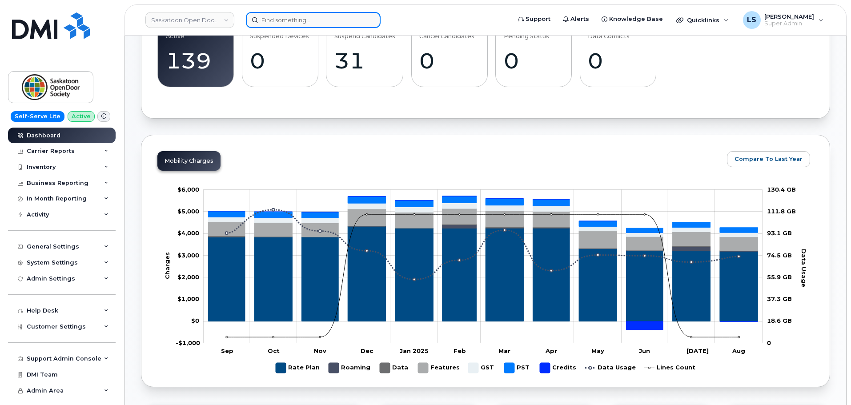
click at [295, 16] on input at bounding box center [313, 20] width 135 height 16
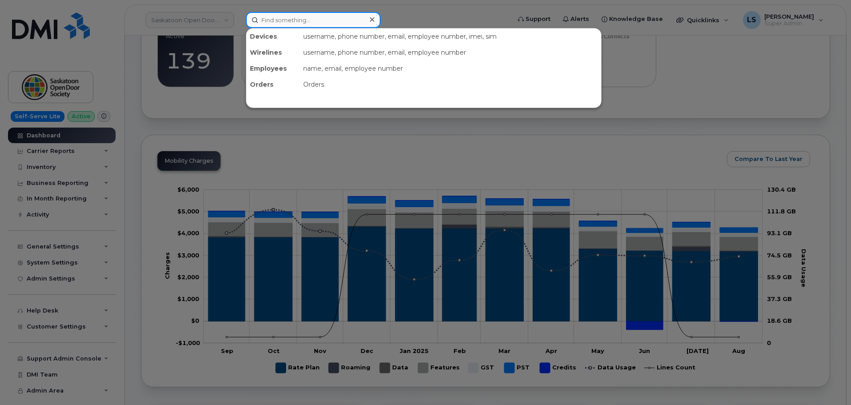
paste input "[PHONE_NUMBER]"
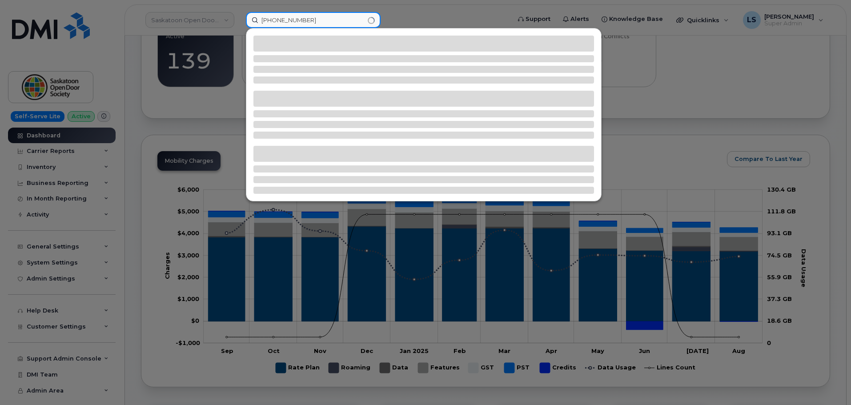
type input "[PHONE_NUMBER]"
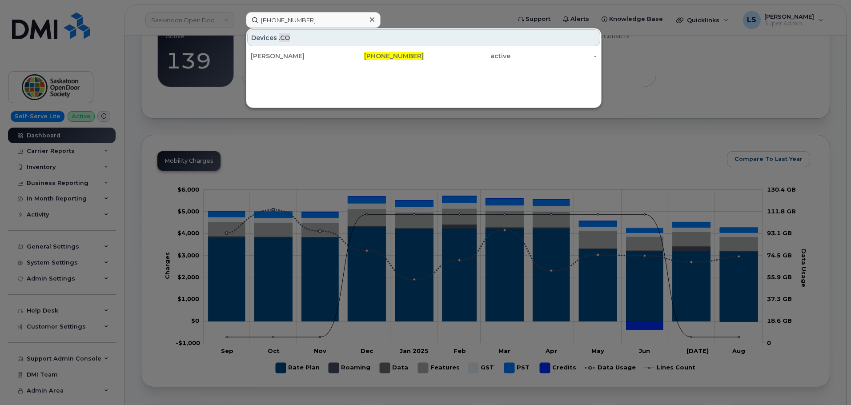
click at [285, 57] on div "Clint Fox" at bounding box center [294, 56] width 87 height 9
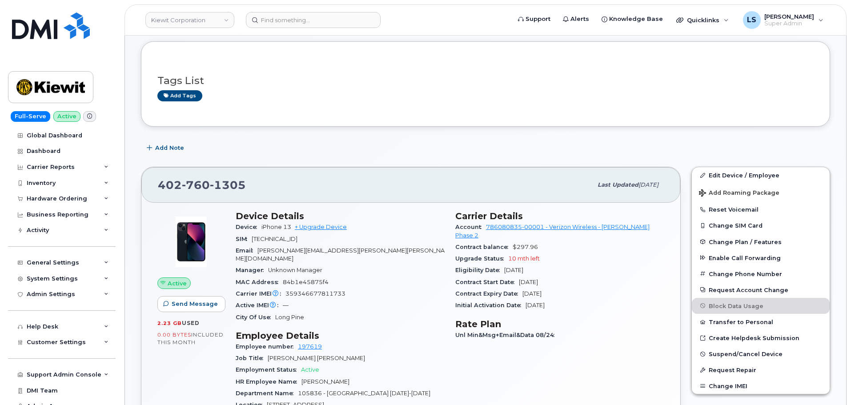
scroll to position [133, 0]
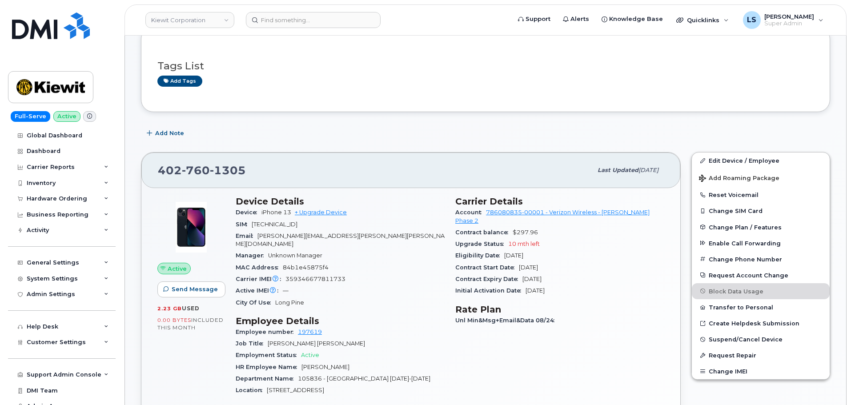
drag, startPoint x: 523, startPoint y: 258, endPoint x: 565, endPoint y: 254, distance: 41.6
click at [565, 262] on div "Contract Start Date [DATE]" at bounding box center [559, 268] width 209 height 12
drag, startPoint x: 518, startPoint y: 262, endPoint x: 575, endPoint y: 254, distance: 57.9
click at [575, 262] on div "Contract Start Date [DATE]" at bounding box center [559, 268] width 209 height 12
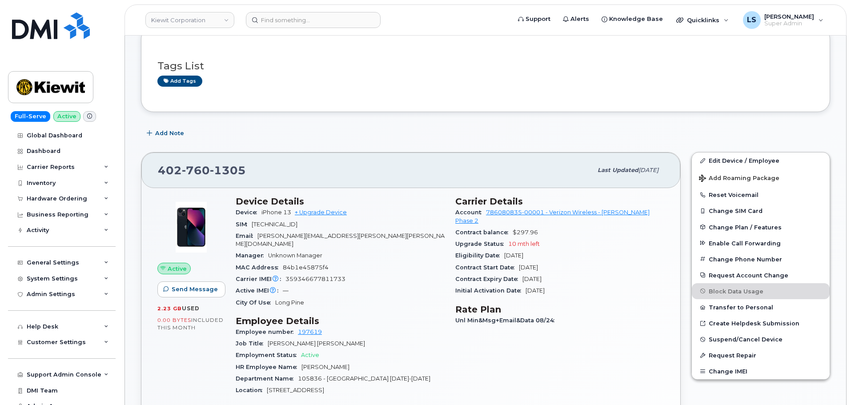
click at [575, 262] on div "Contract Start Date [DATE]" at bounding box center [559, 268] width 209 height 12
drag, startPoint x: 535, startPoint y: 261, endPoint x: 554, endPoint y: 261, distance: 18.7
click at [538, 264] on span "Jul 18, 2024" at bounding box center [528, 267] width 19 height 7
click at [555, 262] on div "Contract Start Date Jul 18, 2024" at bounding box center [559, 268] width 209 height 12
click at [523, 264] on div "Contract Start Date Jul 18, 2024" at bounding box center [559, 268] width 209 height 12
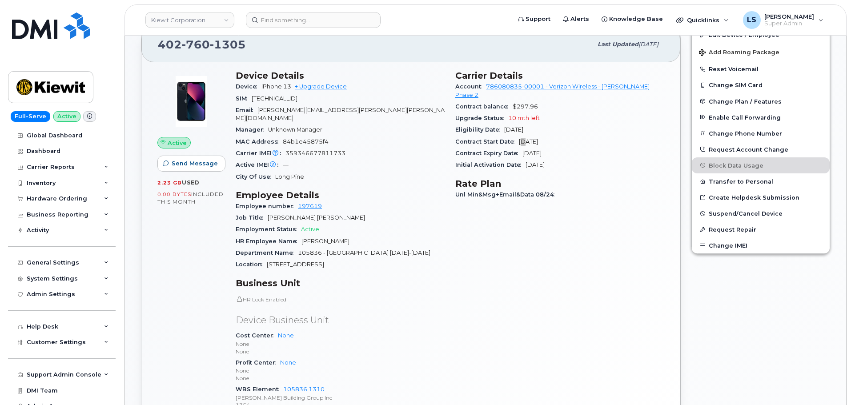
scroll to position [311, 0]
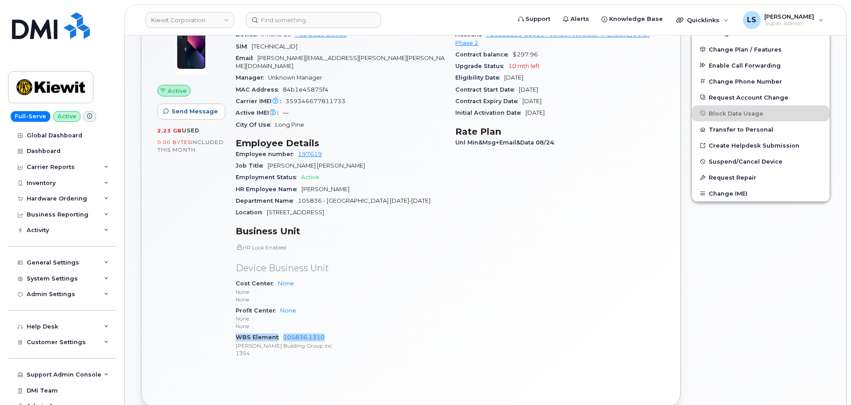
drag, startPoint x: 340, startPoint y: 322, endPoint x: 354, endPoint y: 322, distance: 14.7
click at [340, 326] on div "HR Lock Enabled Device Business Unit Cost Center None None None Profit Center N…" at bounding box center [340, 301] width 209 height 115
click at [356, 322] on p "None" at bounding box center [340, 326] width 209 height 8
click at [222, 275] on div "Active Send Message 2.23 GB  used 0.00 Bytes  included this month" at bounding box center [191, 192] width 78 height 358
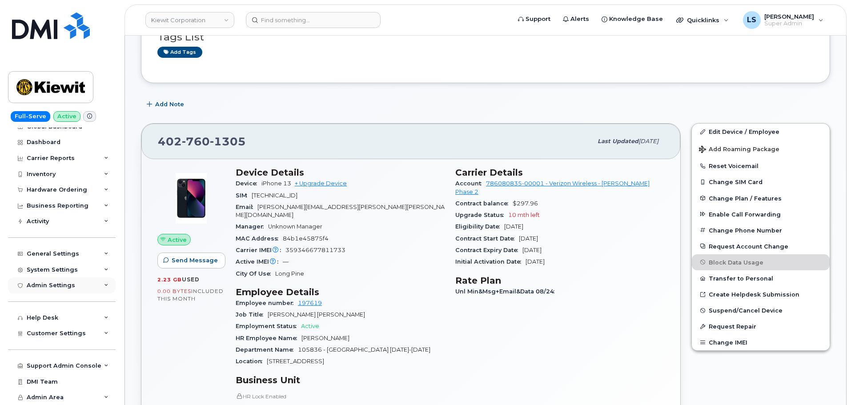
scroll to position [178, 0]
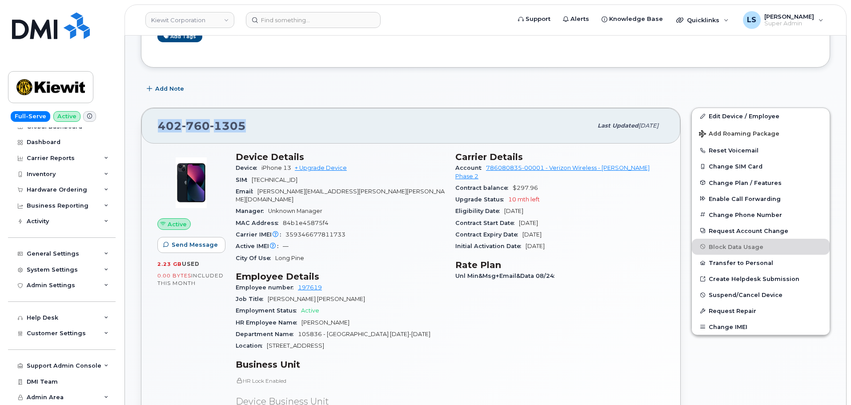
drag, startPoint x: 258, startPoint y: 131, endPoint x: 161, endPoint y: 129, distance: 96.5
click at [161, 129] on div "402 760 1305" at bounding box center [375, 126] width 435 height 19
copy span "402 760 1305"
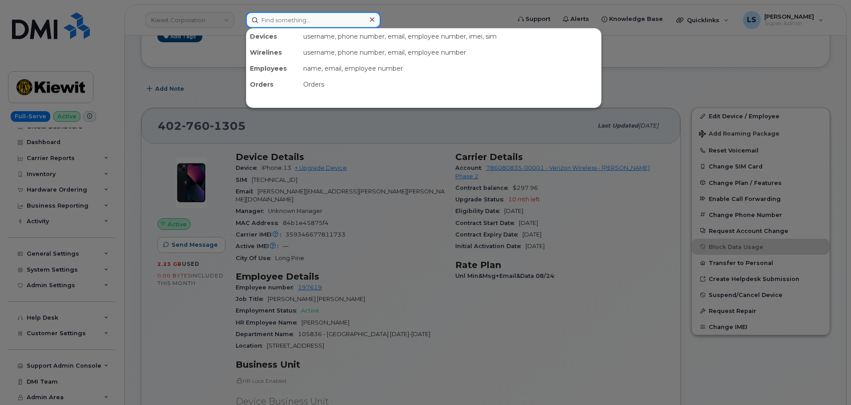
click at [309, 21] on input at bounding box center [313, 20] width 135 height 16
paste input "Peter Hedley"
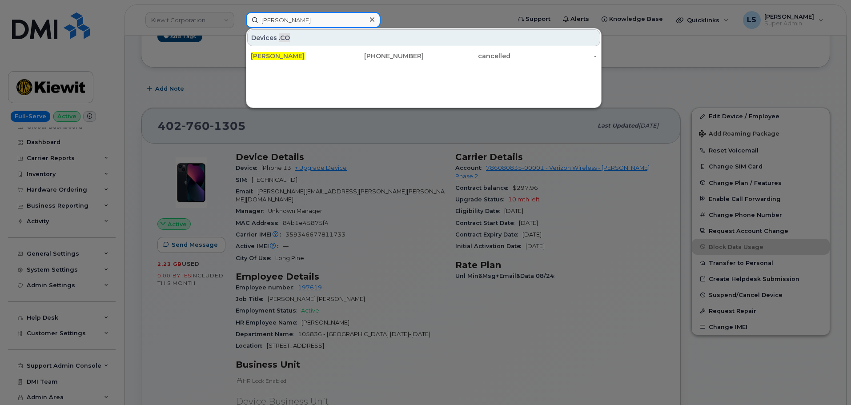
click at [330, 16] on input "Peter Hedley" at bounding box center [313, 20] width 135 height 16
paste input "Lesley Chapman"
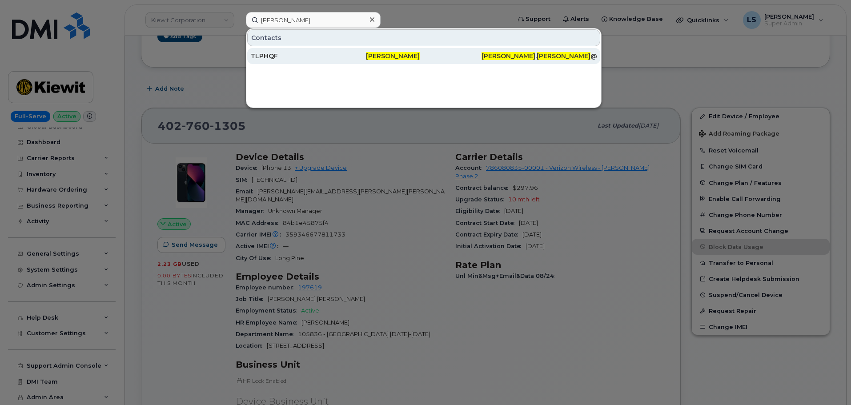
click at [326, 52] on div "TLPHQF" at bounding box center [308, 56] width 115 height 16
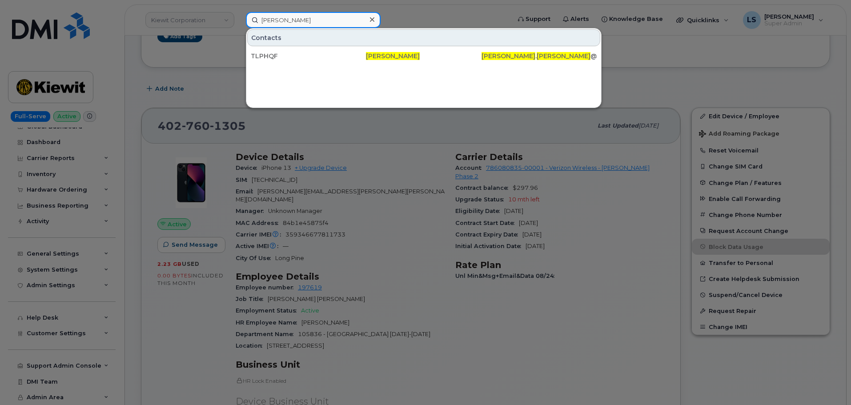
click at [327, 15] on input "[PERSON_NAME]" at bounding box center [313, 20] width 135 height 16
click at [326, 15] on input "[PERSON_NAME]" at bounding box center [313, 20] width 135 height 16
paste input "Keri Schrader"
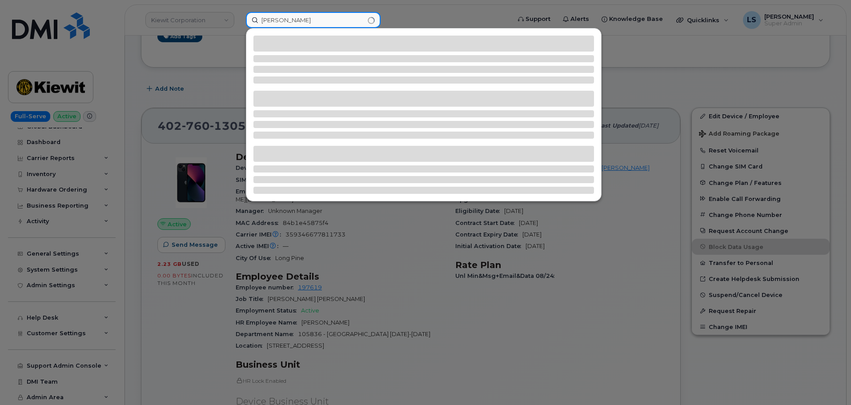
type input "Keri Schrader"
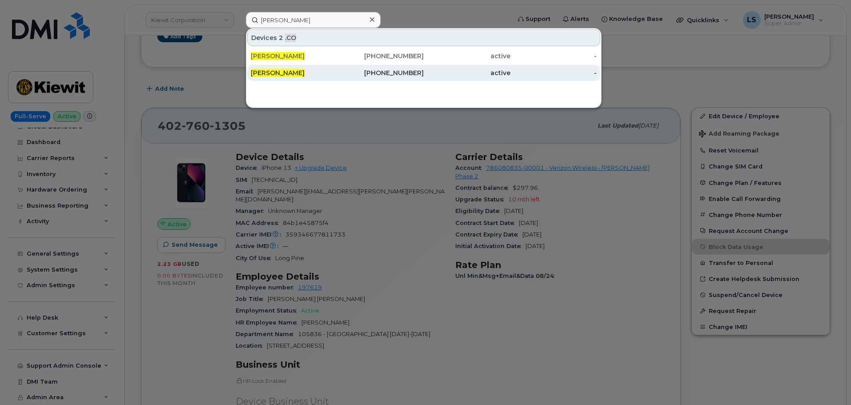
drag, startPoint x: 307, startPoint y: 64, endPoint x: 301, endPoint y: 79, distance: 16.4
click at [307, 64] on div "Keri Schrader" at bounding box center [294, 56] width 87 height 16
click at [300, 80] on div "Keri Schrader" at bounding box center [294, 73] width 87 height 16
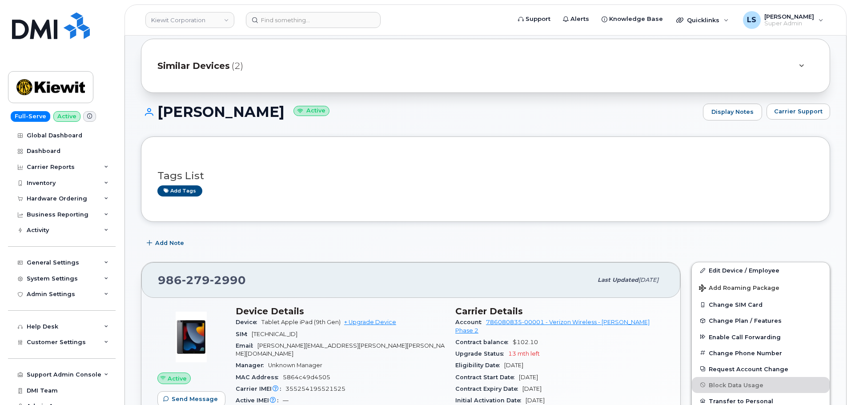
scroll to position [44, 0]
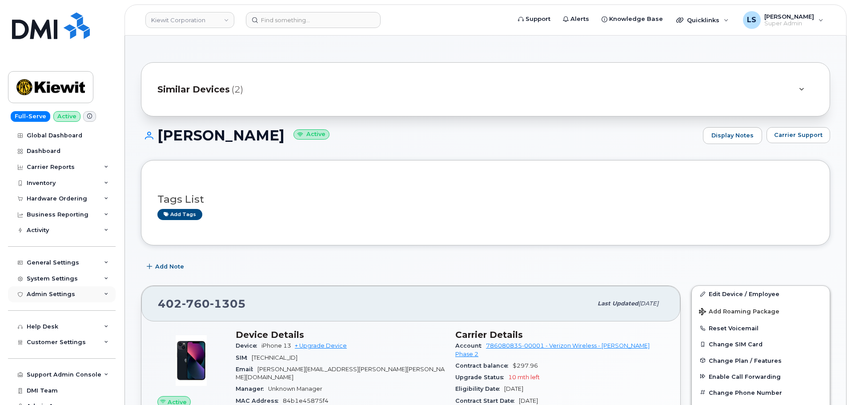
scroll to position [9, 0]
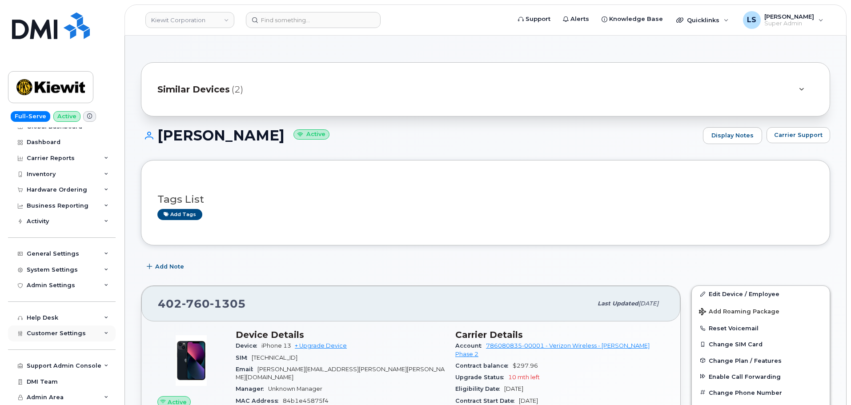
click at [67, 336] on span "Customer Settings" at bounding box center [56, 333] width 59 height 7
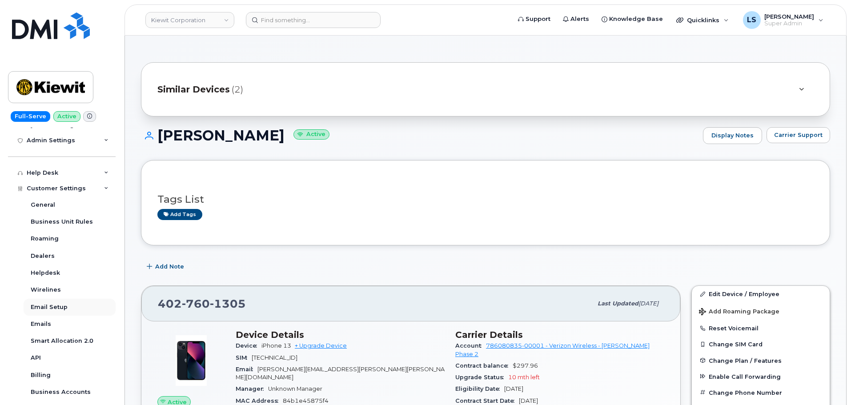
scroll to position [231, 0]
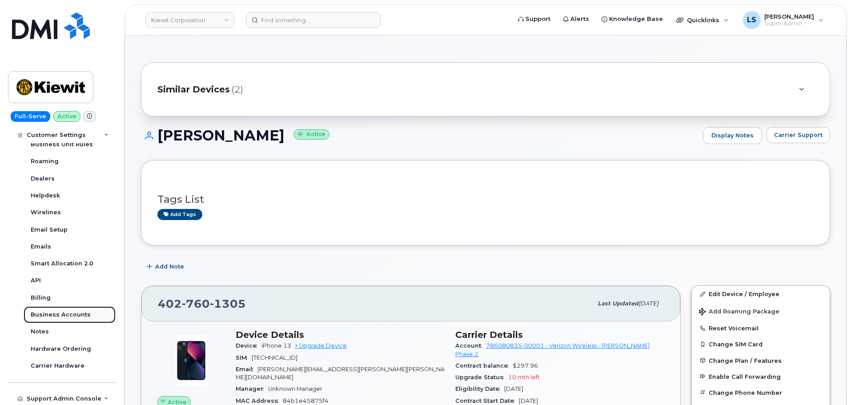
click at [68, 314] on div "Business Accounts" at bounding box center [61, 315] width 60 height 8
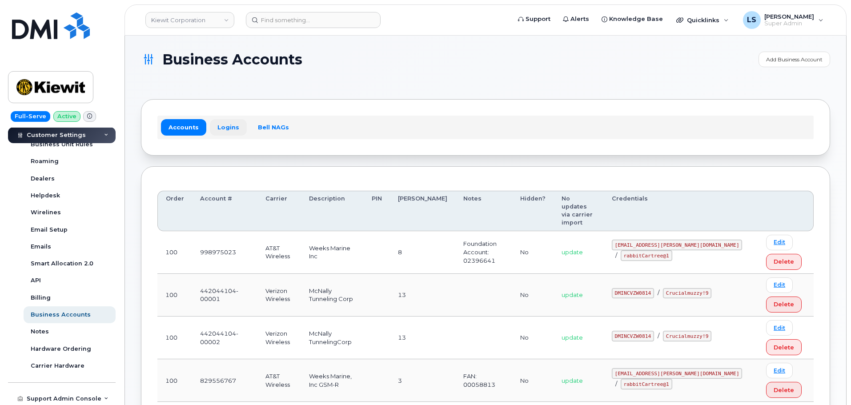
click at [225, 127] on link "Logins" at bounding box center [228, 127] width 37 height 16
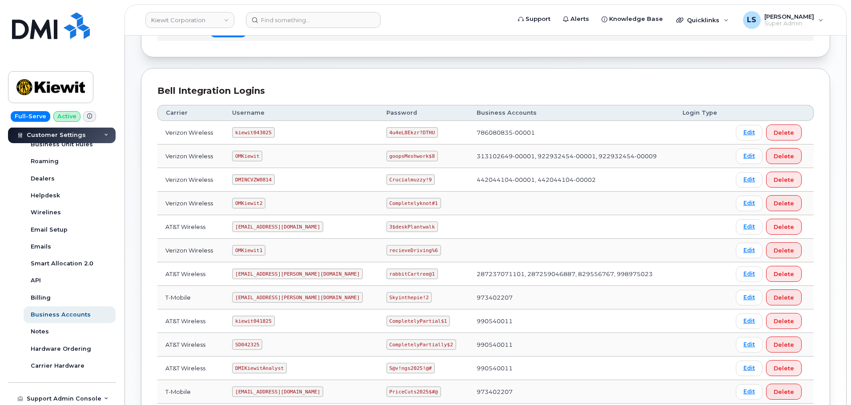
scroll to position [44, 0]
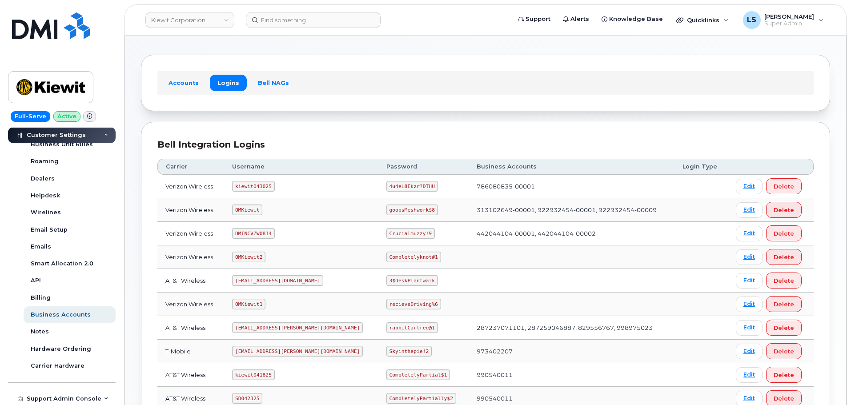
click at [258, 187] on code "kiewit043025" at bounding box center [253, 186] width 42 height 11
copy code "kiewit043025"
click at [386, 189] on code "4u4eL8Ekzr?DTHU" at bounding box center [412, 186] width 52 height 11
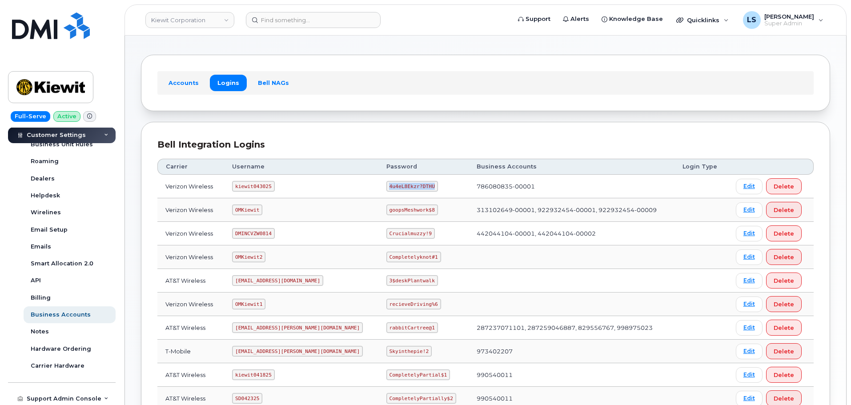
click at [386, 189] on code "4u4eL8Ekzr?DTHU" at bounding box center [412, 186] width 52 height 11
copy code "4u4eL8Ekzr?DTHU"
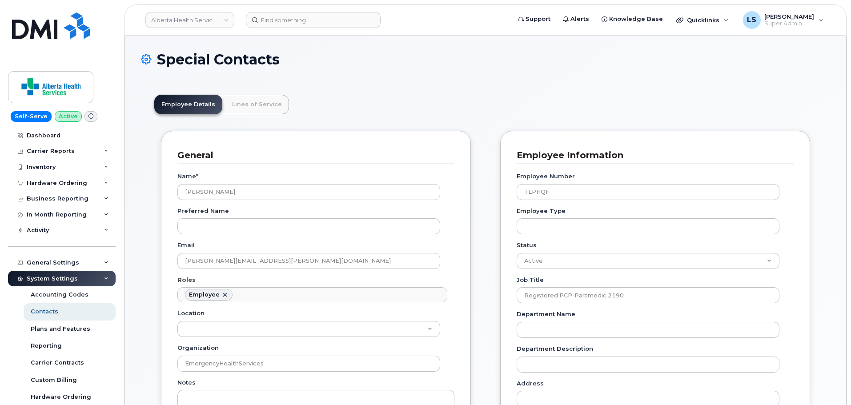
scroll to position [26, 0]
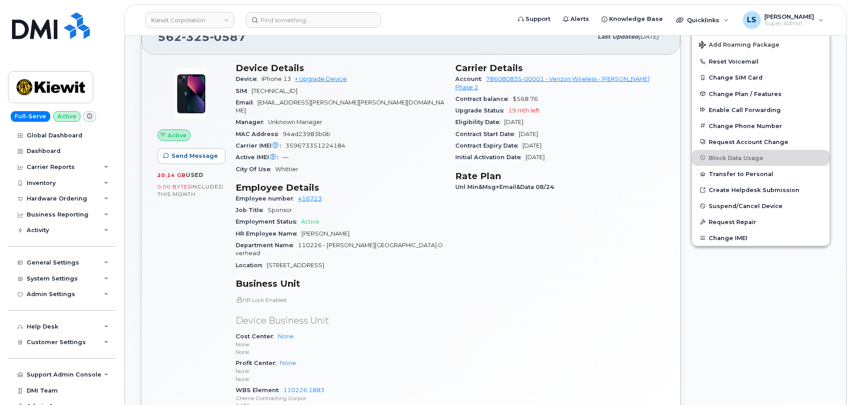
scroll to position [178, 0]
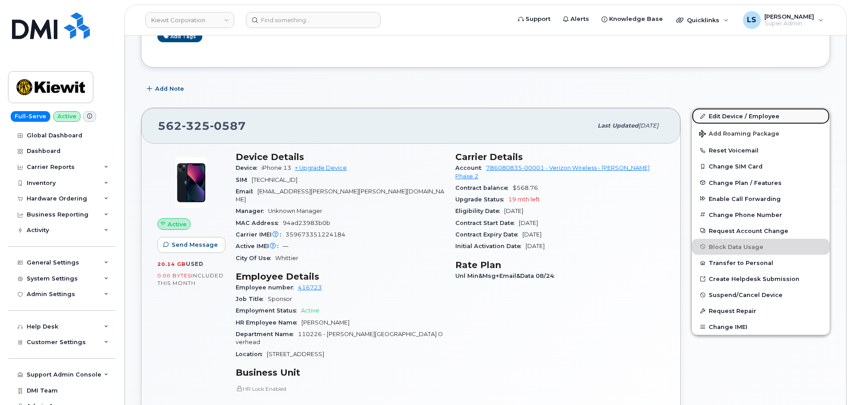
click at [712, 114] on link "Edit Device / Employee" at bounding box center [761, 116] width 138 height 16
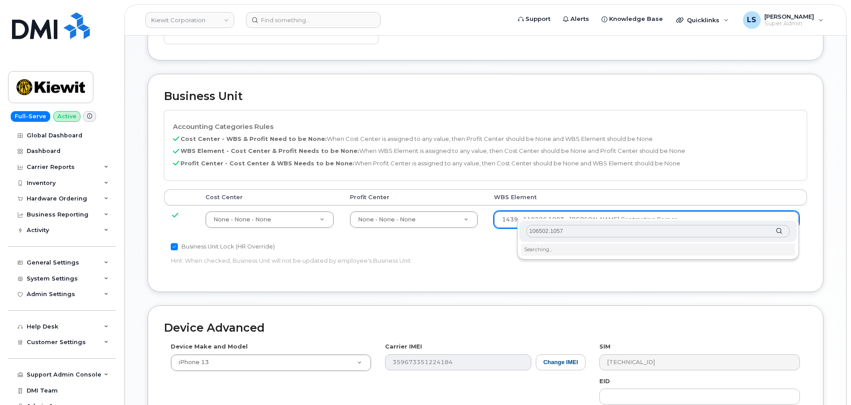
scroll to position [356, 0]
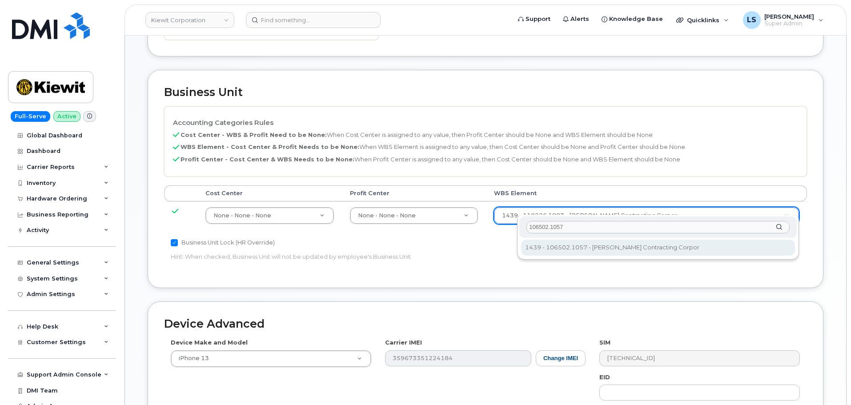
type input "106502.1057"
type input "36019391"
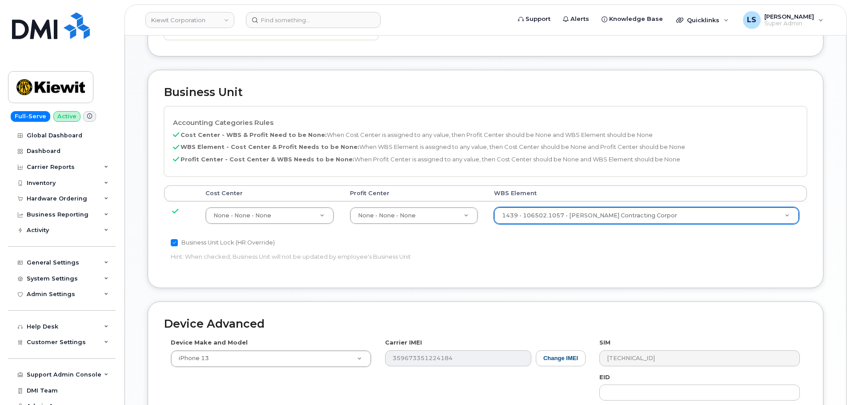
scroll to position [509, 0]
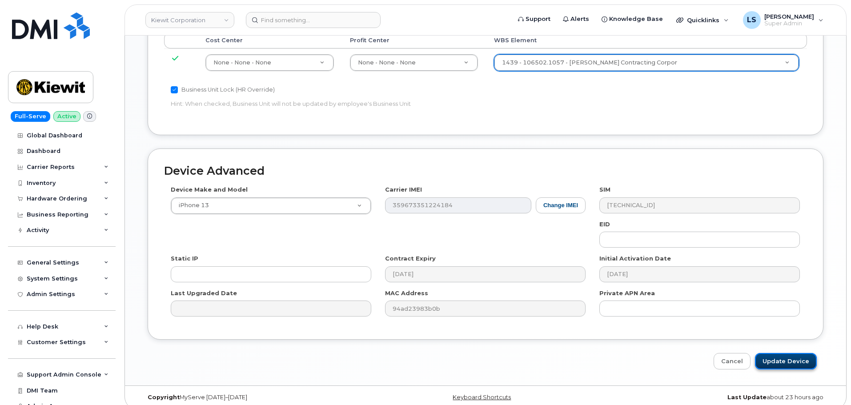
click at [778, 360] on input "Update Device" at bounding box center [786, 361] width 62 height 16
type input "Saving..."
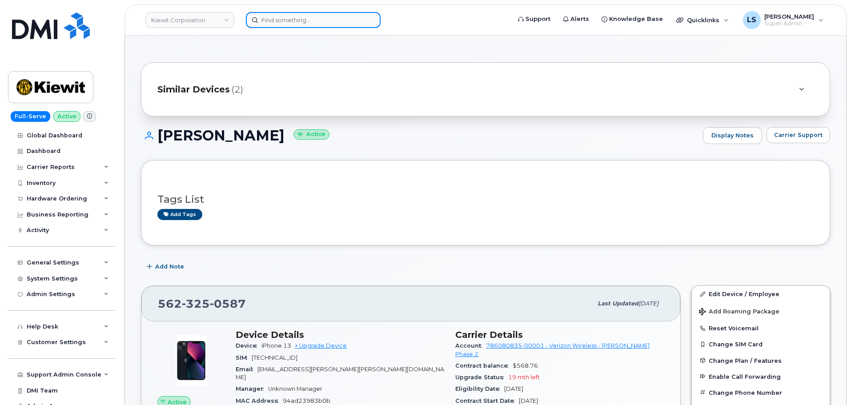
click at [321, 18] on input at bounding box center [313, 20] width 135 height 16
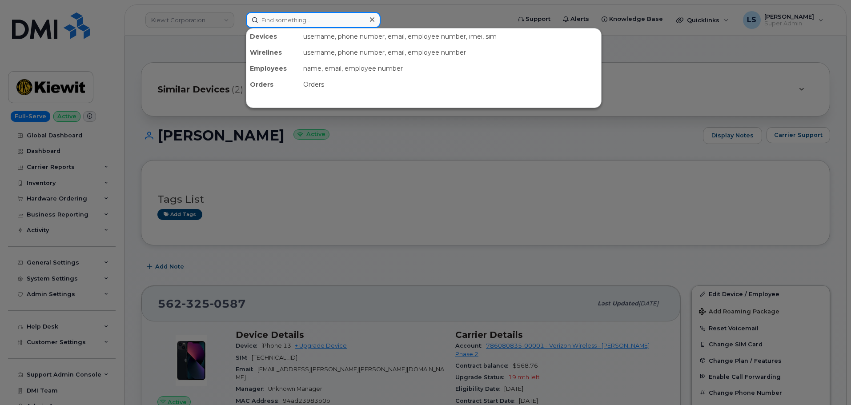
paste input "[PHONE_NUMBER]"
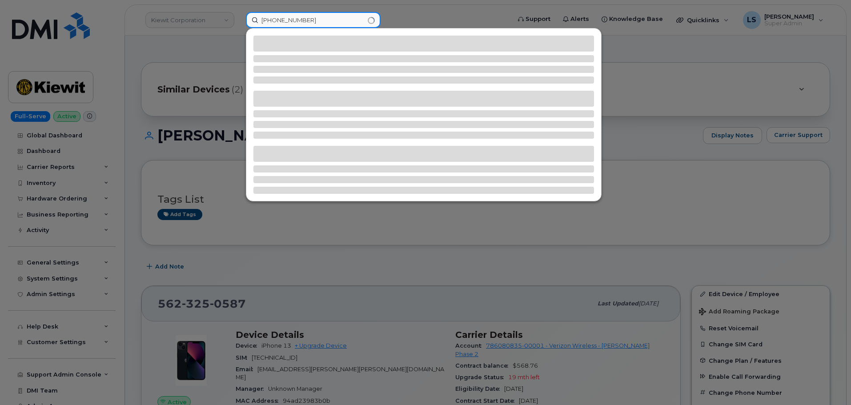
type input "[PHONE_NUMBER]"
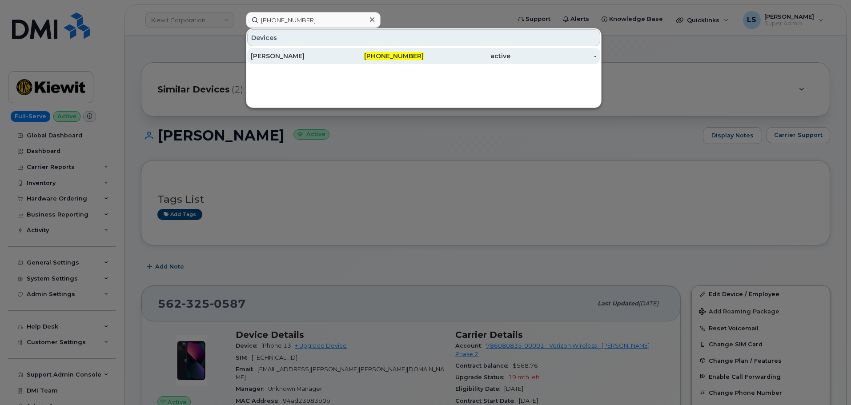
click at [331, 56] on div "[PERSON_NAME]" at bounding box center [294, 56] width 87 height 9
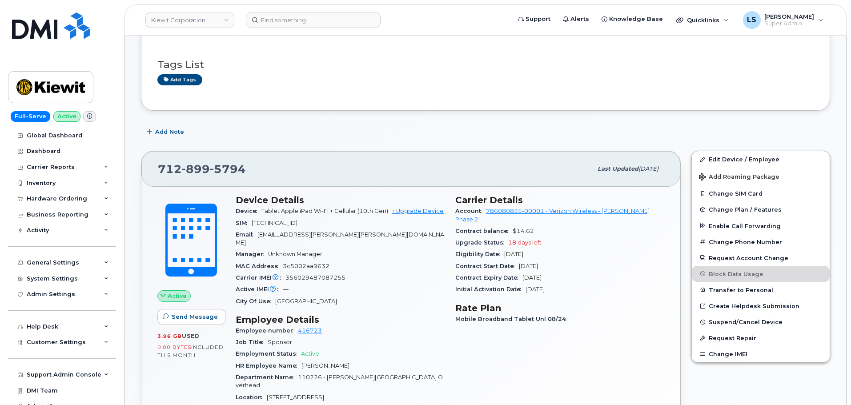
scroll to position [133, 0]
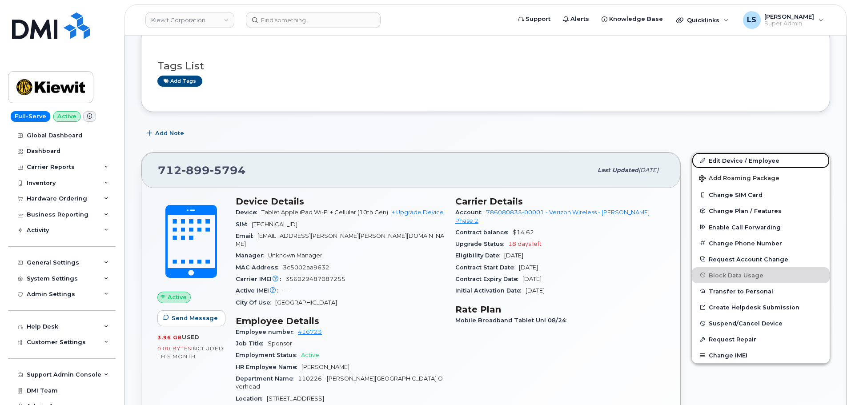
drag, startPoint x: 712, startPoint y: 165, endPoint x: 202, endPoint y: 283, distance: 524.0
click at [712, 165] on link "Edit Device / Employee" at bounding box center [761, 161] width 138 height 16
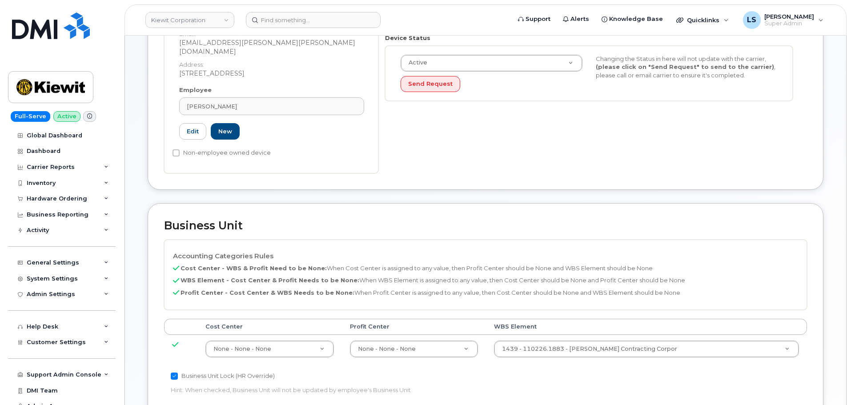
scroll to position [311, 0]
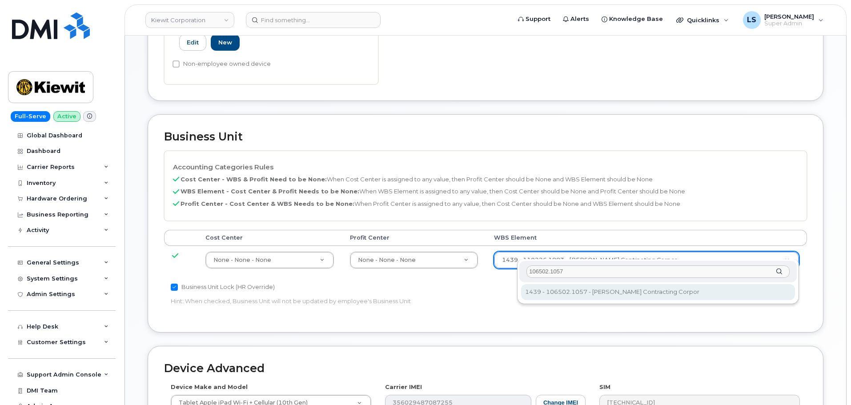
type input "106502.1057"
type input "36019391"
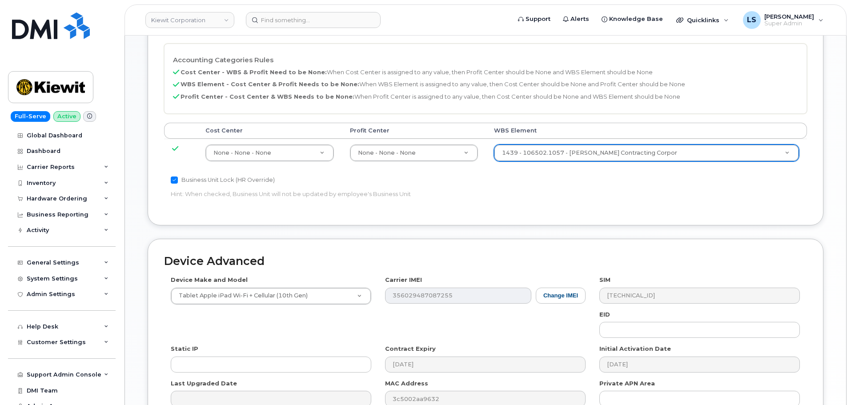
scroll to position [509, 0]
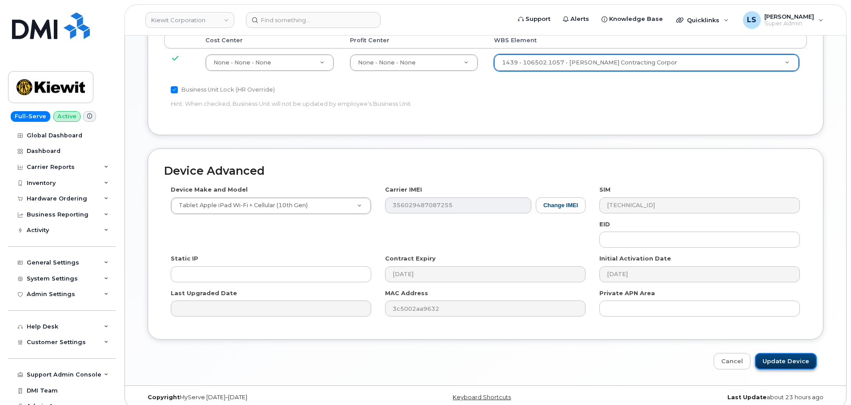
click at [774, 353] on input "Update Device" at bounding box center [786, 361] width 62 height 16
type input "Saving..."
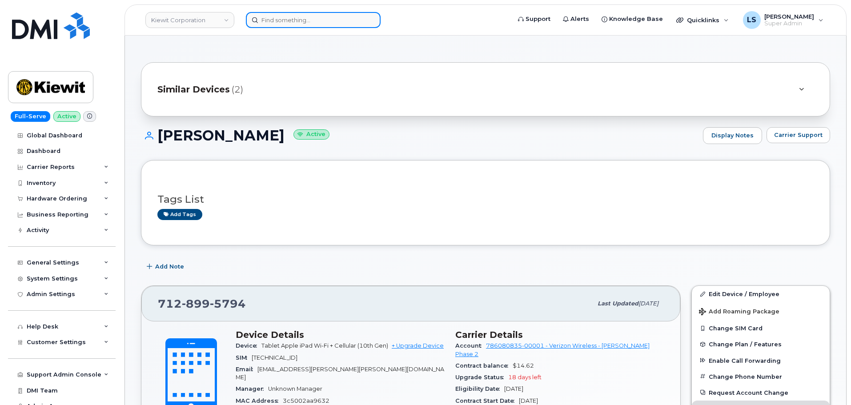
click at [338, 16] on input at bounding box center [313, 20] width 135 height 16
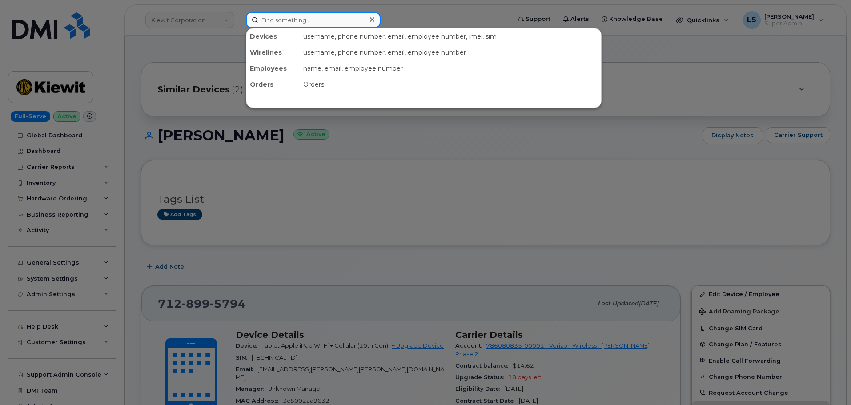
paste input "661-557-5025"
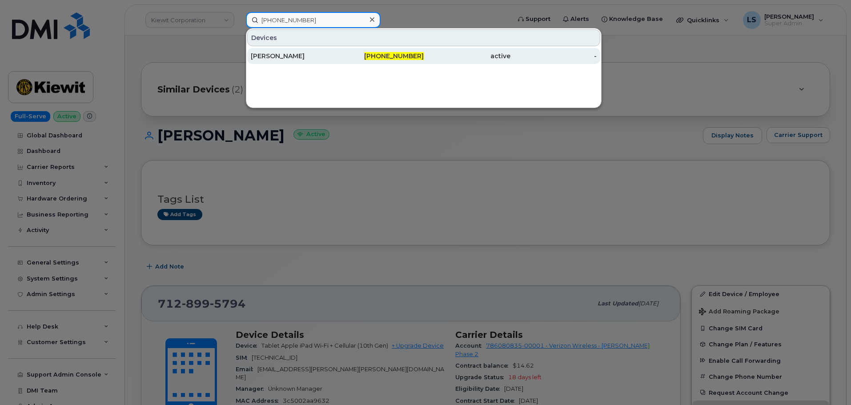
type input "661-557-5025"
click at [339, 63] on div "661-557-5025" at bounding box center [381, 56] width 87 height 16
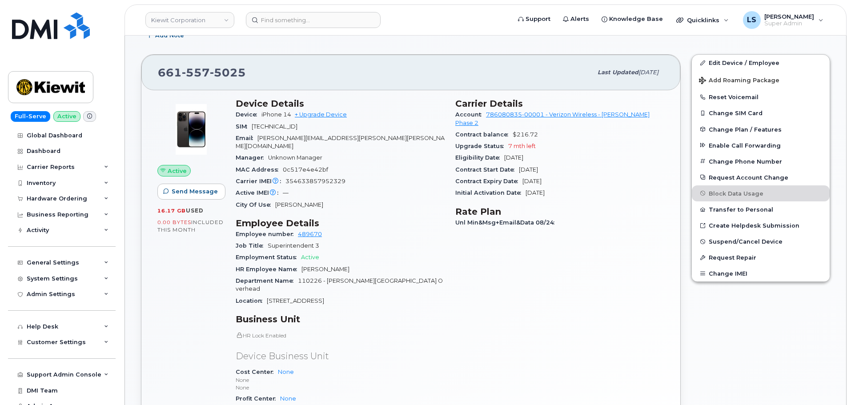
scroll to position [89, 0]
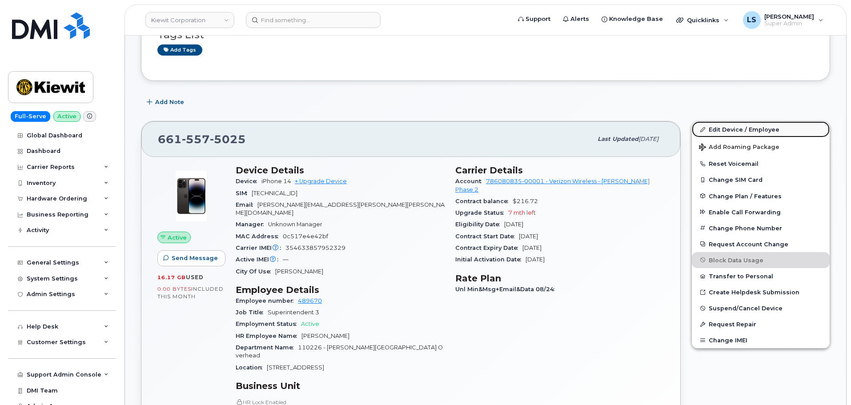
click at [726, 131] on link "Edit Device / Employee" at bounding box center [761, 129] width 138 height 16
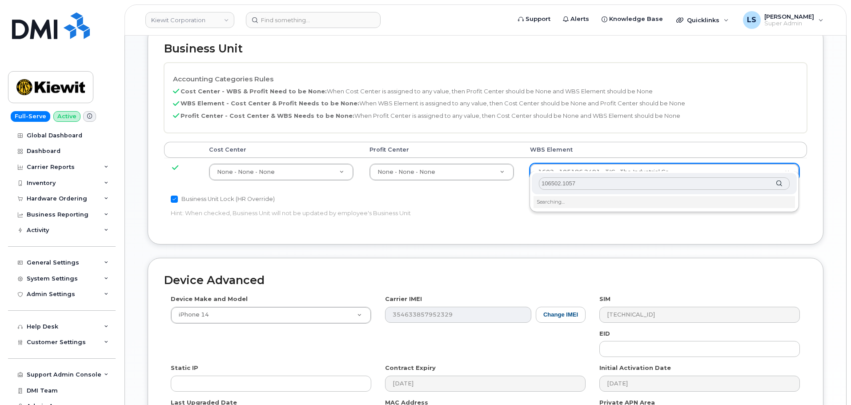
scroll to position [400, 0]
type input "106502.1057"
type input "36019391"
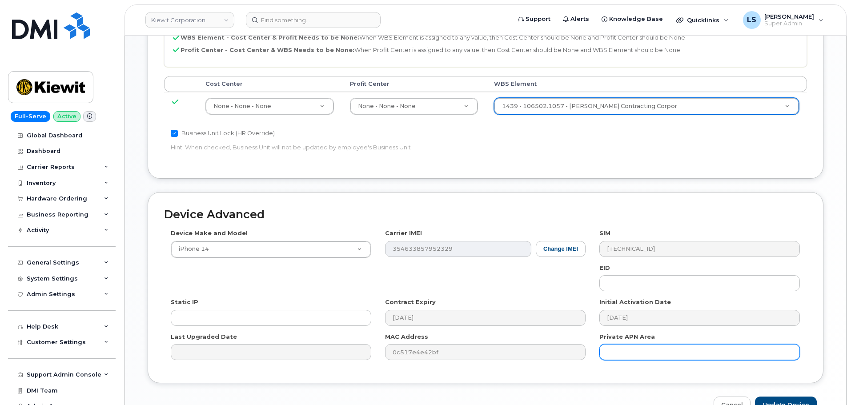
scroll to position [509, 0]
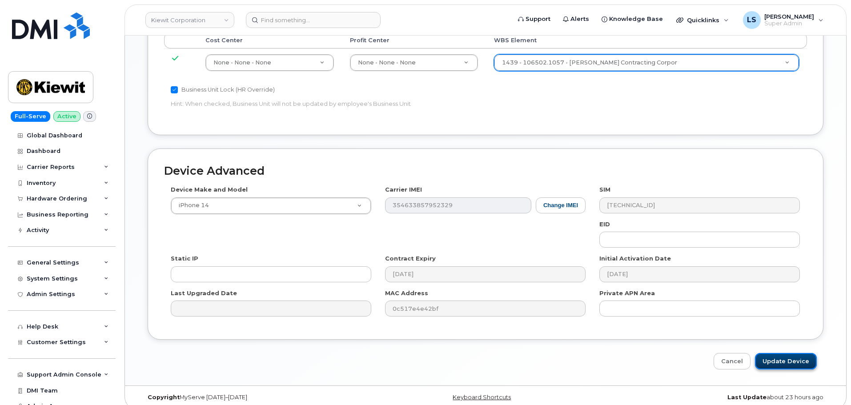
click at [760, 354] on input "Update Device" at bounding box center [786, 361] width 62 height 16
type input "Saving..."
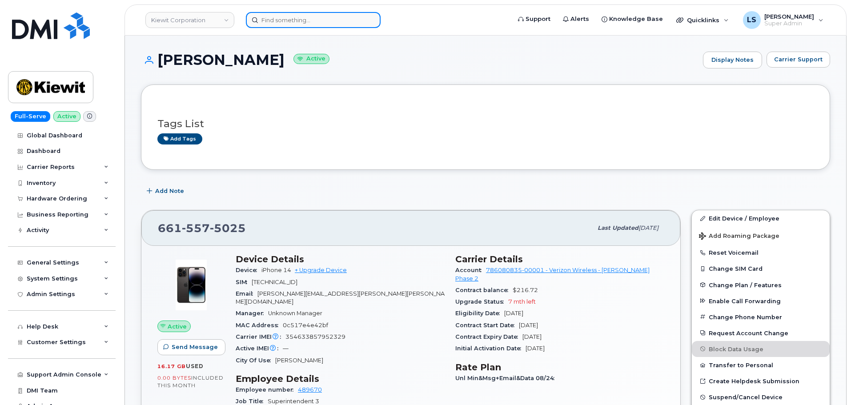
click at [328, 21] on input at bounding box center [313, 20] width 135 height 16
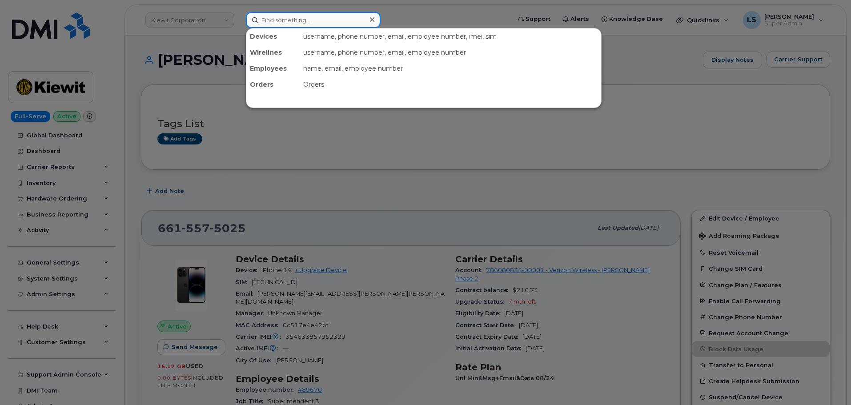
paste input "913-216-1096"
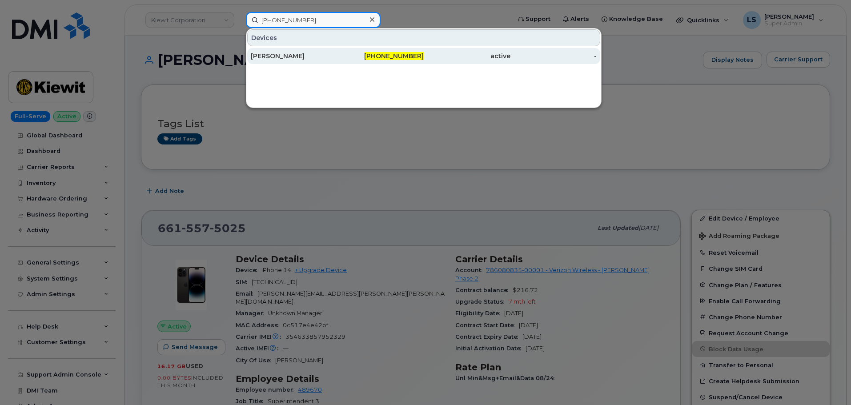
type input "913-216-1096"
click at [270, 61] on div "MIKE SULLAS" at bounding box center [294, 56] width 87 height 16
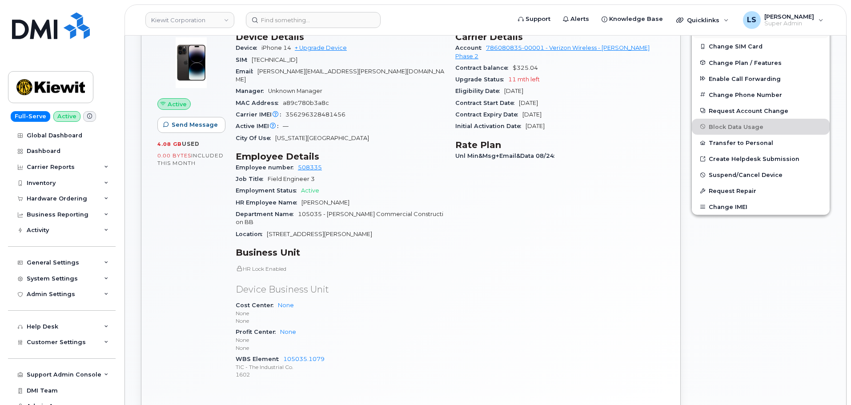
scroll to position [44, 0]
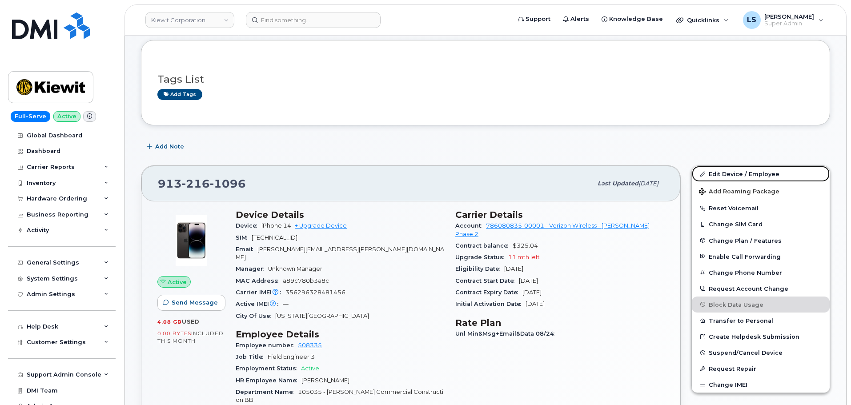
drag, startPoint x: 773, startPoint y: 175, endPoint x: 626, endPoint y: 192, distance: 147.2
click at [773, 175] on link "Edit Device / Employee" at bounding box center [761, 174] width 138 height 16
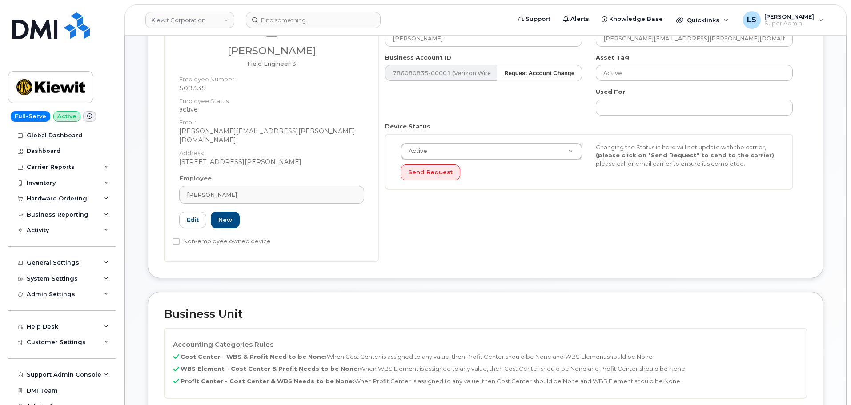
scroll to position [267, 0]
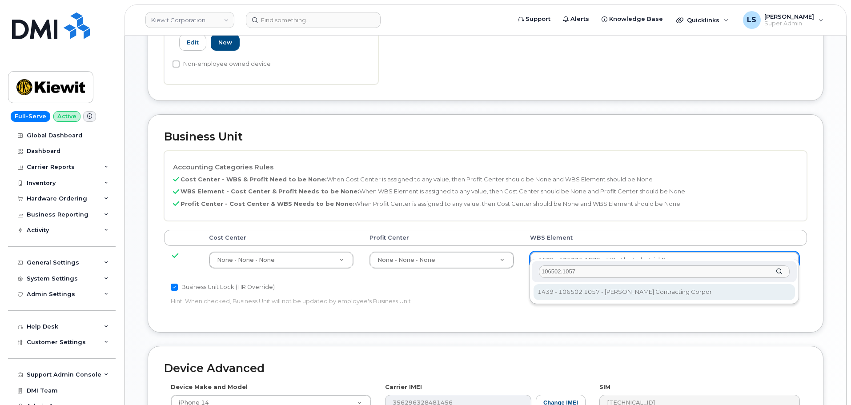
type input "106502.1057"
type input "36019391"
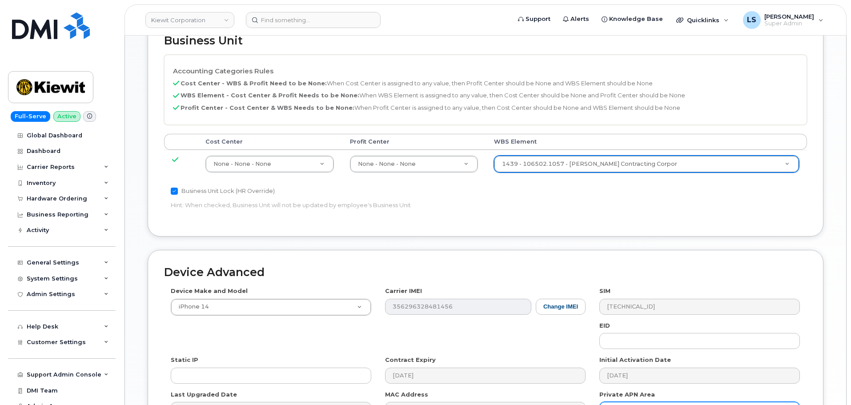
scroll to position [489, 0]
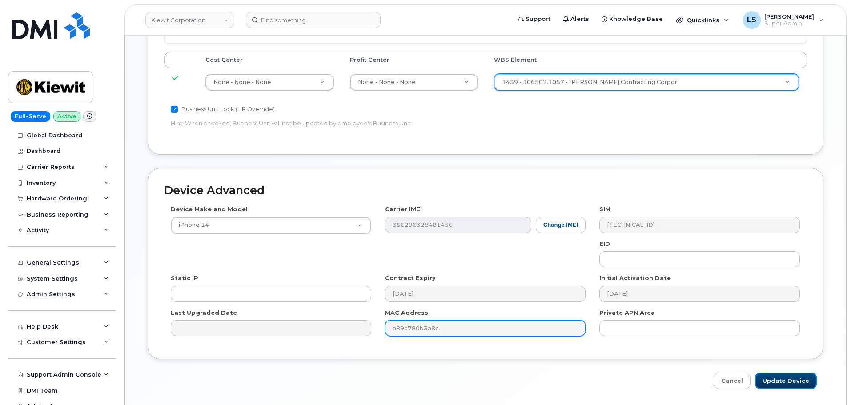
drag, startPoint x: 770, startPoint y: 374, endPoint x: 501, endPoint y: 326, distance: 273.7
click at [770, 374] on input "Update Device" at bounding box center [786, 381] width 62 height 16
type input "Saving..."
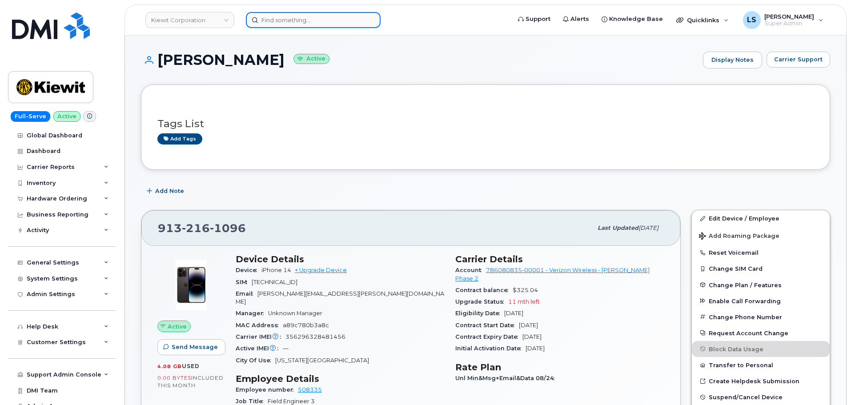
click at [319, 14] on input at bounding box center [313, 20] width 135 height 16
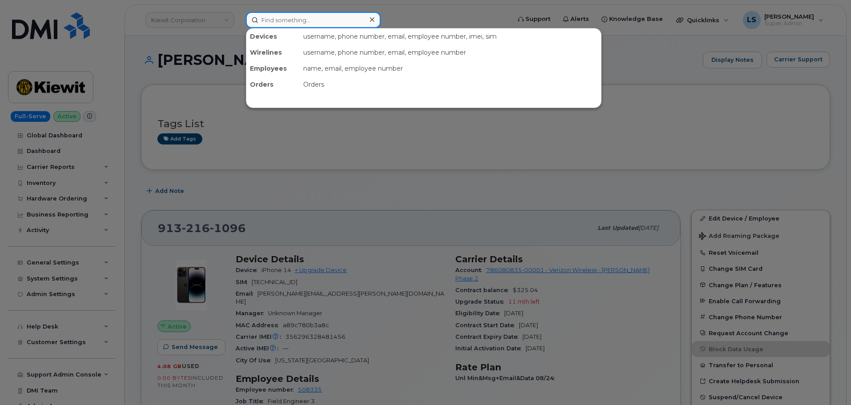
paste input "[PERSON_NAME]"
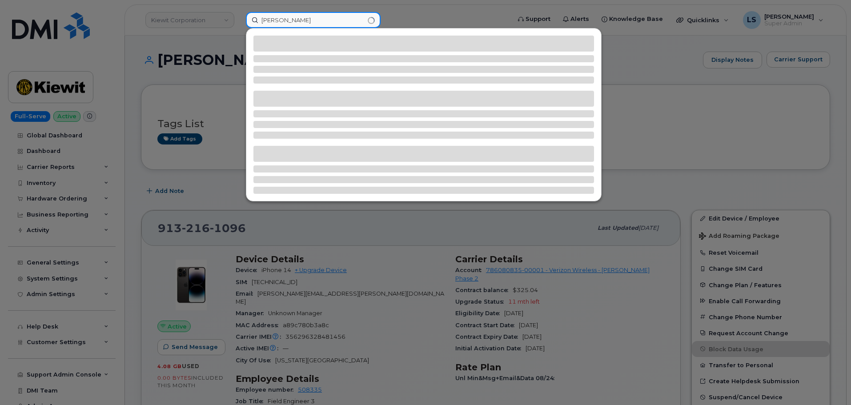
type input "[PERSON_NAME]"
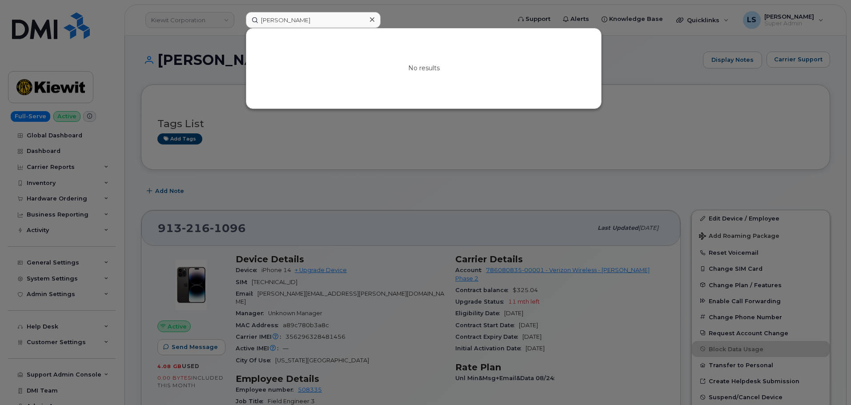
click at [374, 16] on div at bounding box center [372, 19] width 13 height 13
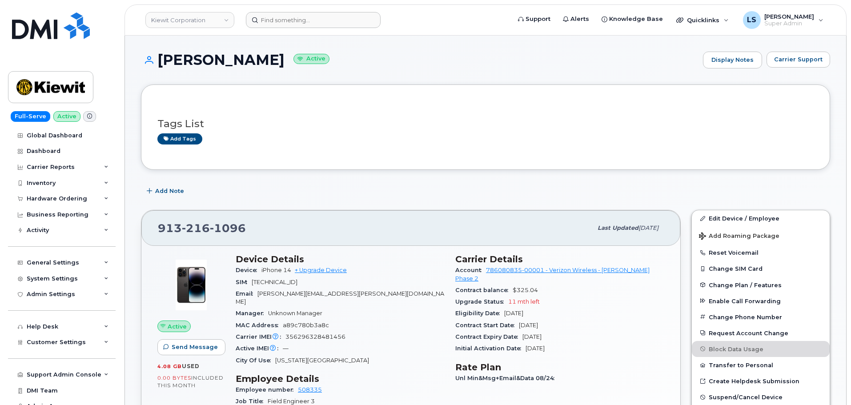
click at [324, 12] on input at bounding box center [313, 20] width 135 height 16
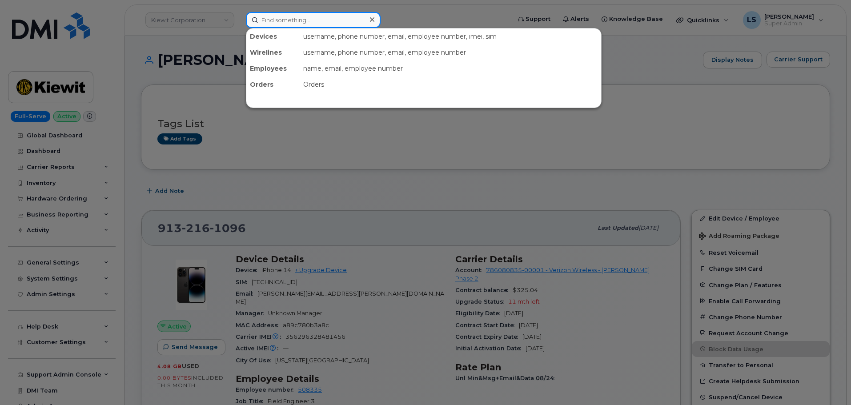
paste input "[PERSON_NAME]"
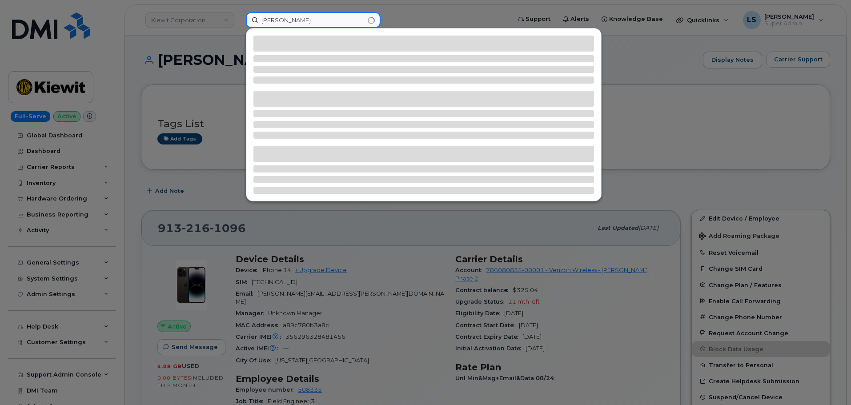
type input "[PERSON_NAME]"
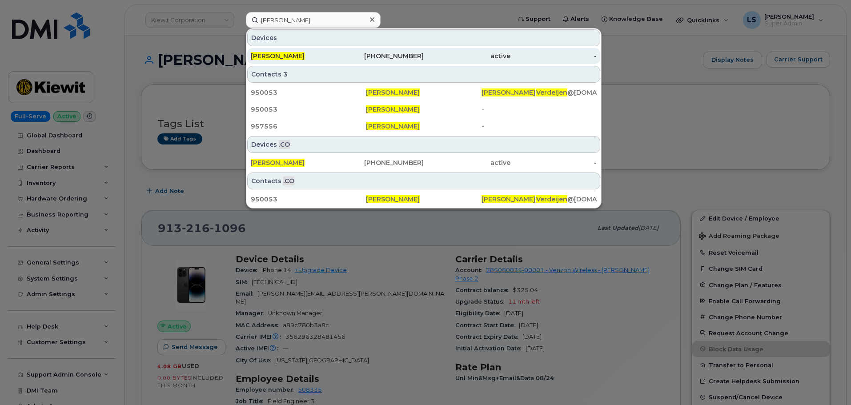
click at [289, 50] on div "[PERSON_NAME]" at bounding box center [294, 56] width 87 height 16
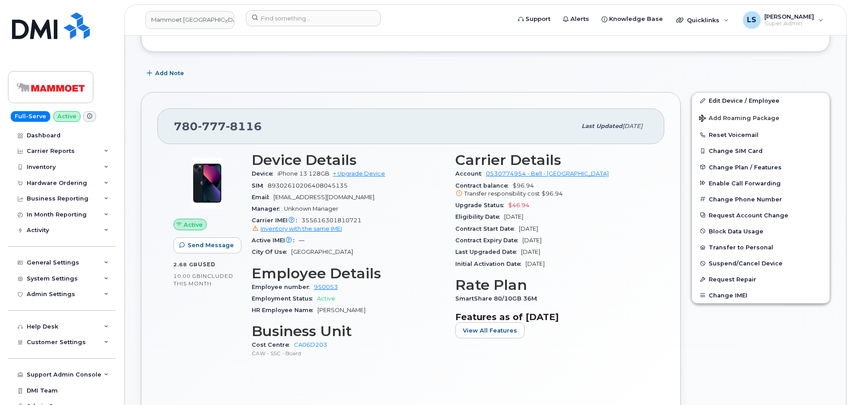
scroll to position [133, 0]
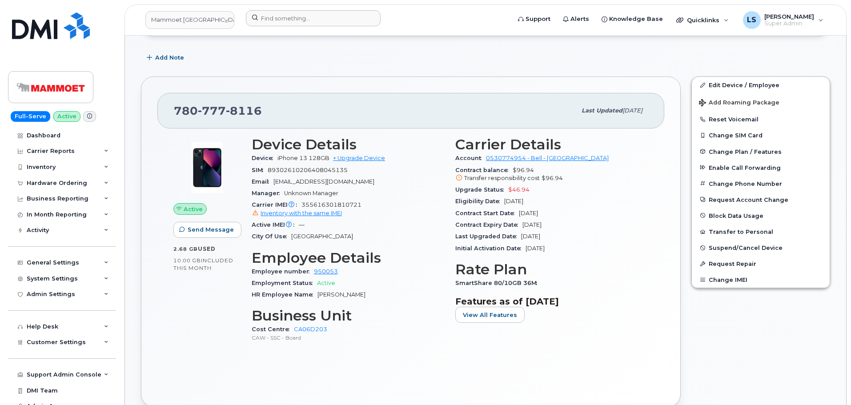
click at [299, 28] on div at bounding box center [375, 20] width 273 height 20
click at [304, 16] on input at bounding box center [313, 18] width 135 height 16
paste input "[PERSON_NAME]"
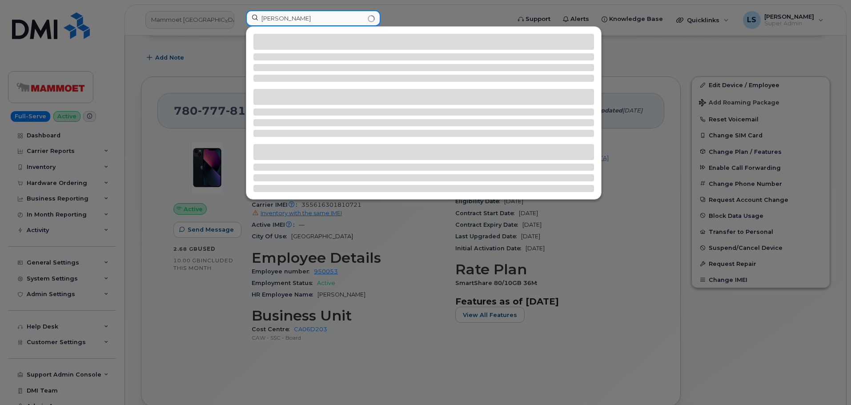
type input "Curtis Bar"
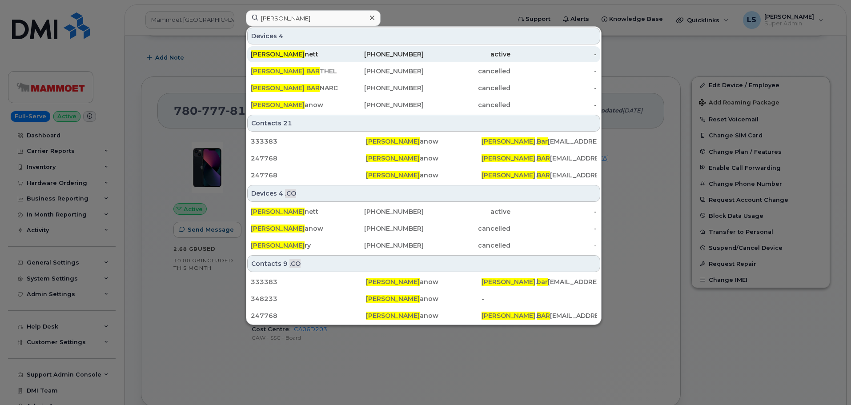
click at [288, 53] on div "Curtis Bar nett" at bounding box center [294, 54] width 87 height 9
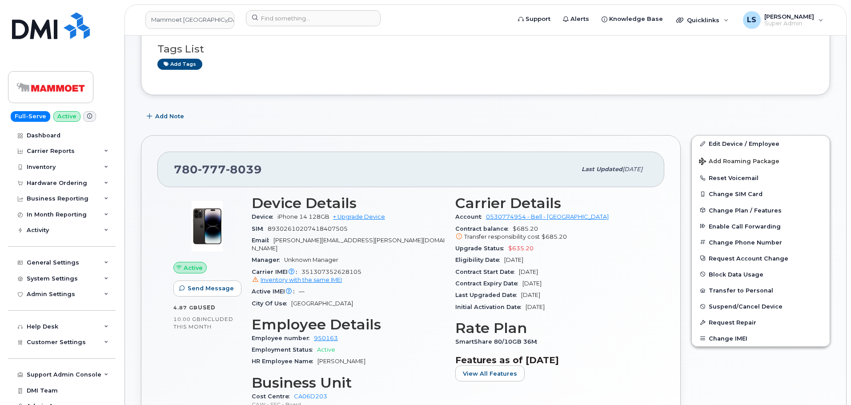
scroll to position [133, 0]
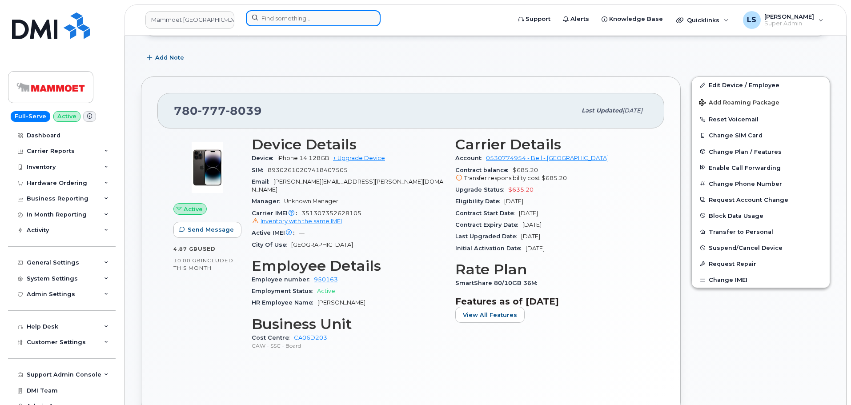
click at [272, 17] on input at bounding box center [313, 18] width 135 height 16
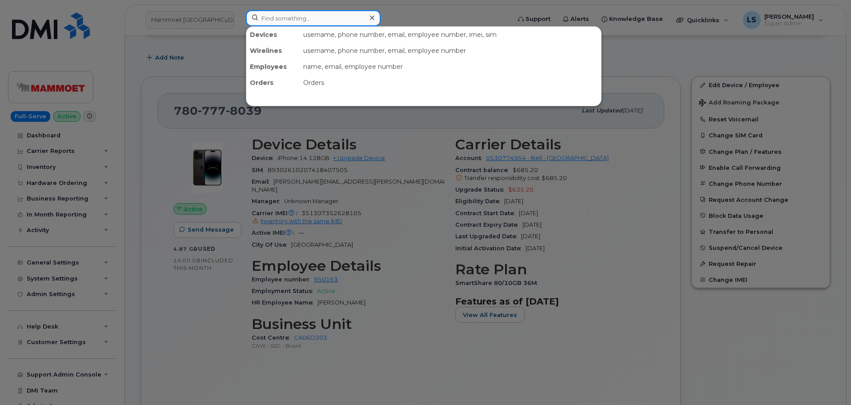
paste input "Devin"
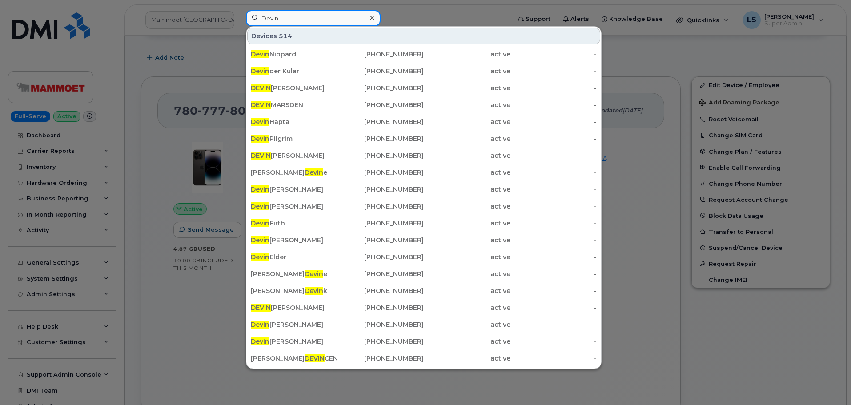
paste input "Pellerin"
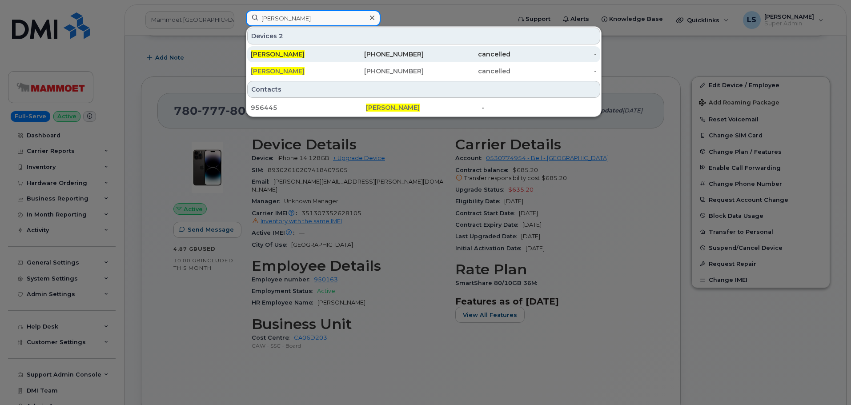
type input "Devin Pellerin"
click at [325, 46] on link "Devin Pellerin 438-455-6659 cancelled -" at bounding box center [423, 54] width 353 height 16
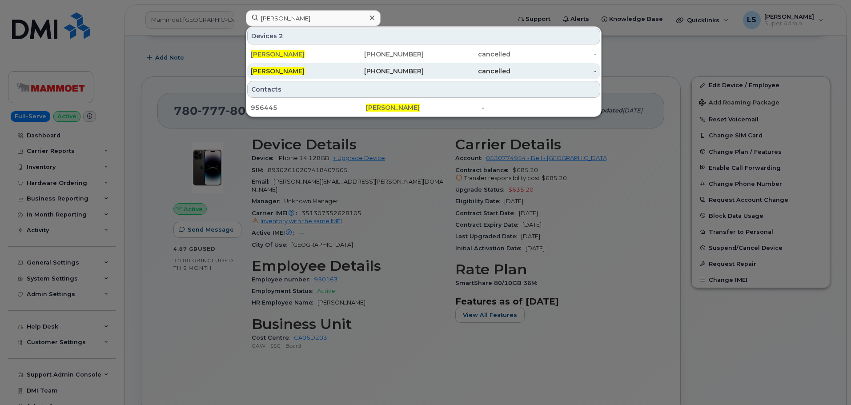
click at [310, 71] on div "Devin Pellerin" at bounding box center [294, 71] width 87 height 9
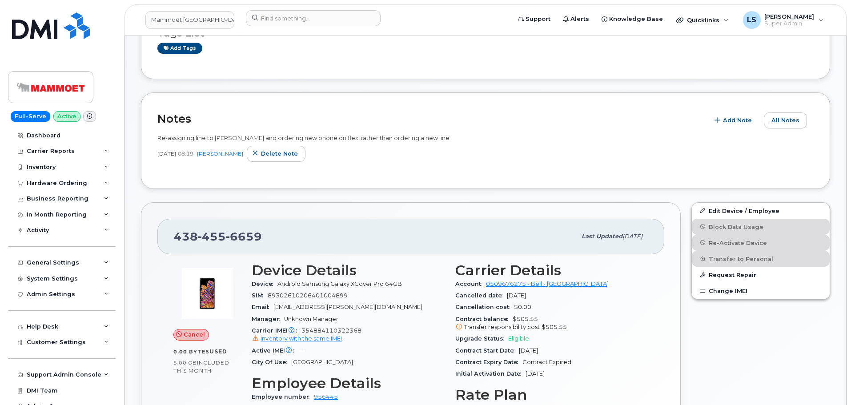
scroll to position [267, 0]
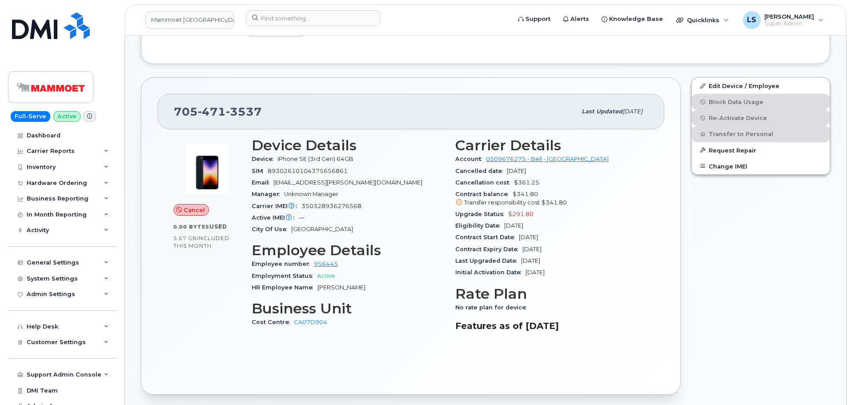
scroll to position [445, 0]
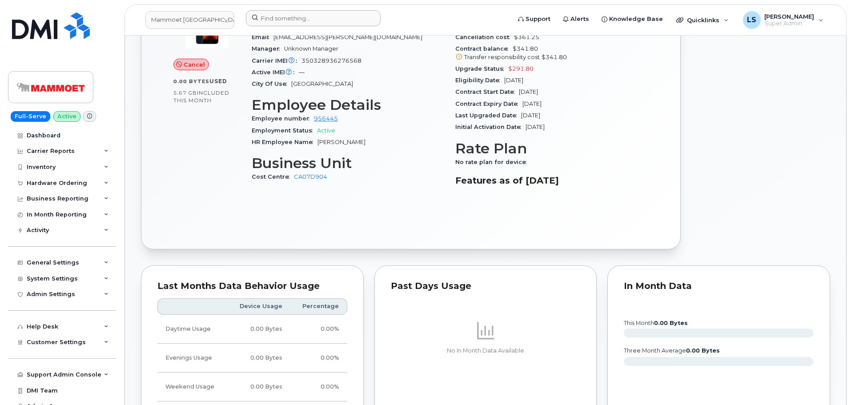
click at [289, 25] on div at bounding box center [375, 20] width 273 height 20
click at [290, 22] on input at bounding box center [313, 18] width 135 height 16
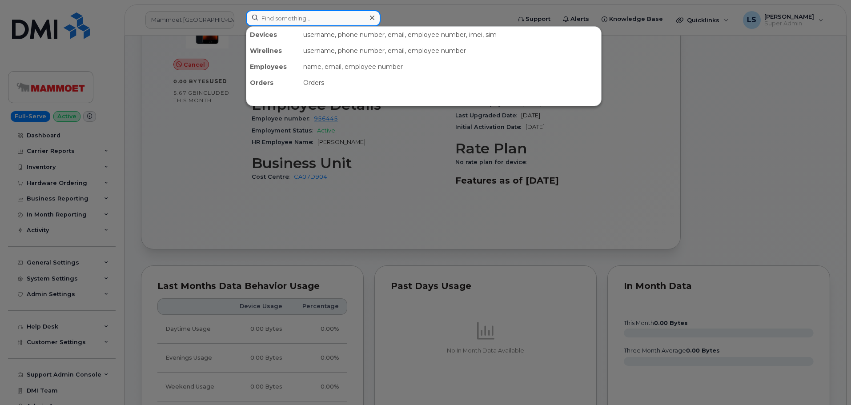
paste input "Frederick"
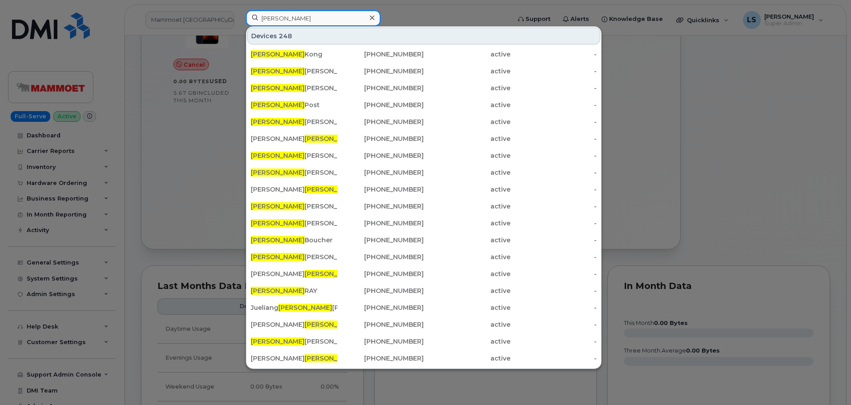
paste input "Nichols"
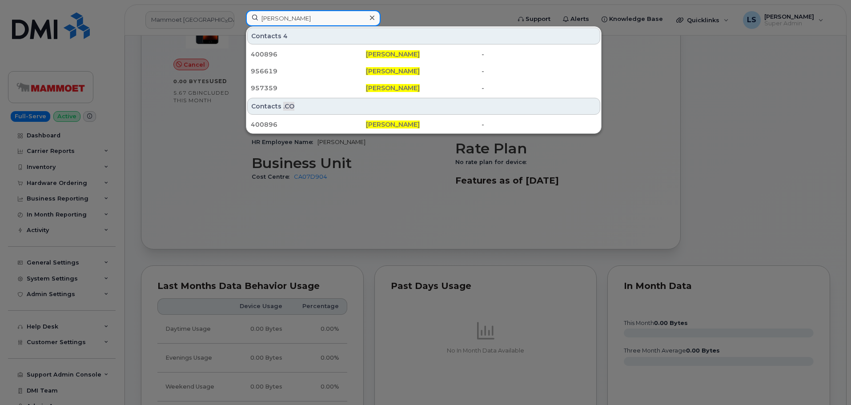
drag, startPoint x: 322, startPoint y: 12, endPoint x: 219, endPoint y: 10, distance: 102.8
click at [239, 14] on div "Frederick Nichols Contacts 4 400896 Frederick Nichols - 956619 Frederick Nichol…" at bounding box center [375, 20] width 273 height 20
paste input "Serge"
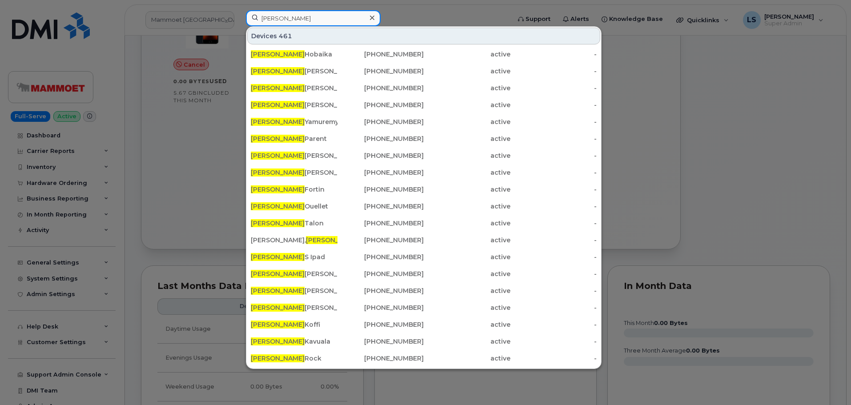
paste input "Montpellier"
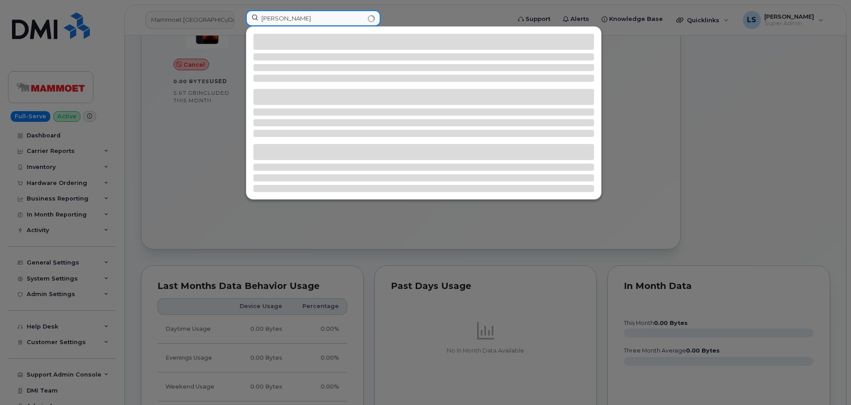
type input "Serge Montpellier"
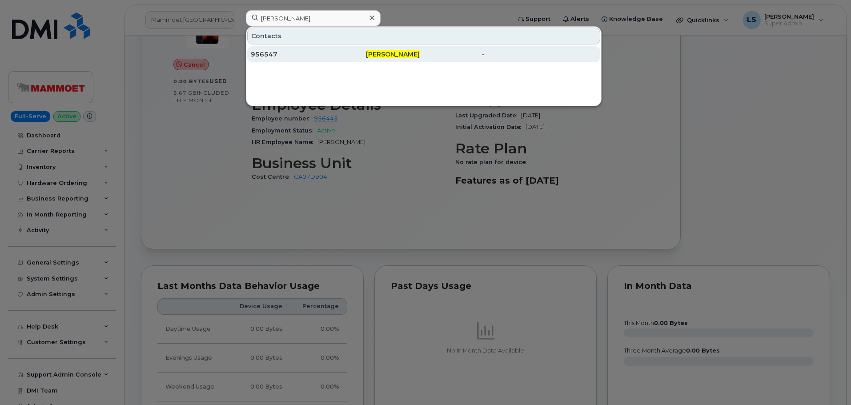
click at [330, 60] on div "956547" at bounding box center [308, 54] width 115 height 16
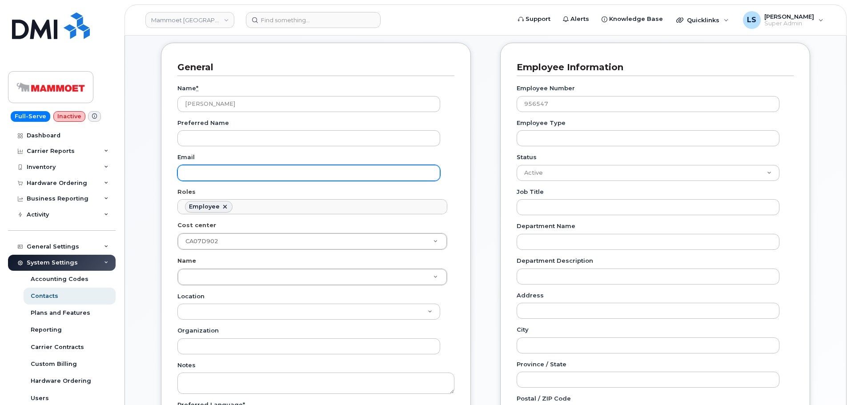
scroll to position [89, 0]
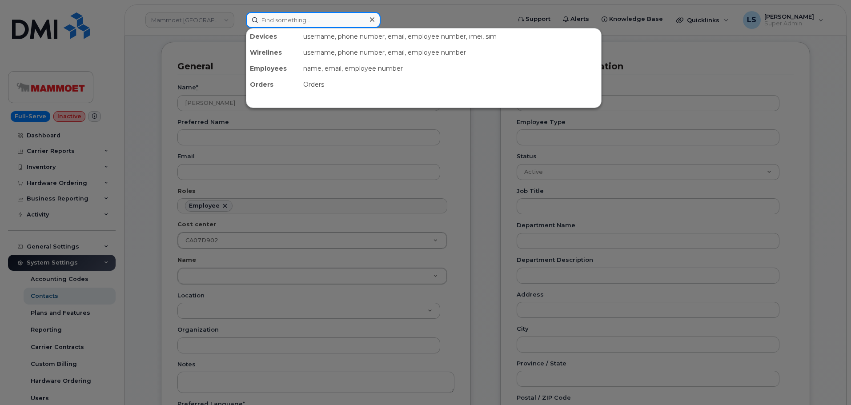
click at [314, 17] on input at bounding box center [313, 20] width 135 height 16
paste input "Jeffery"
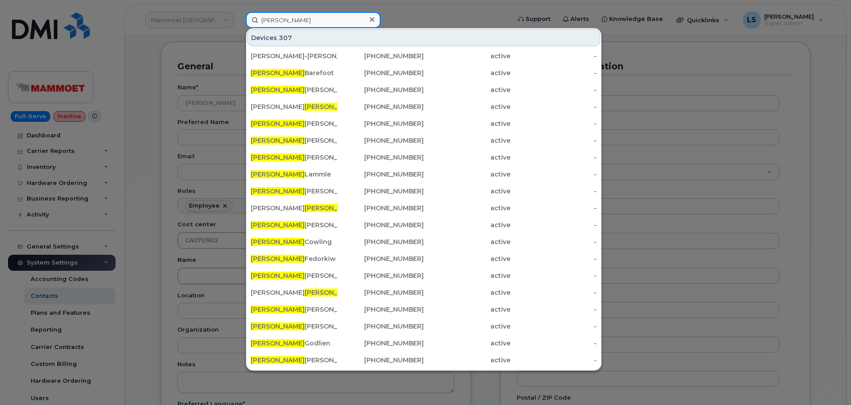
paste input "Emick"
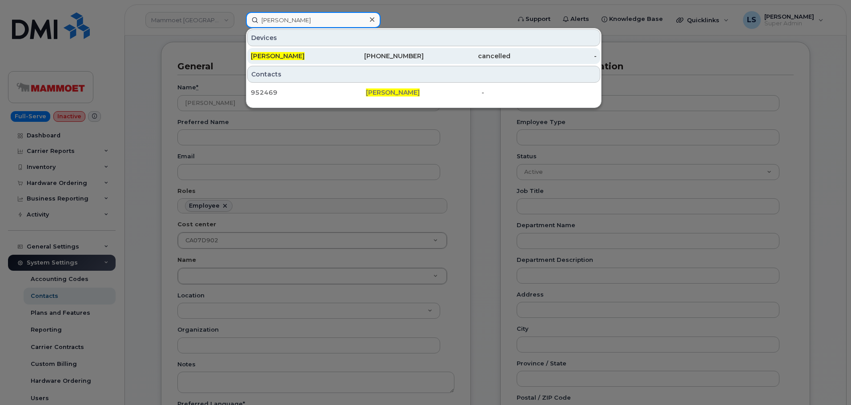
type input "[PERSON_NAME]"
click at [327, 61] on div "[PERSON_NAME]" at bounding box center [294, 56] width 87 height 16
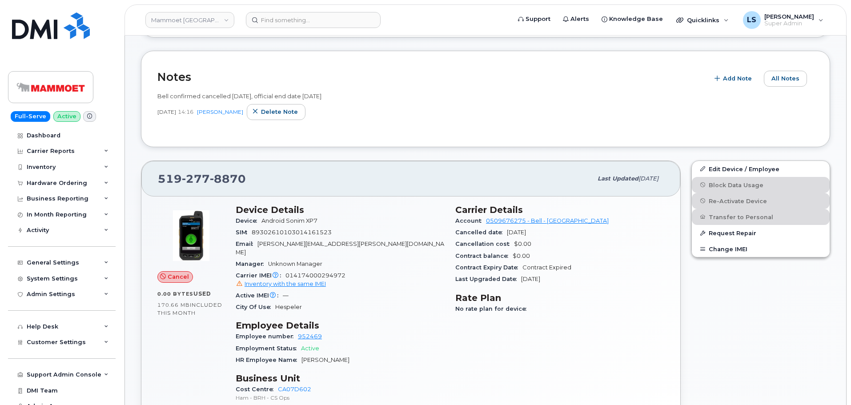
scroll to position [133, 0]
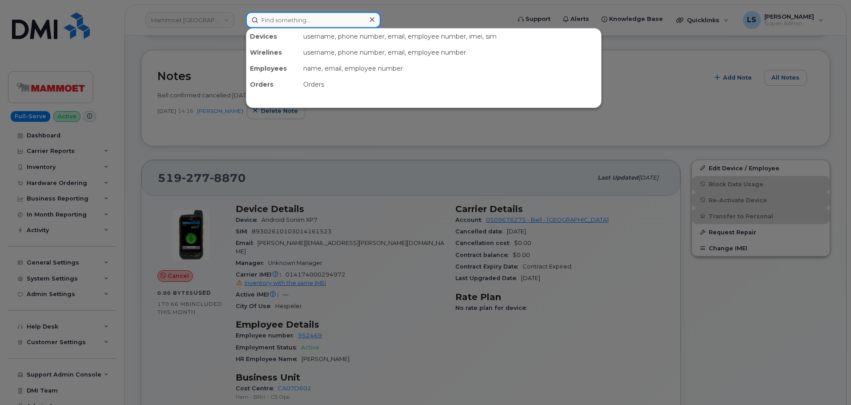
click at [294, 26] on input at bounding box center [313, 20] width 135 height 16
paste input "5714997708"
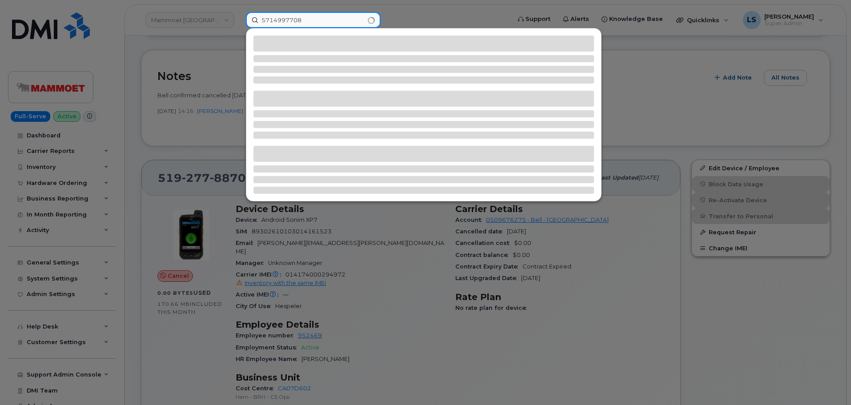
type input "5714997708"
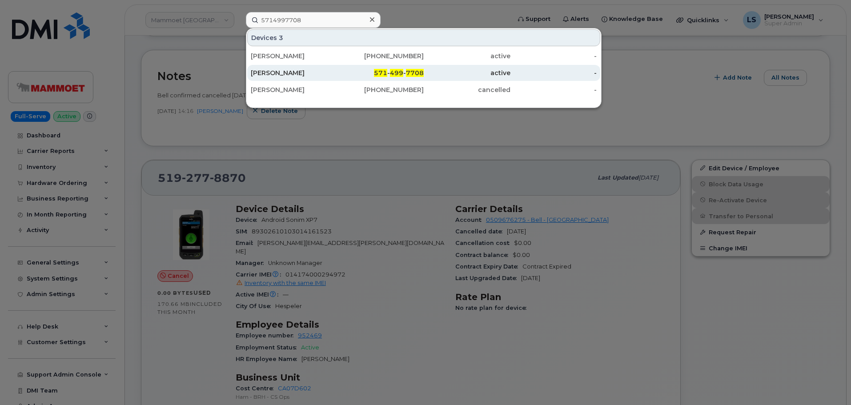
click at [262, 72] on div "[PERSON_NAME]" at bounding box center [294, 72] width 87 height 9
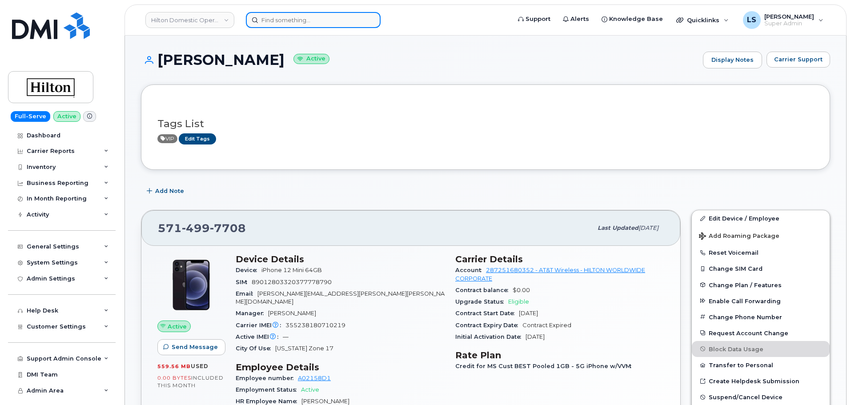
click at [267, 23] on input at bounding box center [313, 20] width 135 height 16
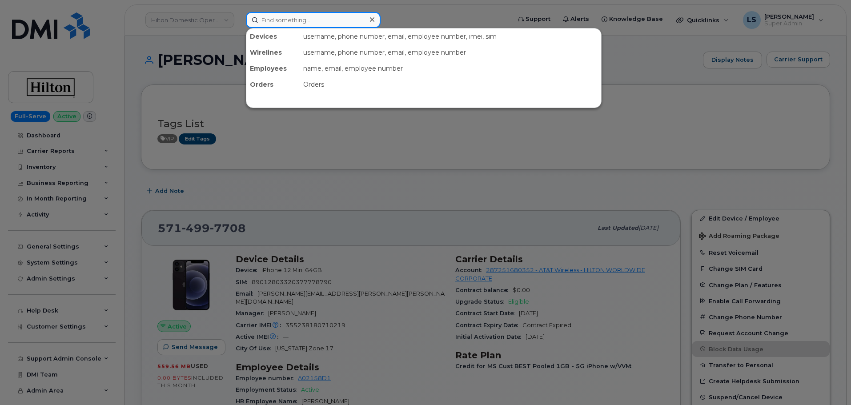
paste input "299496"
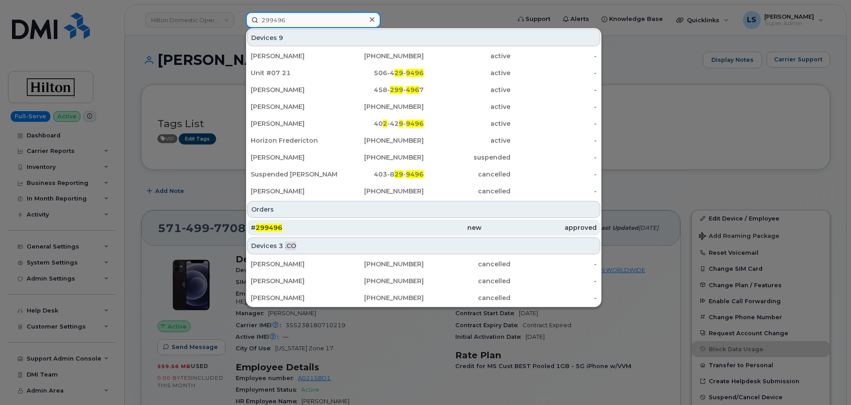
type input "299496"
click at [324, 230] on div "# 299496" at bounding box center [308, 227] width 115 height 9
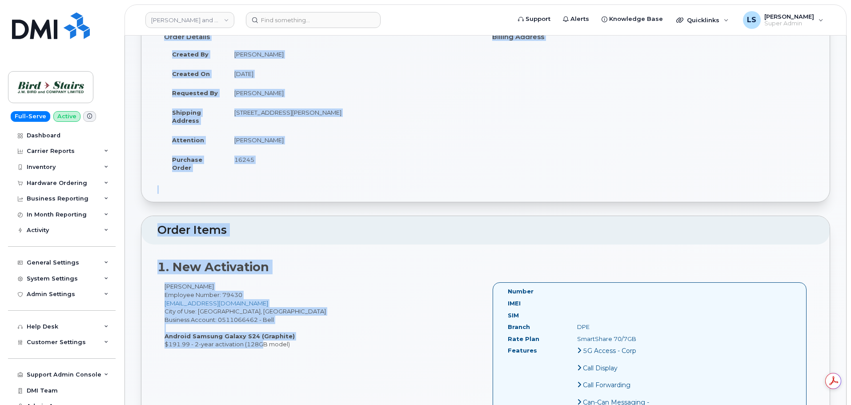
drag, startPoint x: 177, startPoint y: 80, endPoint x: 290, endPoint y: 354, distance: 296.6
copy div "Order No.299496 (waiting for dealer) Share Order Cancel Order Send Request To D…"
click at [326, 311] on div "Jordan Scudder Employee Number: 79430 pstitchman@birdstairs.com City of Use: Ha…" at bounding box center [321, 315] width 328 height 66
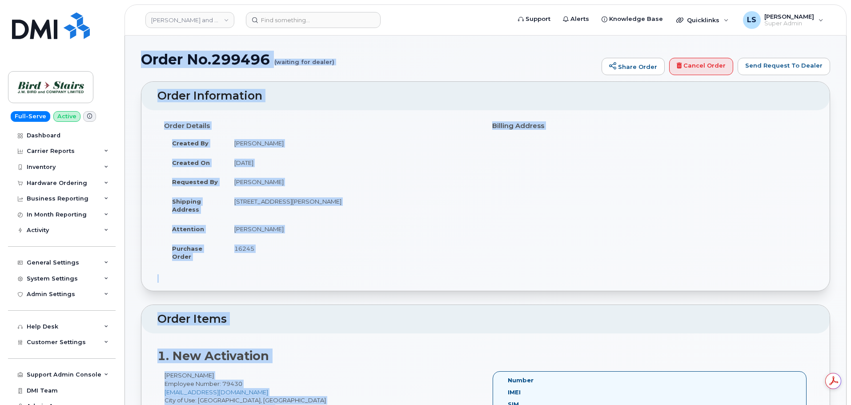
click at [315, 266] on div "Order Details Created By Peter Stitchman Created On August 28, 2025 Requested B…" at bounding box center [321, 196] width 328 height 156
click at [284, 202] on td "1-171 John Savage Ave DARTMOUTH NS B3B 0A8 CANADA" at bounding box center [352, 206] width 253 height 28
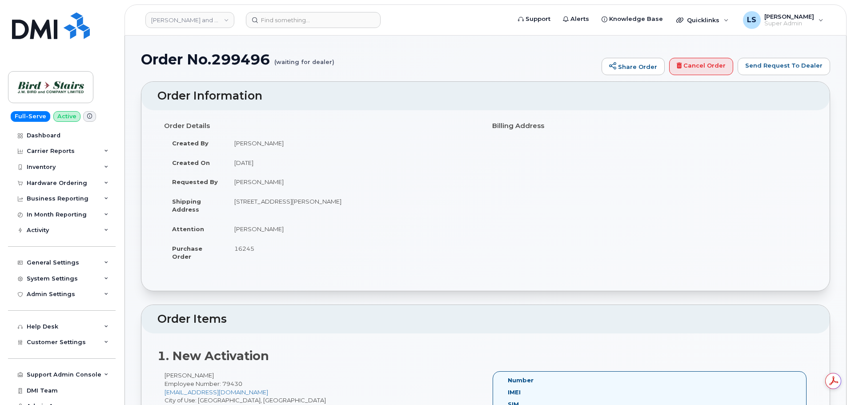
drag, startPoint x: 239, startPoint y: 203, endPoint x: 409, endPoint y: 212, distance: 170.1
click at [409, 212] on td "1-171 John Savage Ave DARTMOUTH NS B3B 0A8 CANADA" at bounding box center [352, 206] width 253 height 28
copy td "1-171 John Savage Ave DARTMOUTH NS B3B 0A8 CANADA"
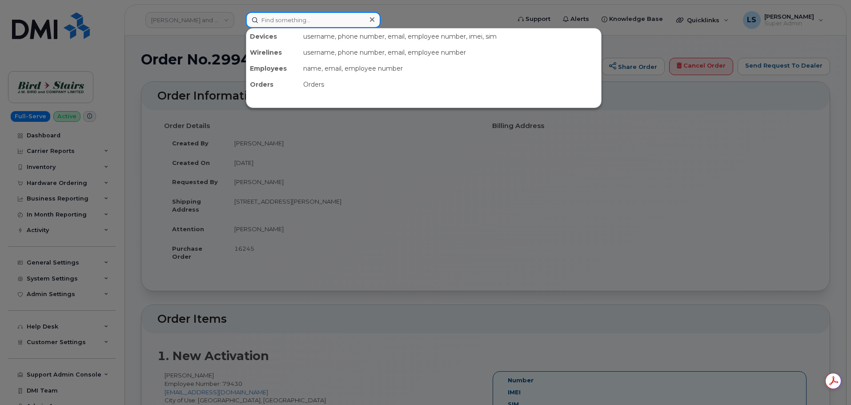
click at [300, 16] on input at bounding box center [313, 20] width 135 height 16
paste input "300507"
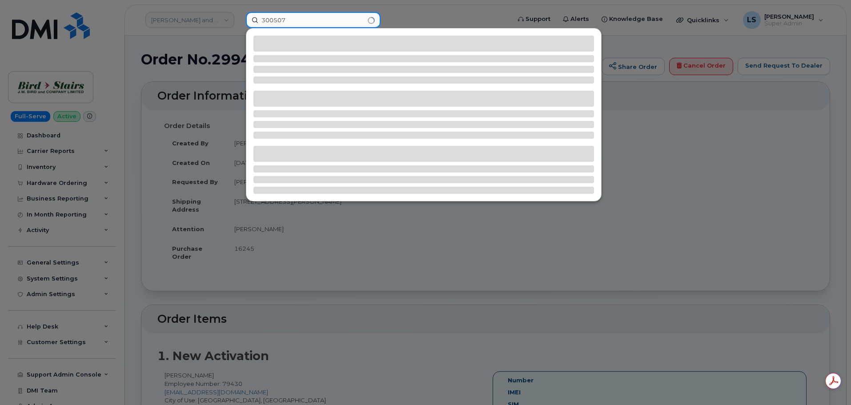
type input "300507"
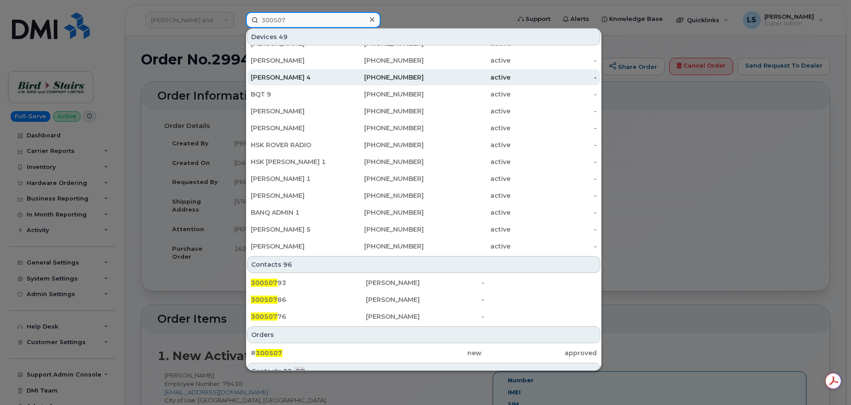
scroll to position [193, 0]
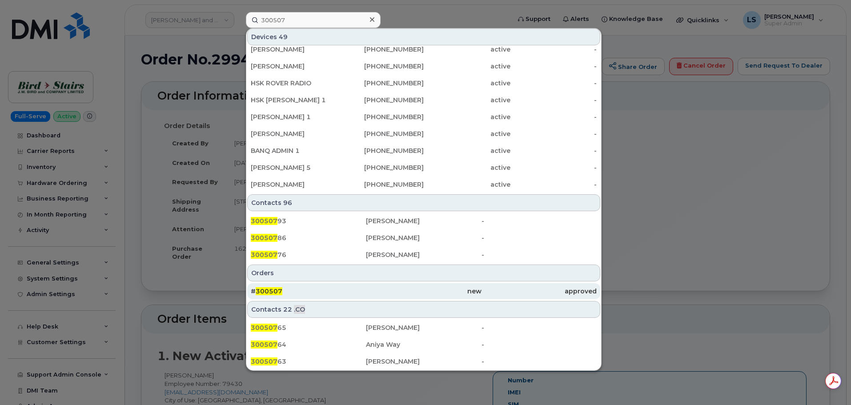
click at [265, 295] on span "300507" at bounding box center [269, 291] width 27 height 8
